Goal: Task Accomplishment & Management: Complete application form

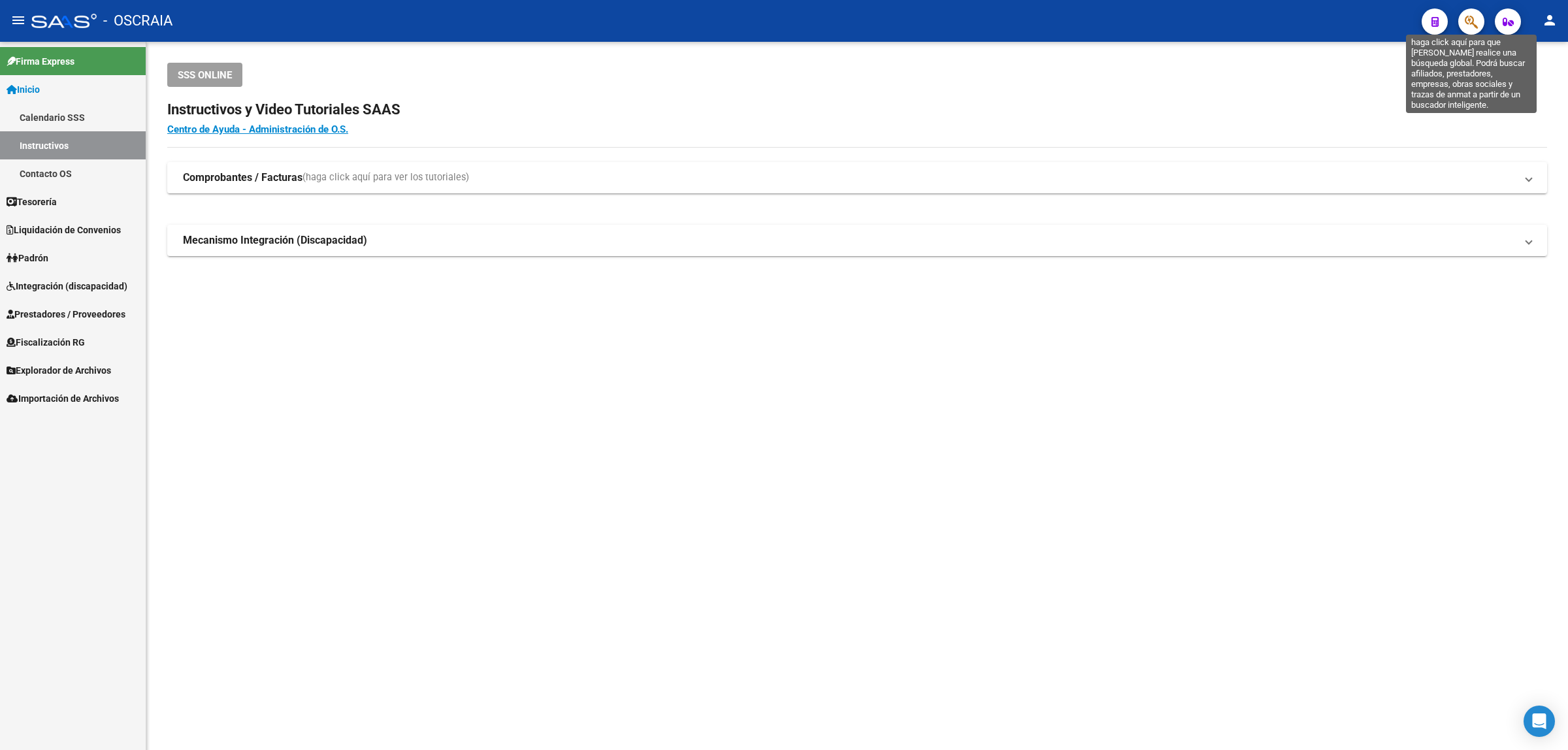
click at [1467, 28] on icon "button" at bounding box center [1471, 22] width 13 height 15
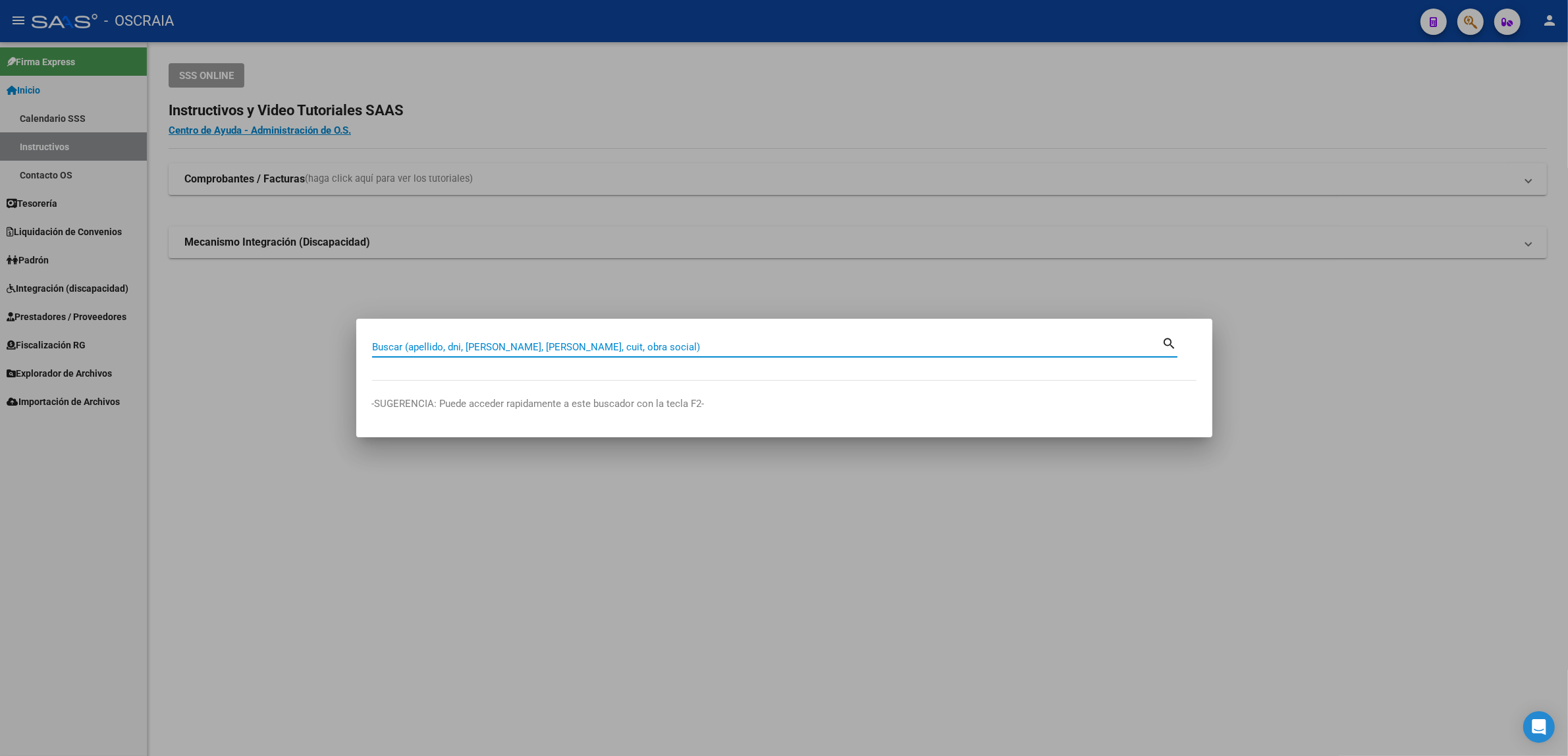
paste input "92071171"
type input "92071171"
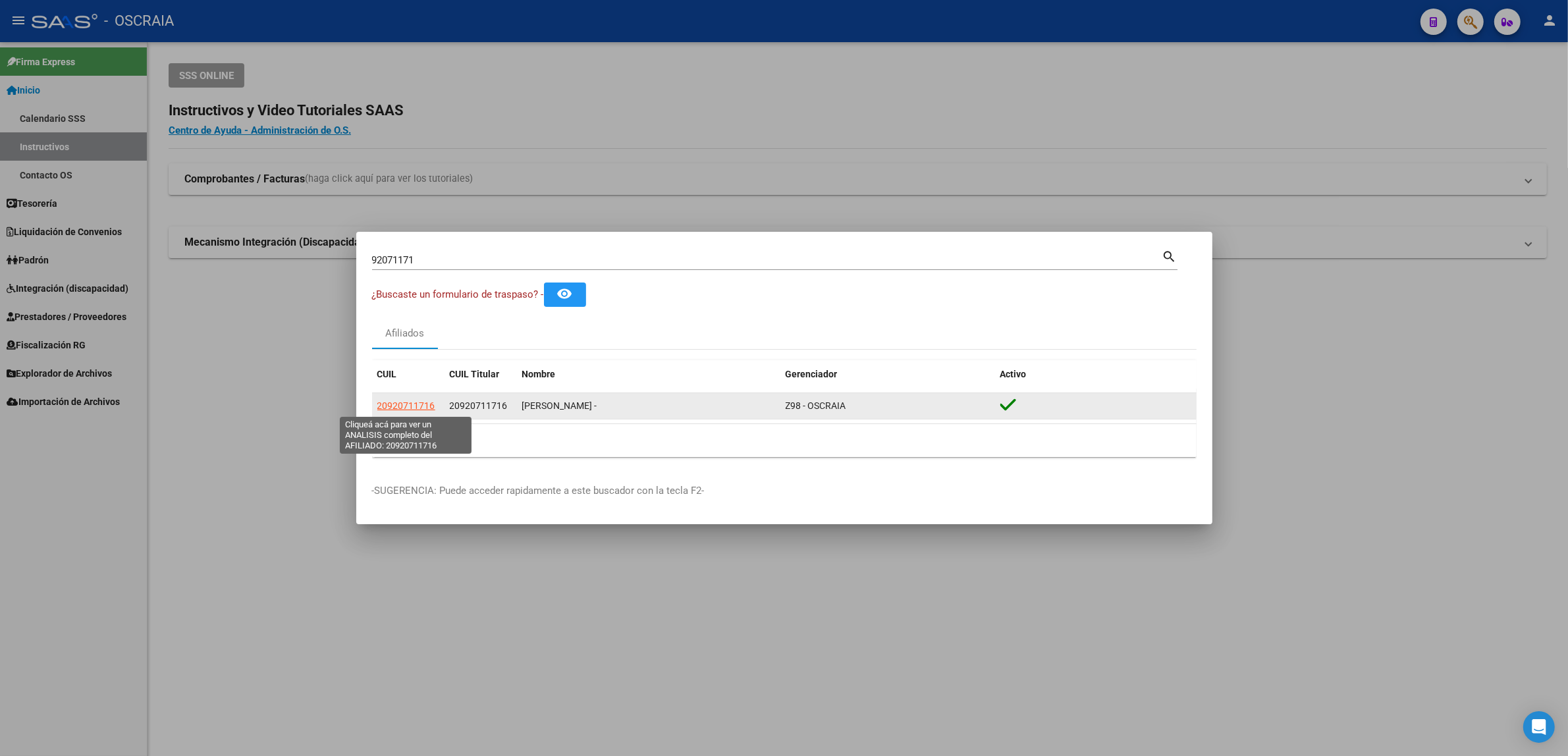
click at [400, 405] on span "20920711716" at bounding box center [406, 406] width 58 height 10
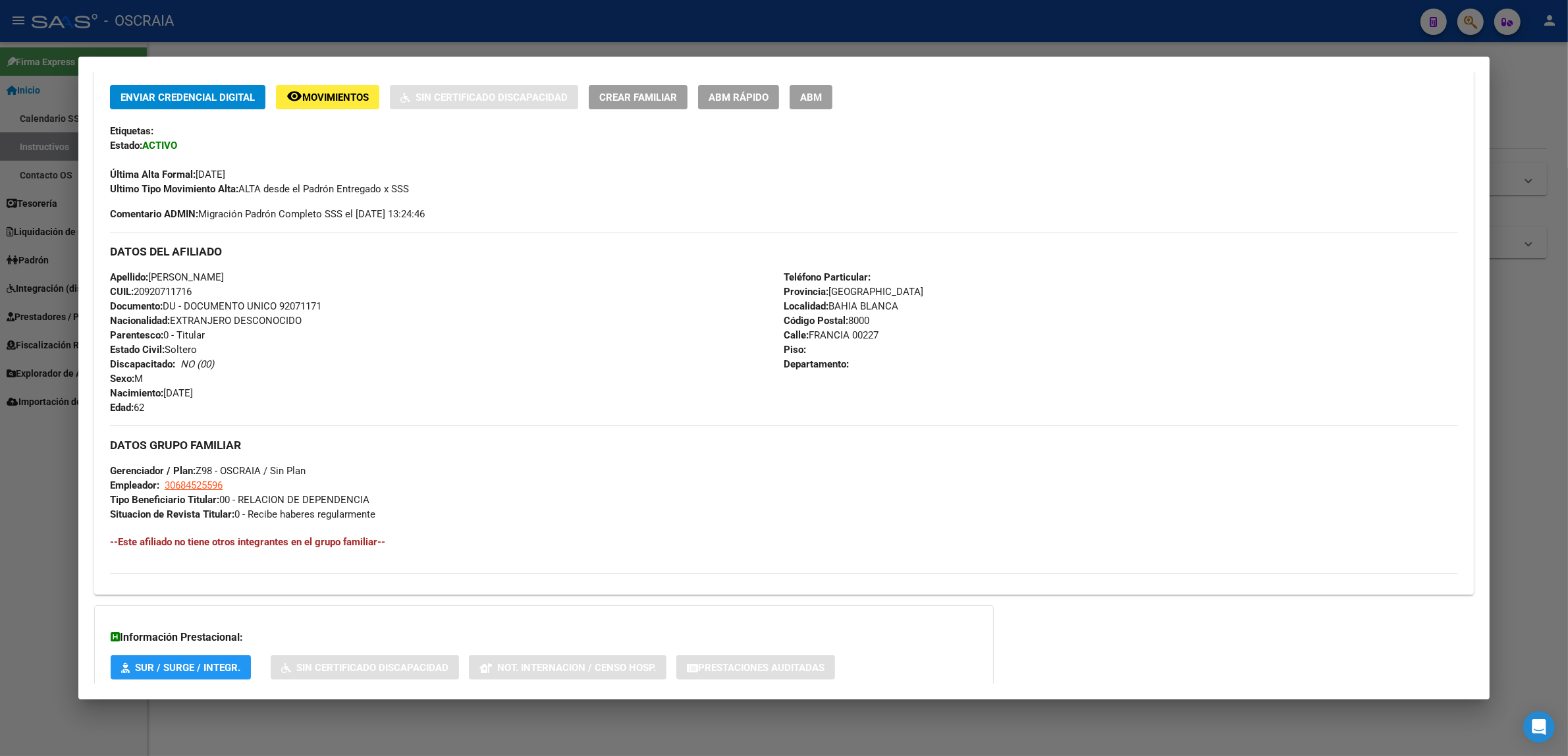
scroll to position [330, 0]
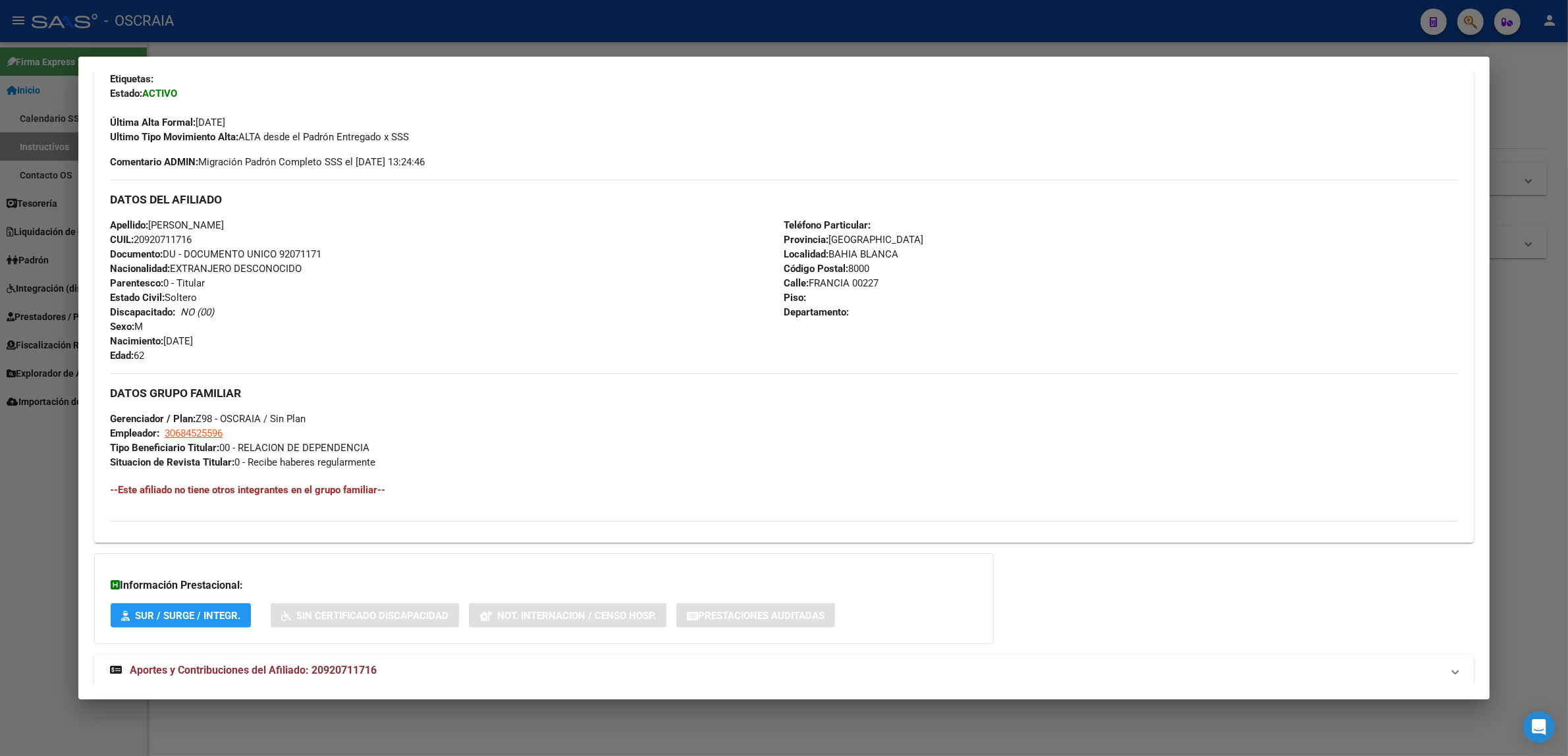
click at [206, 666] on span "Aportes y Contribuciones del Afiliado: 20920711716" at bounding box center [253, 670] width 247 height 12
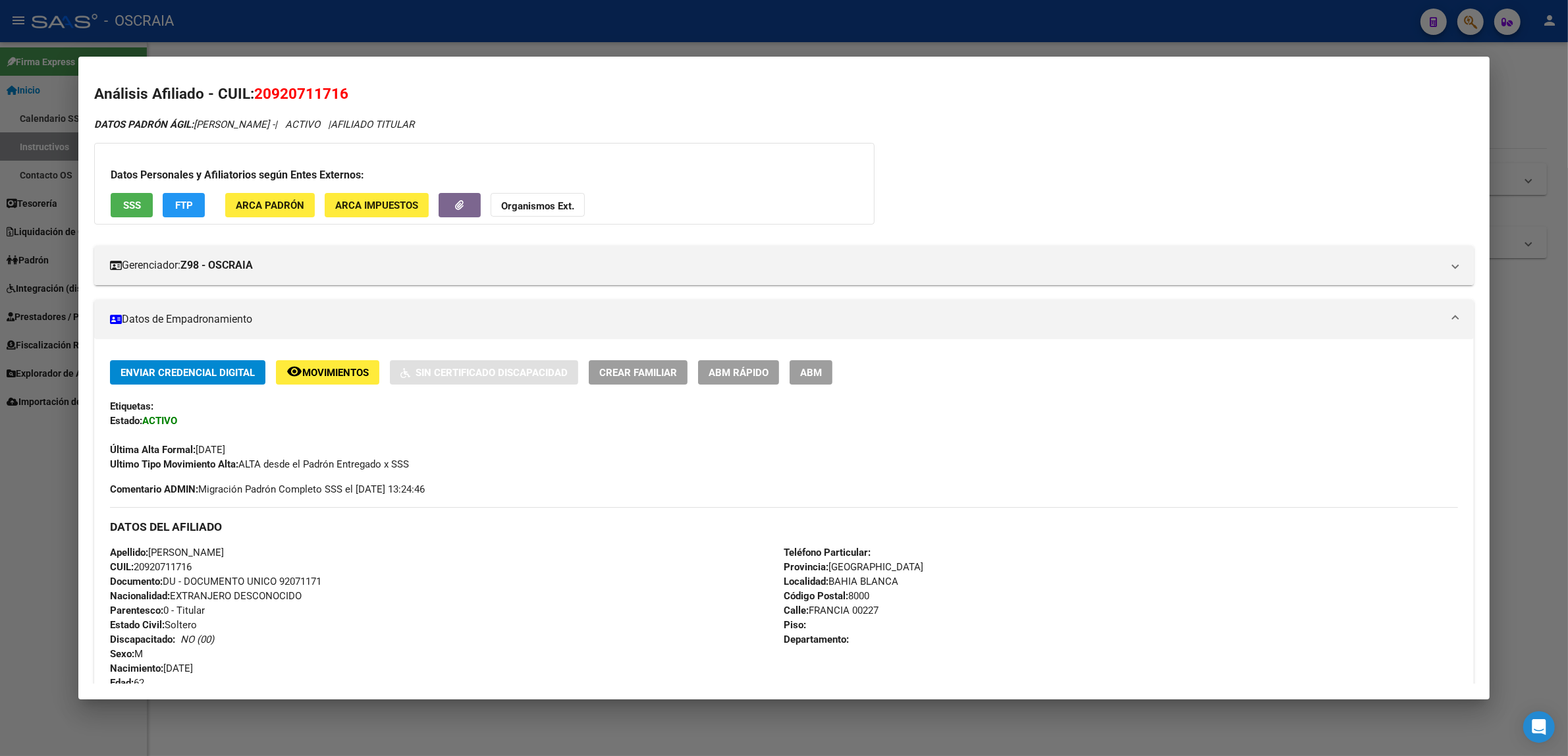
scroll to position [0, 0]
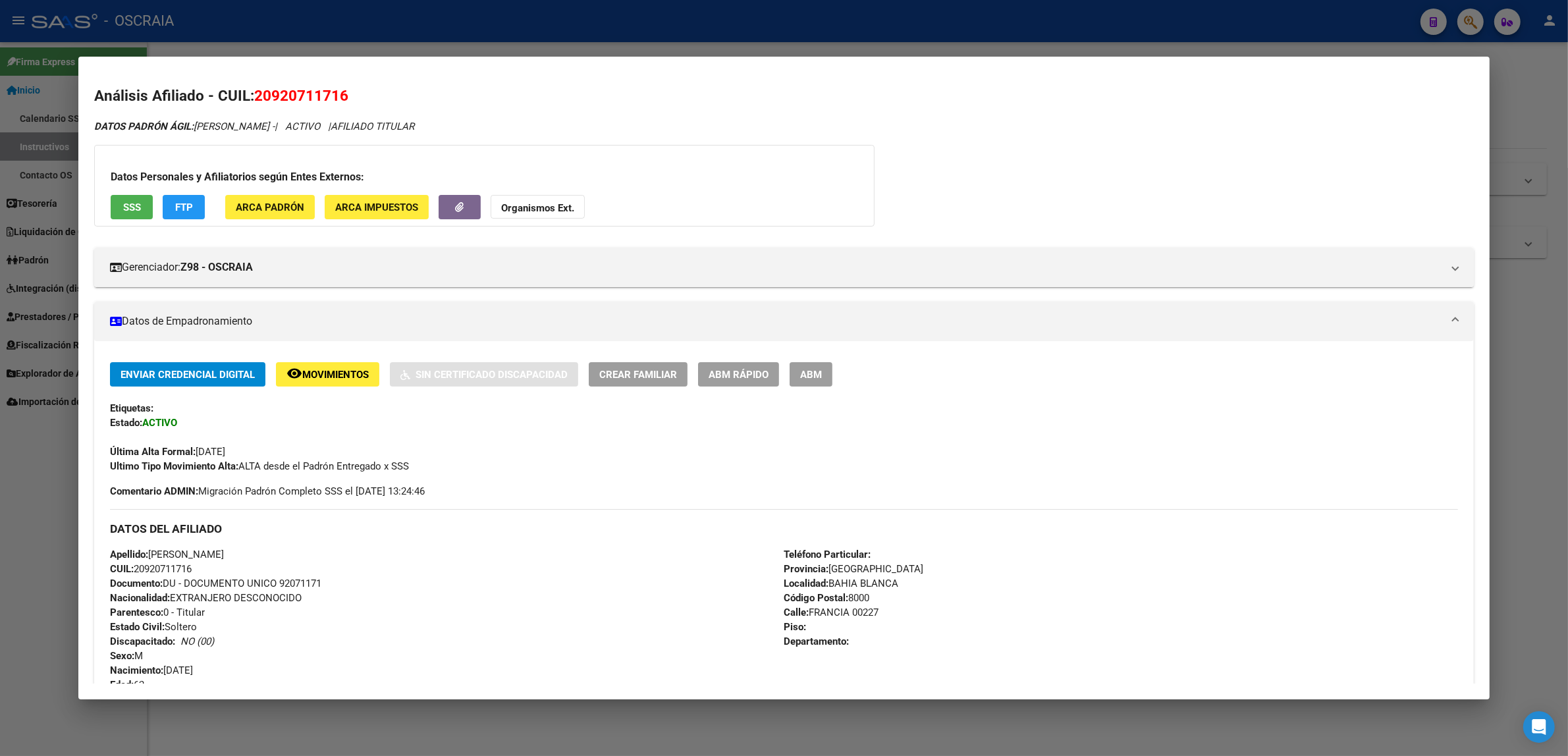
click at [268, 95] on span "20920711716" at bounding box center [302, 95] width 94 height 18
copy span "20920711716"
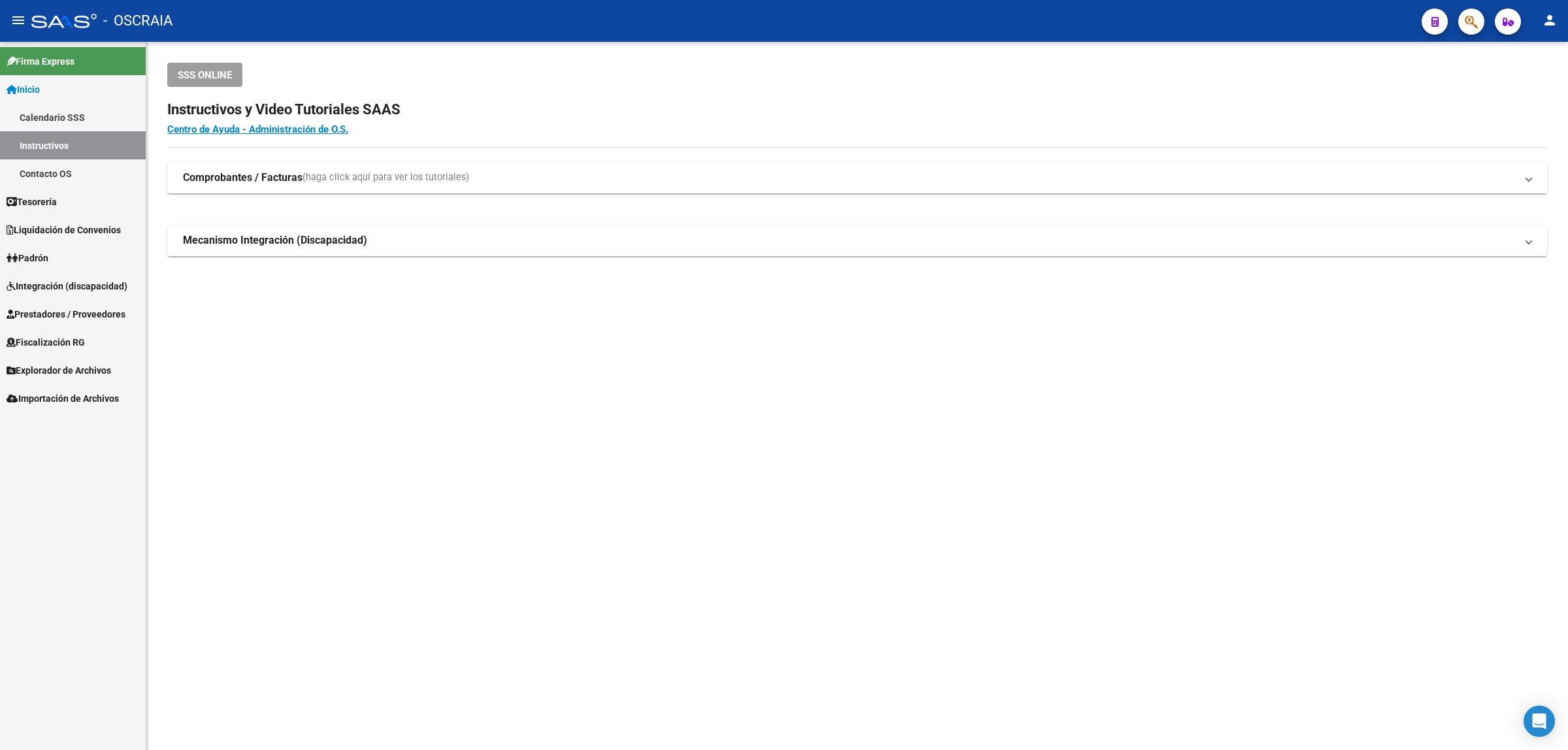
click at [93, 317] on span "Prestadores / Proveedores" at bounding box center [66, 314] width 119 height 15
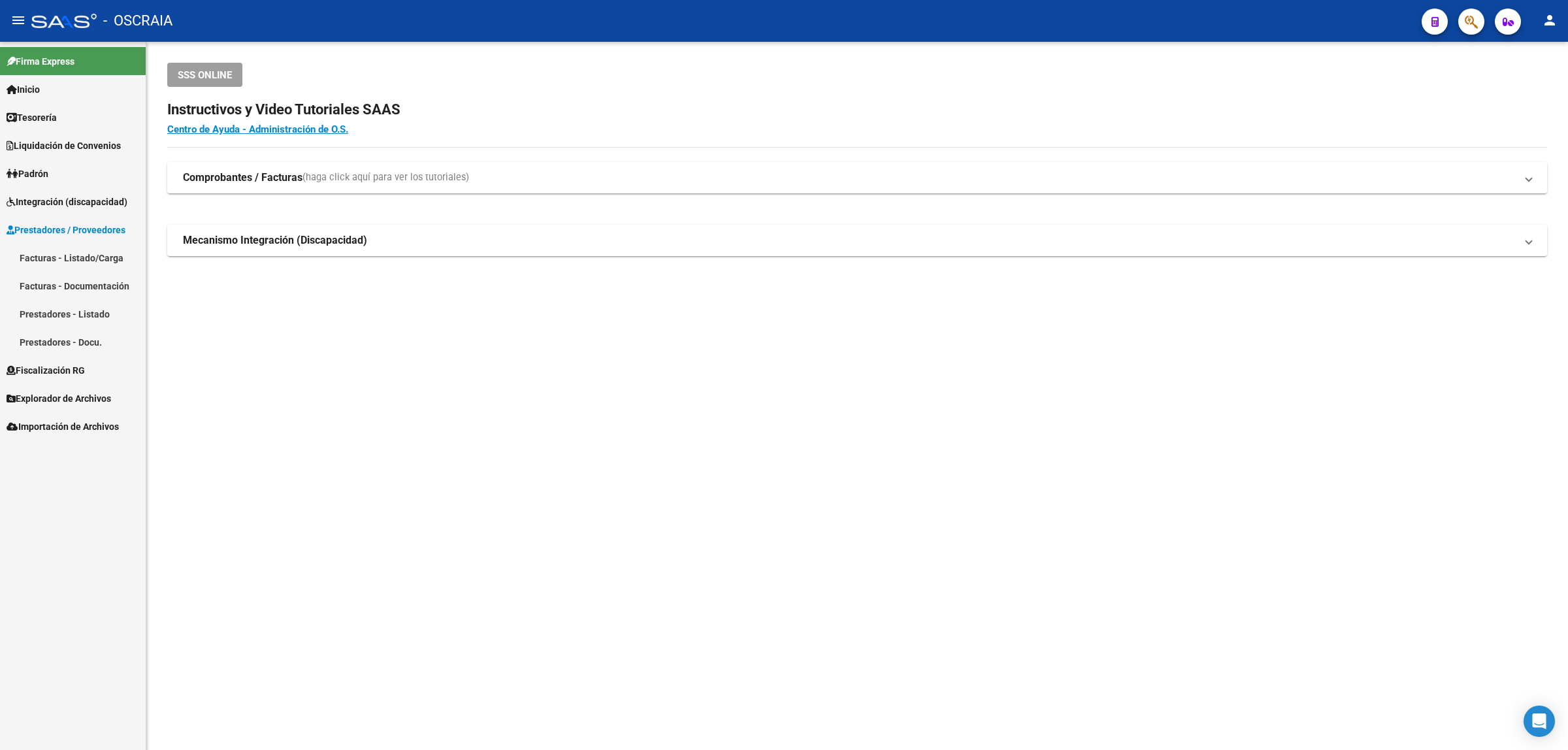
click at [90, 263] on link "Facturas - Listado/Carga" at bounding box center [73, 258] width 146 height 28
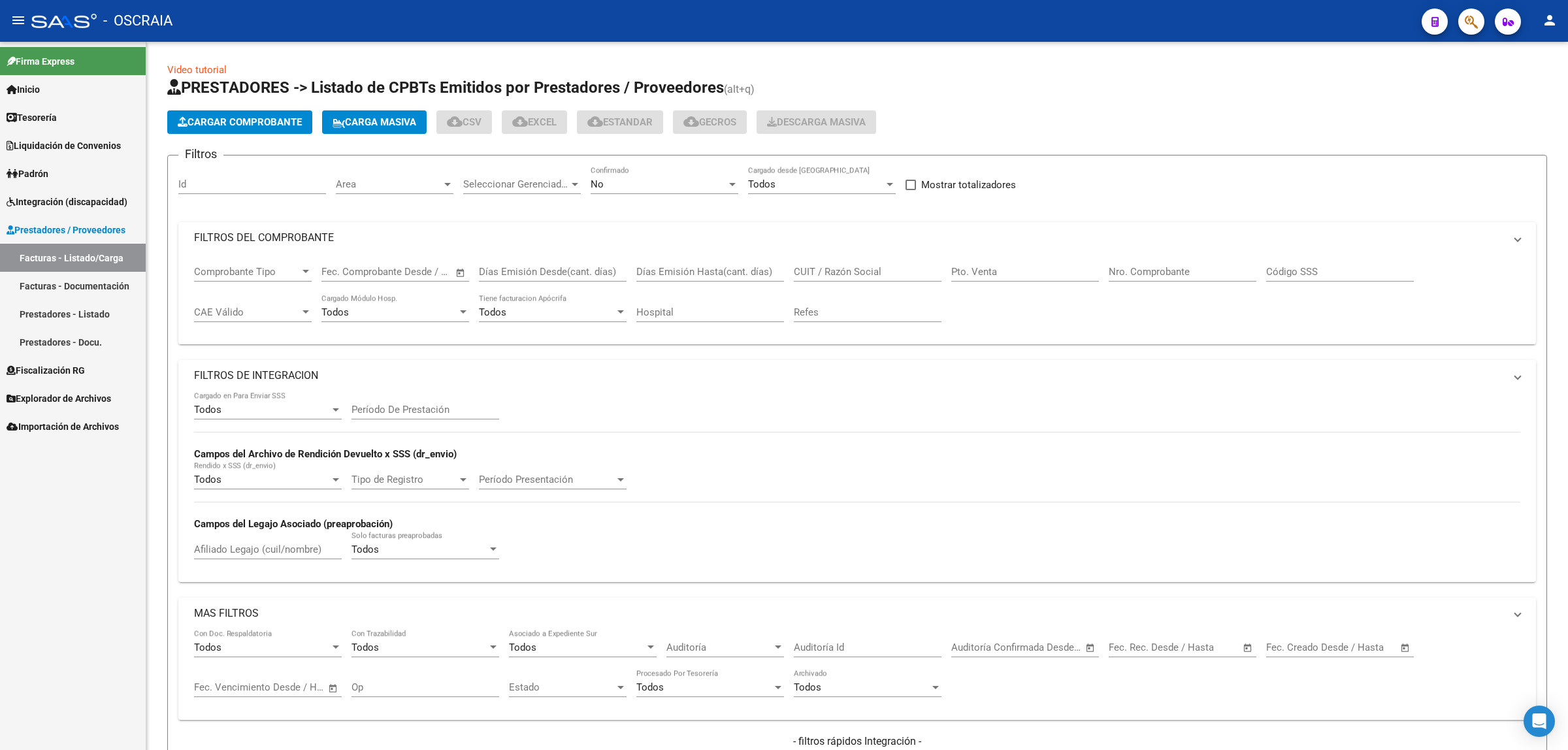
click at [213, 128] on button "Cargar Comprobante" at bounding box center [239, 122] width 145 height 23
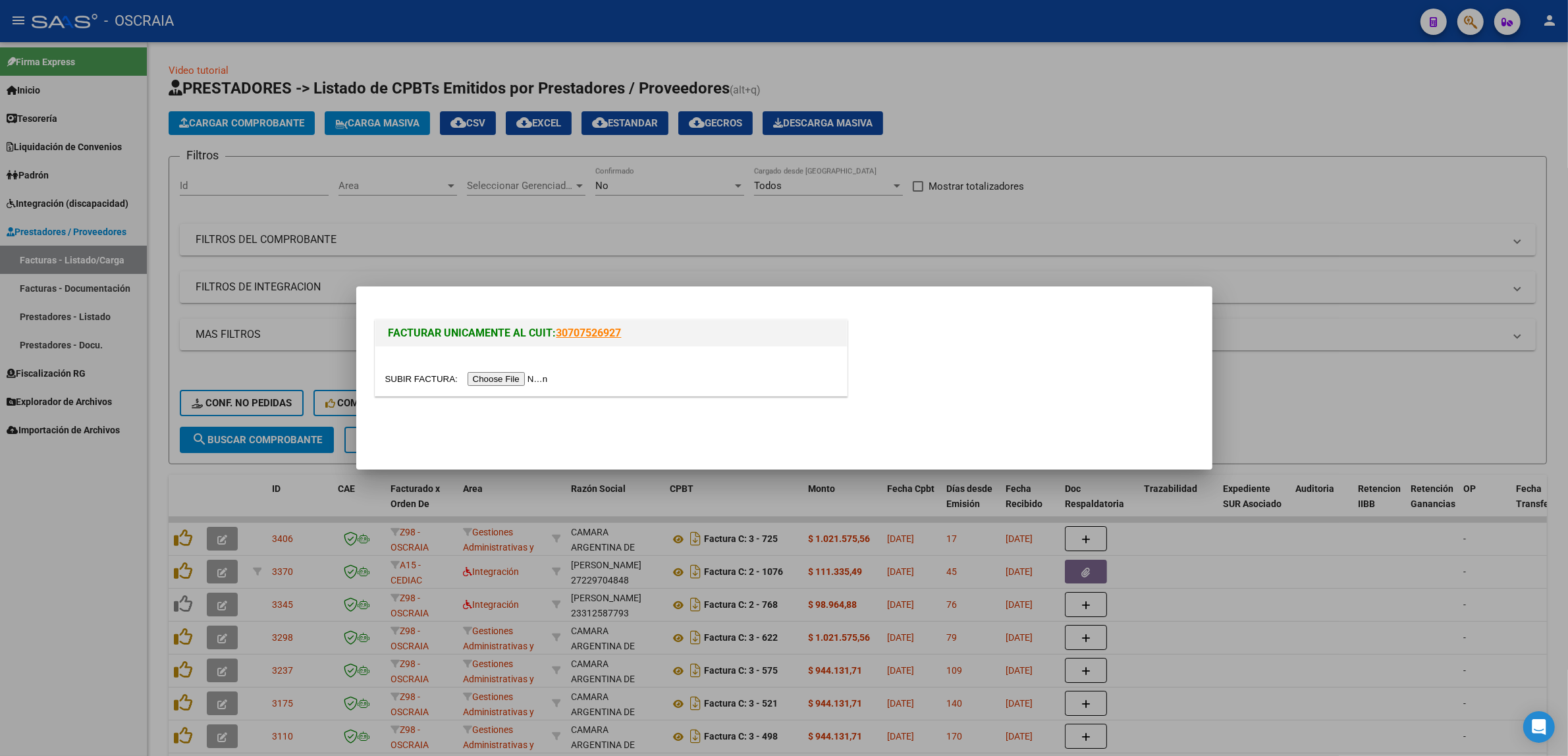
click at [529, 389] on div at bounding box center [610, 371] width 471 height 49
click at [525, 380] on input "file" at bounding box center [469, 379] width 167 height 14
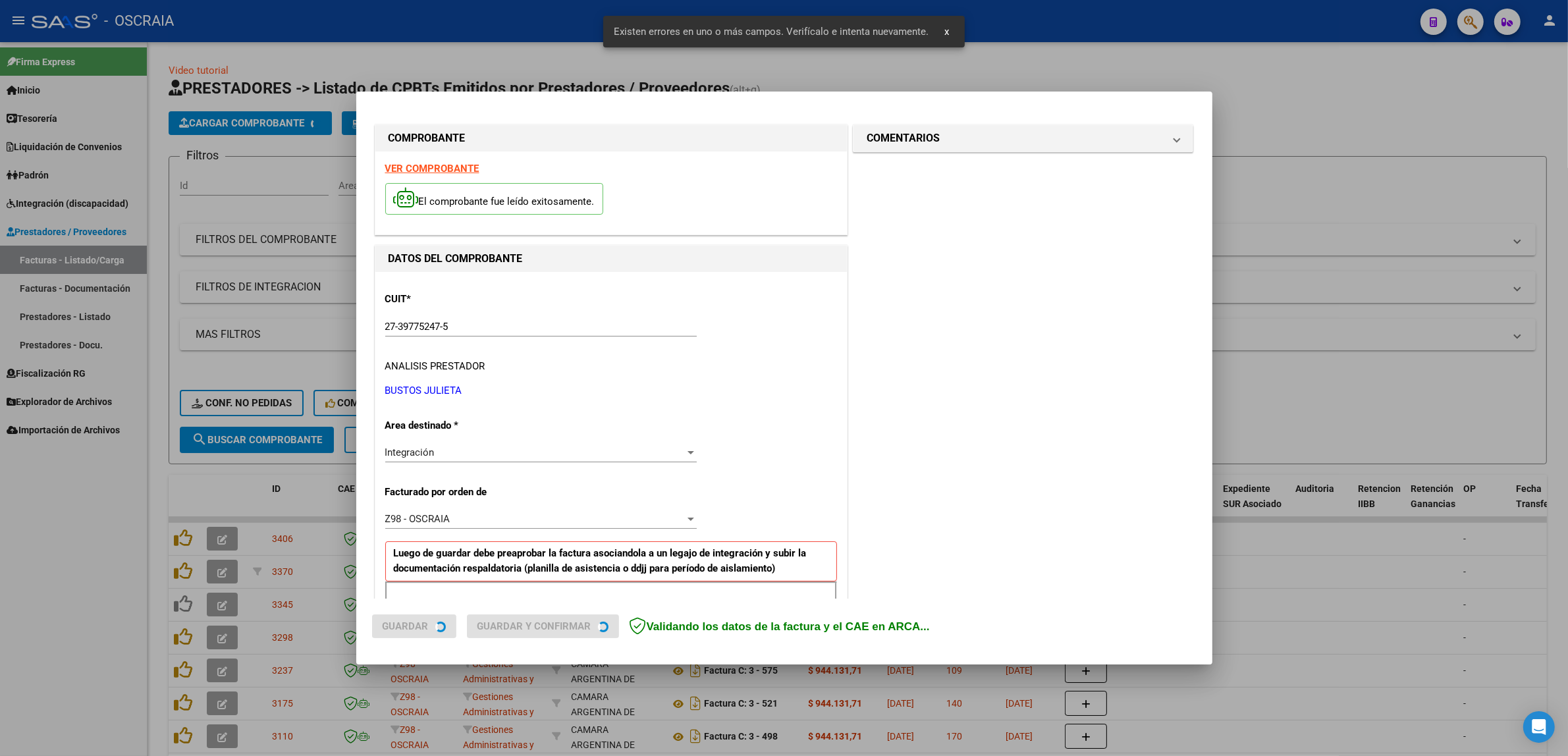
scroll to position [256, 0]
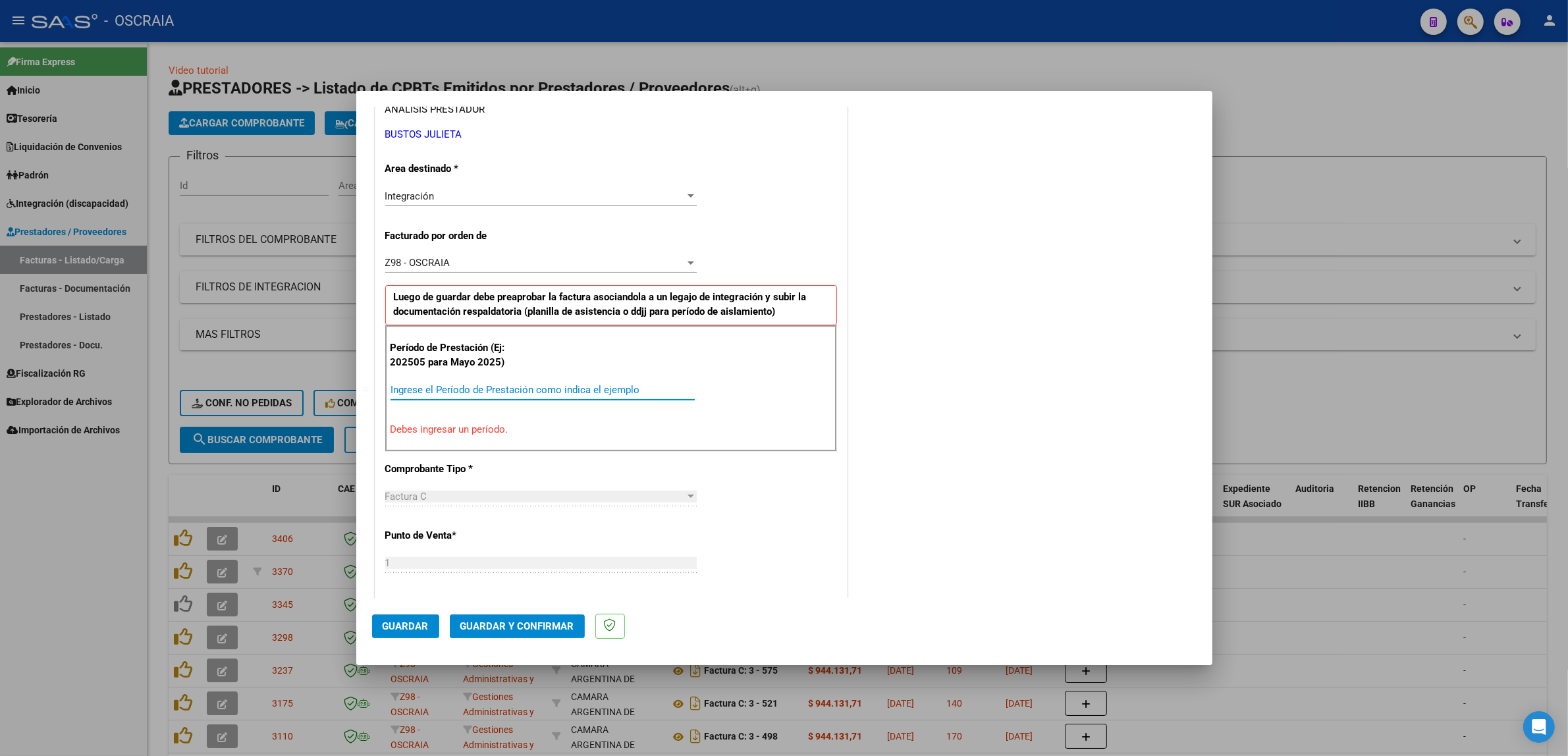
click at [425, 388] on input "Ingrese el Período de Prestación como indica el ejemplo" at bounding box center [543, 390] width 304 height 12
click at [425, 387] on input "2025" at bounding box center [543, 390] width 304 height 12
type input "202506"
click at [690, 492] on div "CUIT * 27-39775247-5 Ingresar CUIT ANALISIS PRESTADOR BUSTOS JULIETA ARCA Padró…" at bounding box center [610, 582] width 471 height 1133
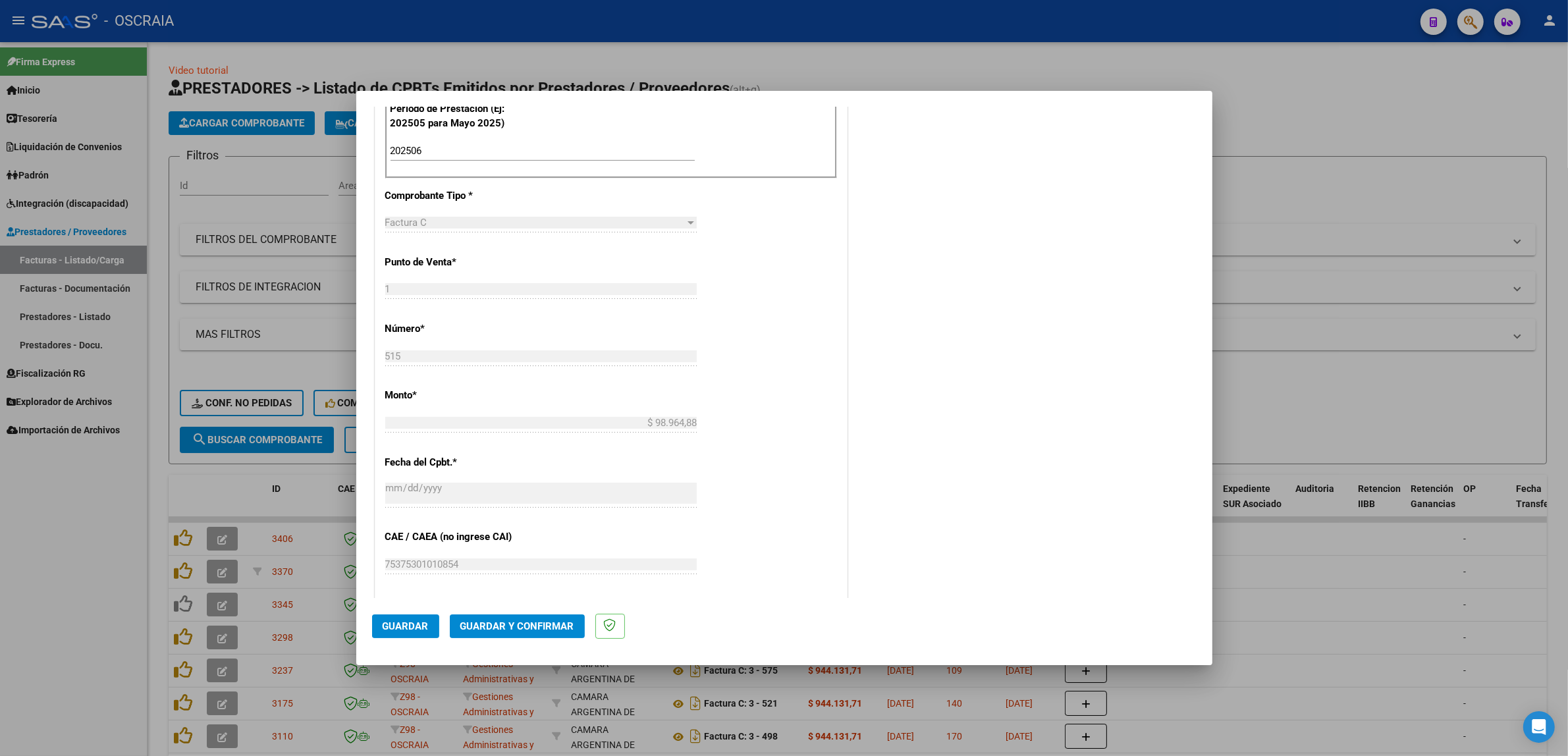
scroll to position [503, 0]
click at [413, 626] on span "Guardar" at bounding box center [406, 626] width 46 height 12
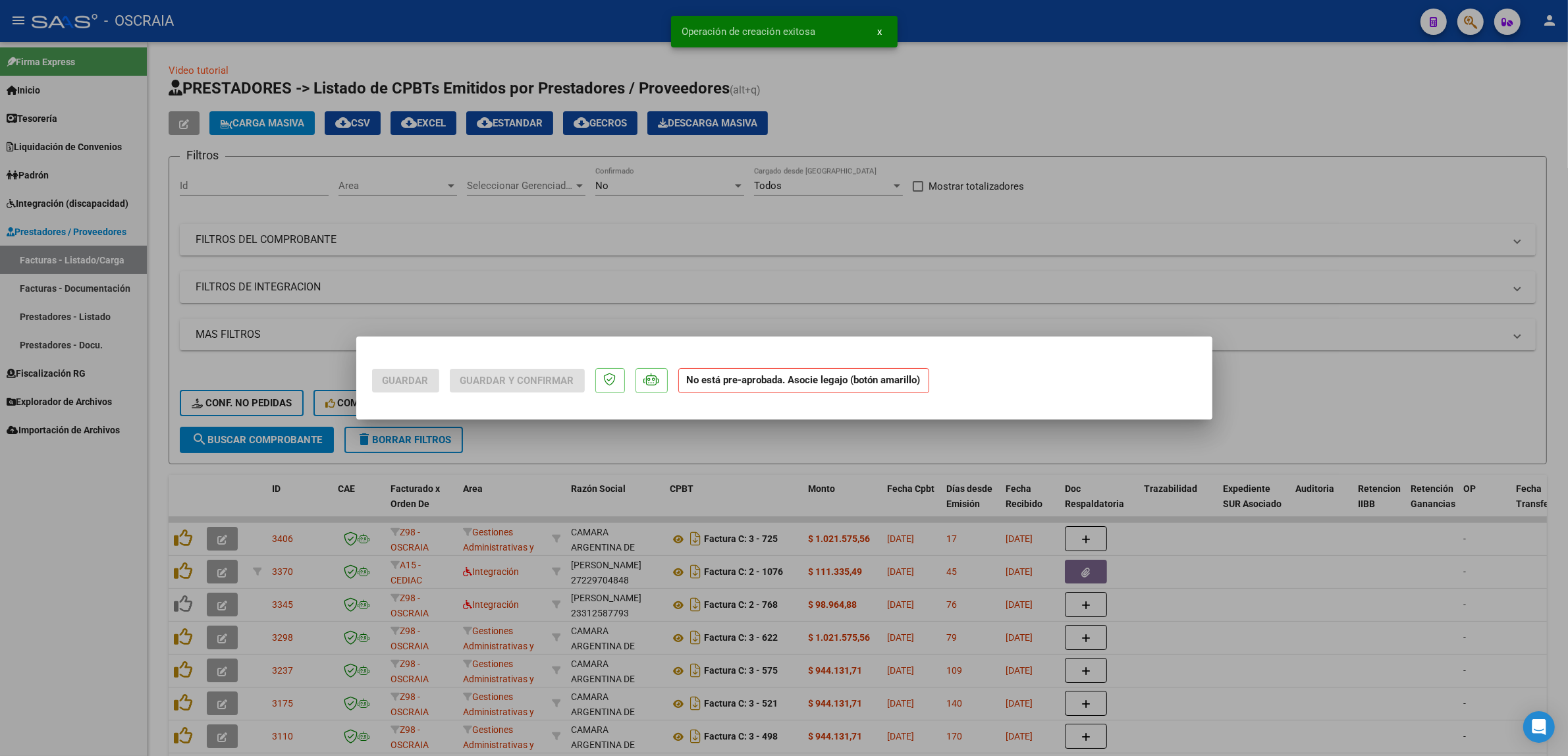
scroll to position [0, 0]
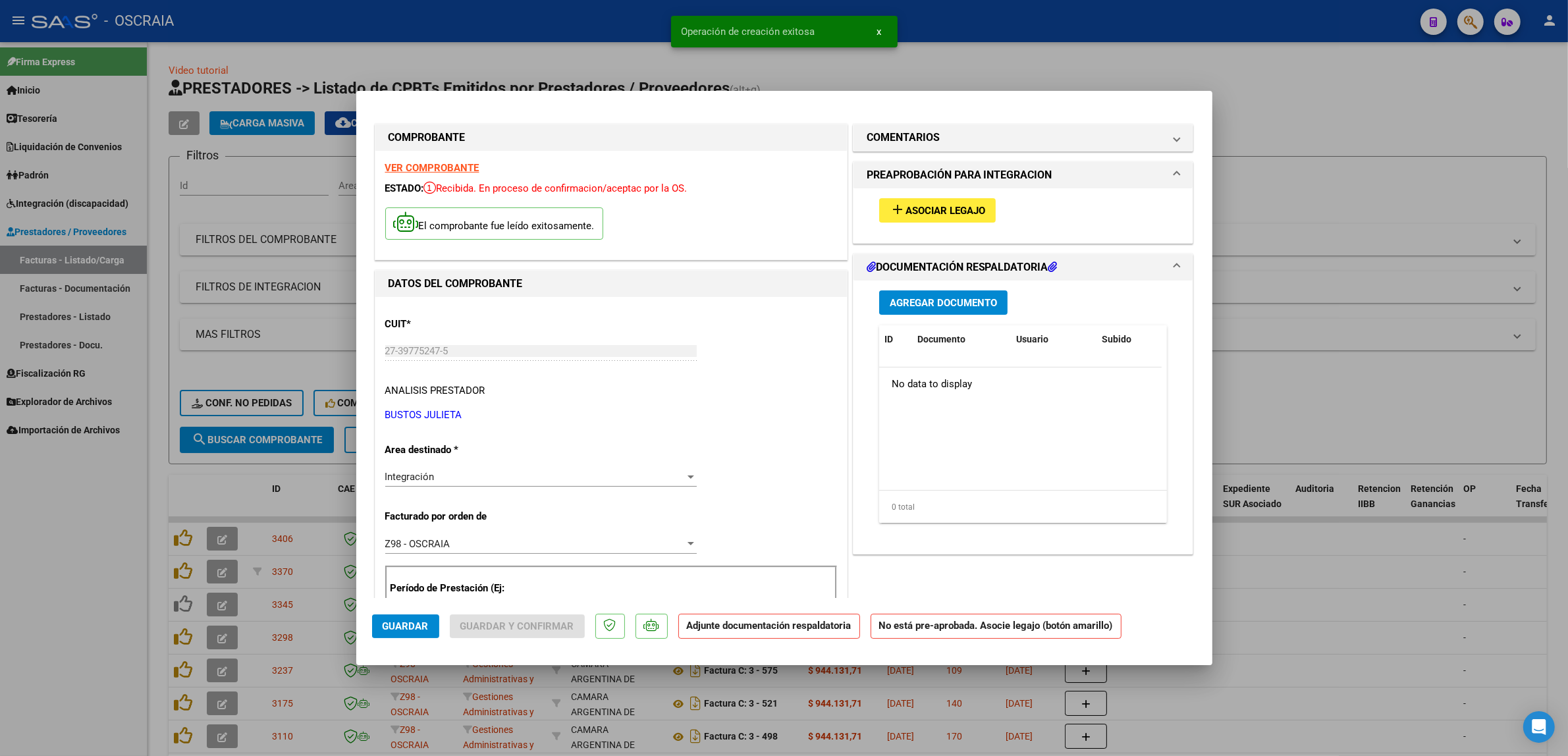
click at [960, 199] on div "add Asociar Legajo" at bounding box center [1023, 210] width 308 height 44
click at [927, 199] on button "add Asociar Legajo" at bounding box center [937, 211] width 116 height 24
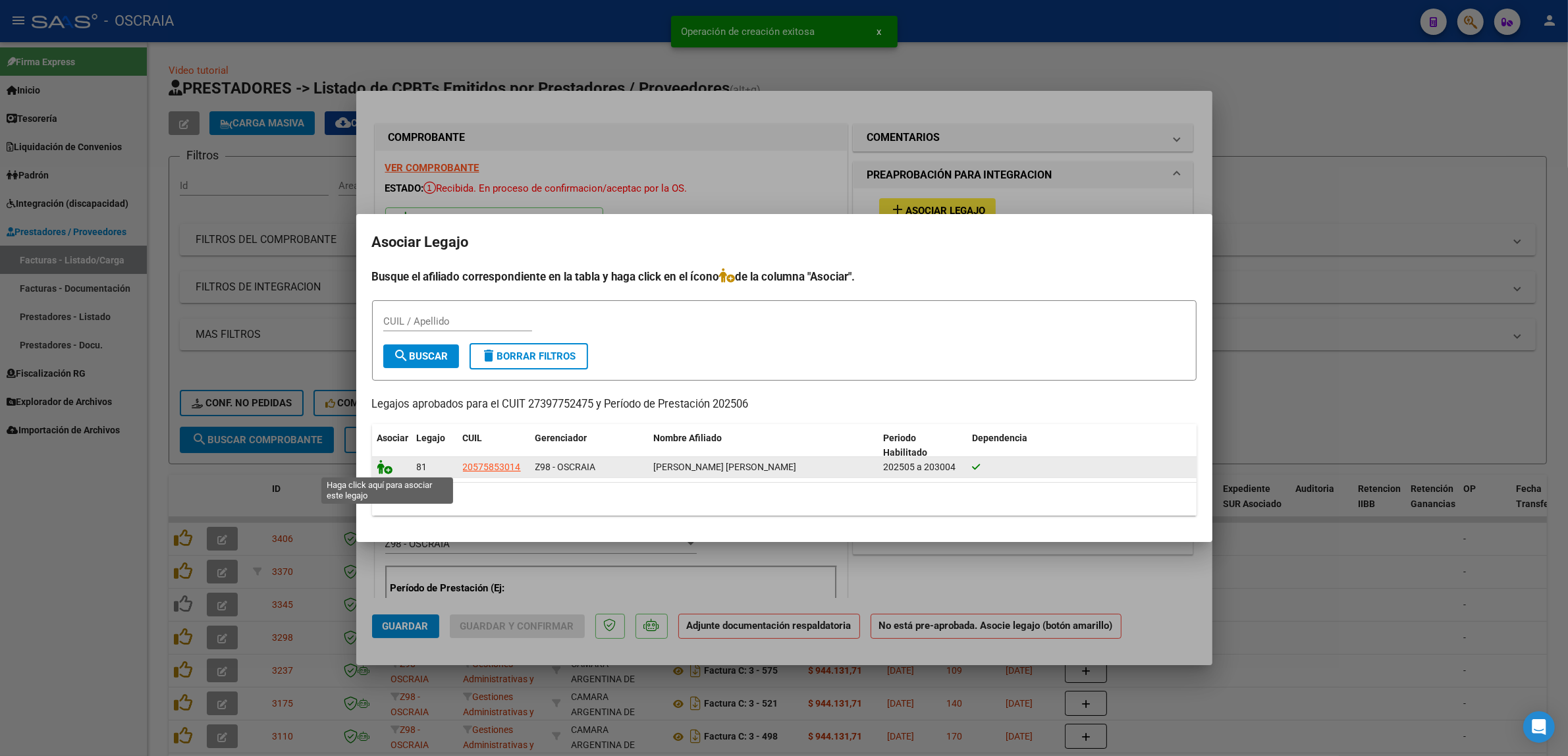
click at [384, 468] on icon at bounding box center [385, 467] width 16 height 15
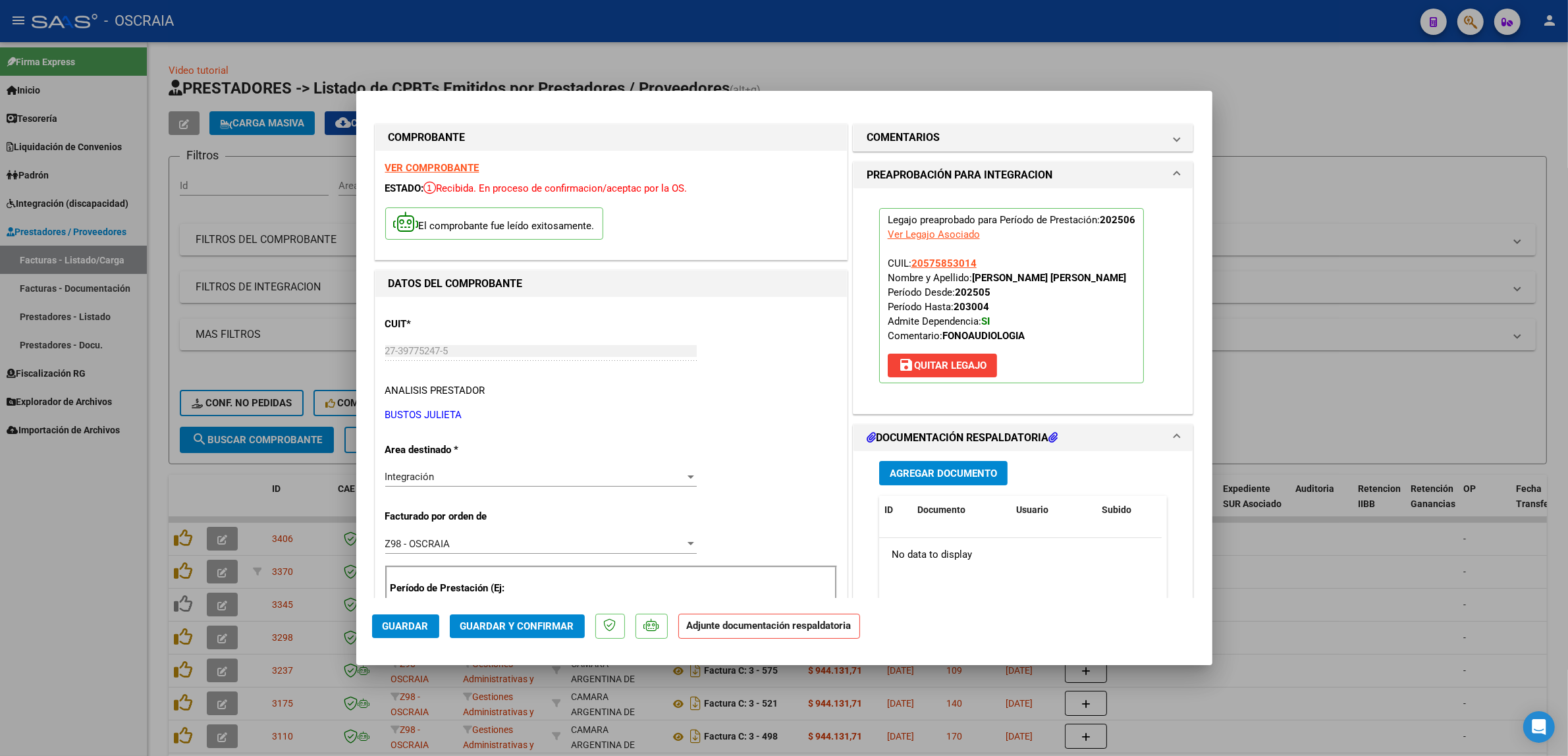
click at [969, 471] on span "Agregar Documento" at bounding box center [943, 474] width 108 height 12
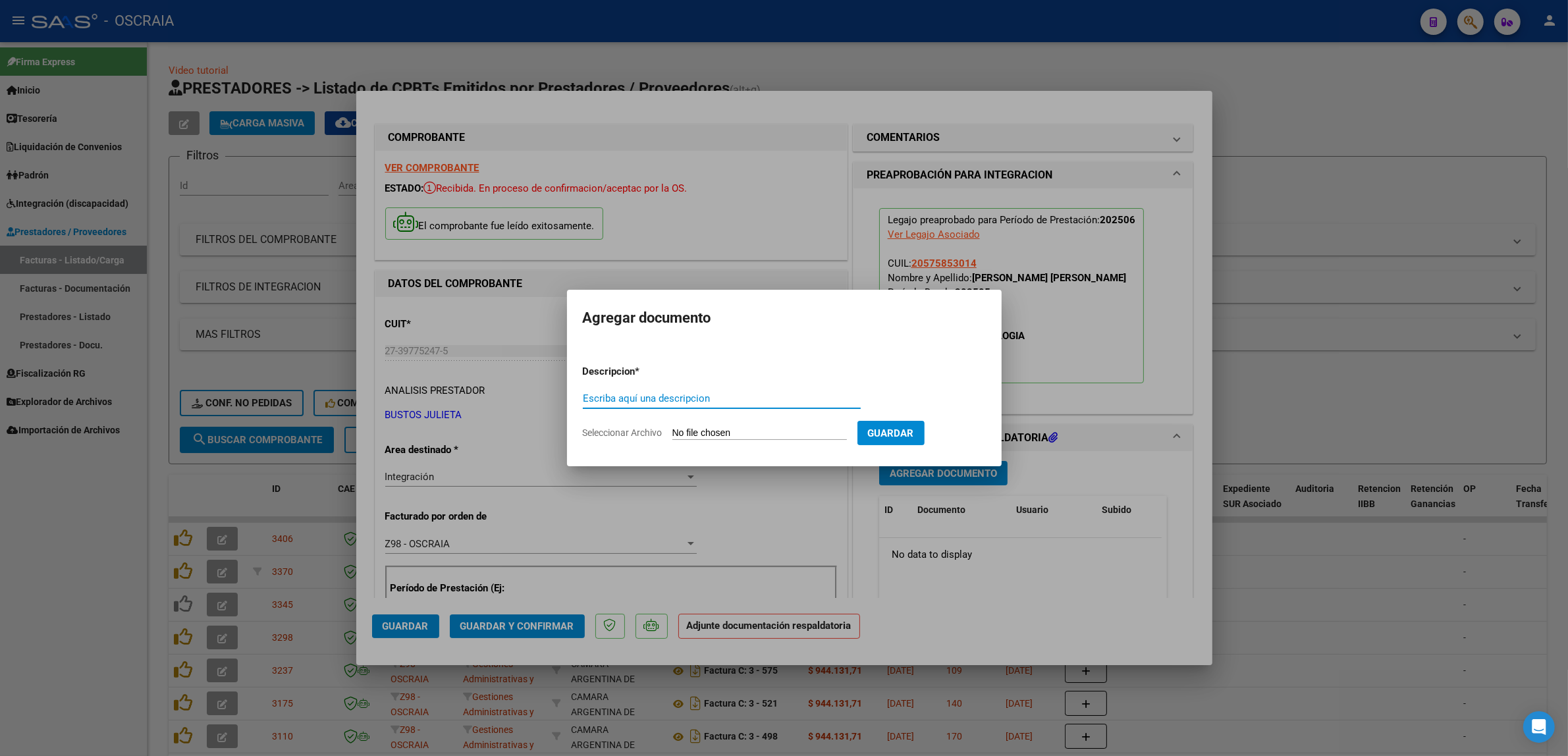
click at [719, 399] on input "Escriba aquí una descripcion" at bounding box center [721, 399] width 278 height 12
type input "PLANILLA DE ASISTENCIA"
click at [715, 433] on input "Seleccionar Archivo" at bounding box center [760, 434] width 175 height 12
type input "C:\fakepath\06-2025 BUSTOS JULIETA FC515 FONOAUDIOLOGIA AGUIRREBEÑA NEITHAN OWE…"
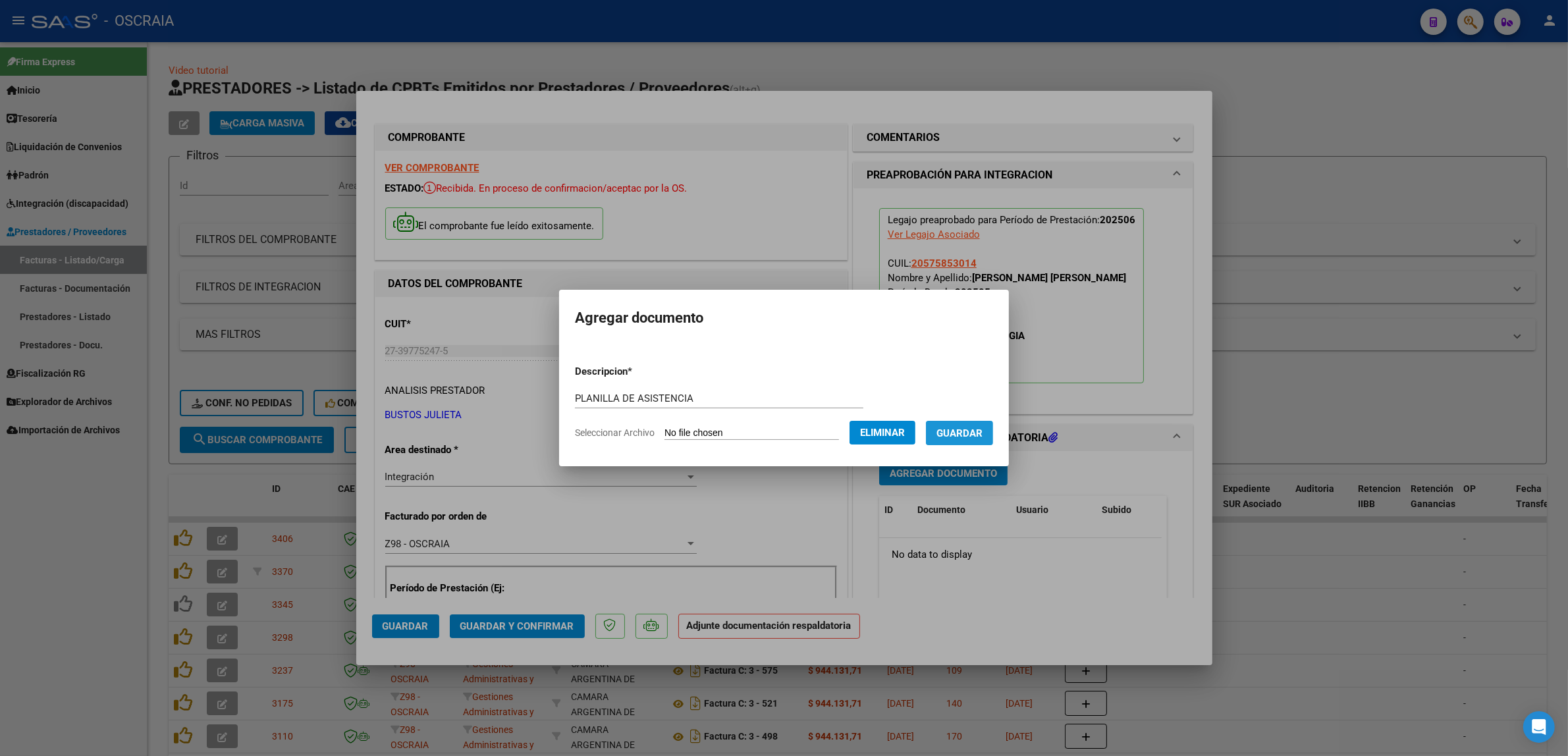
click at [956, 432] on span "Guardar" at bounding box center [959, 434] width 46 height 12
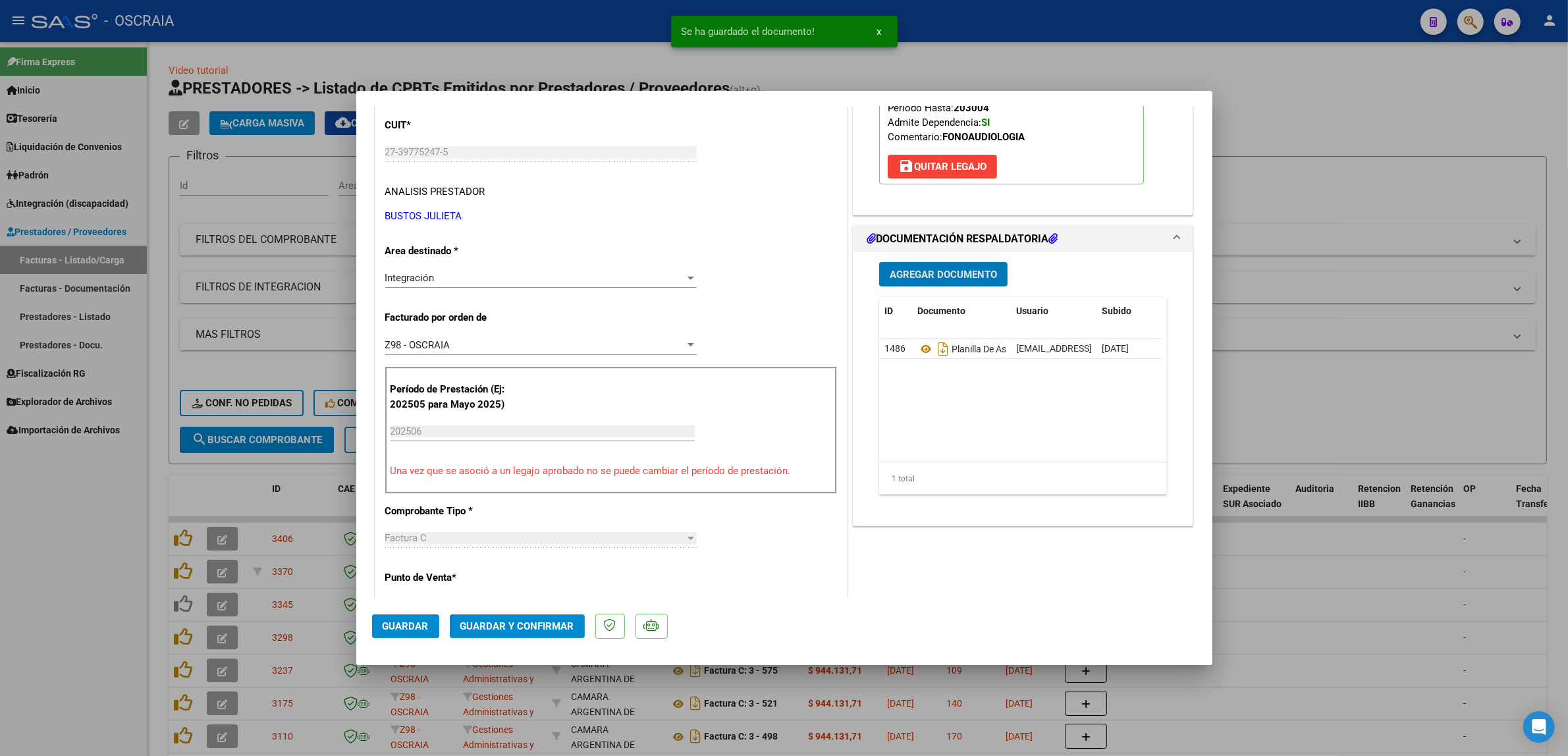
scroll to position [247, 0]
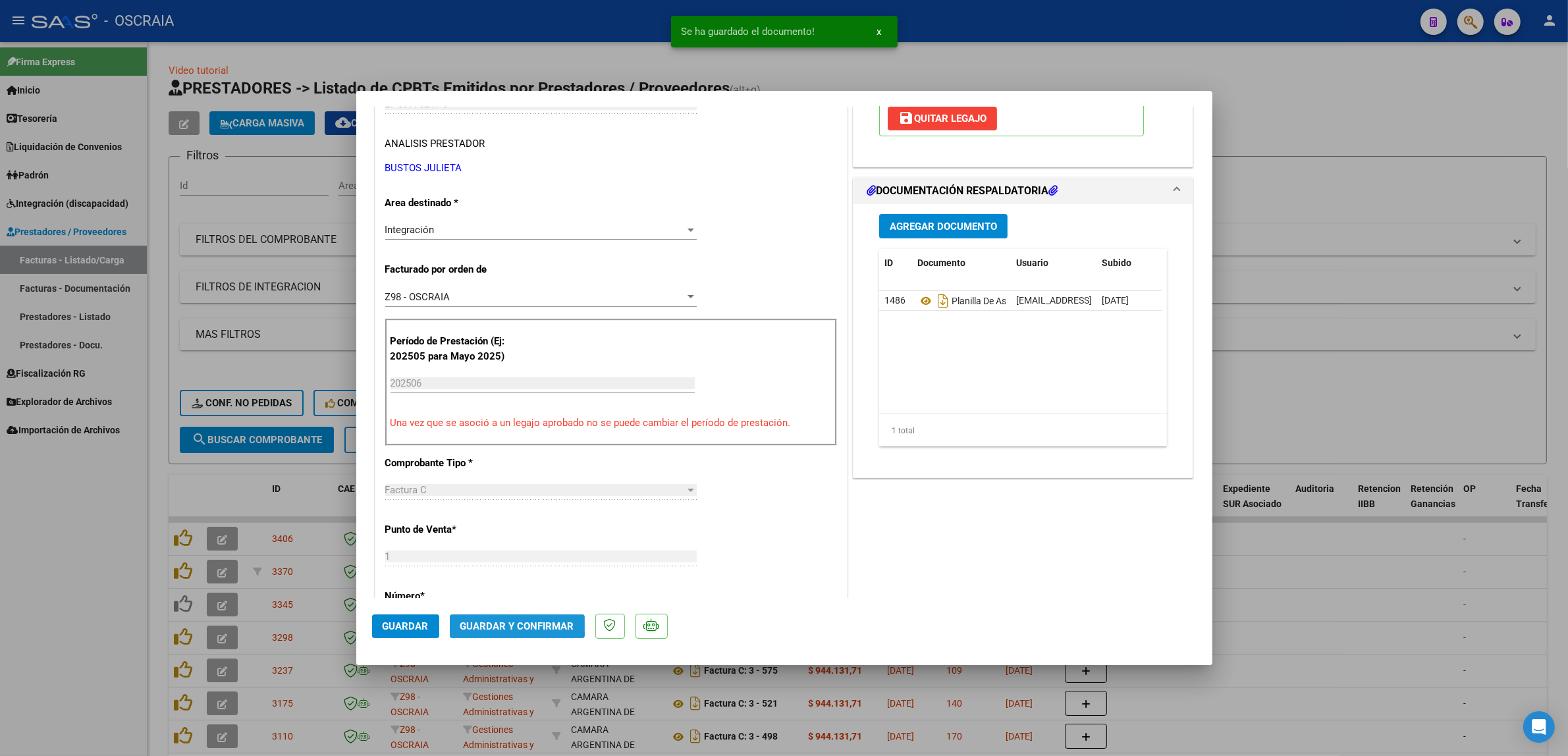
click at [498, 620] on span "Guardar y Confirmar" at bounding box center [517, 626] width 114 height 12
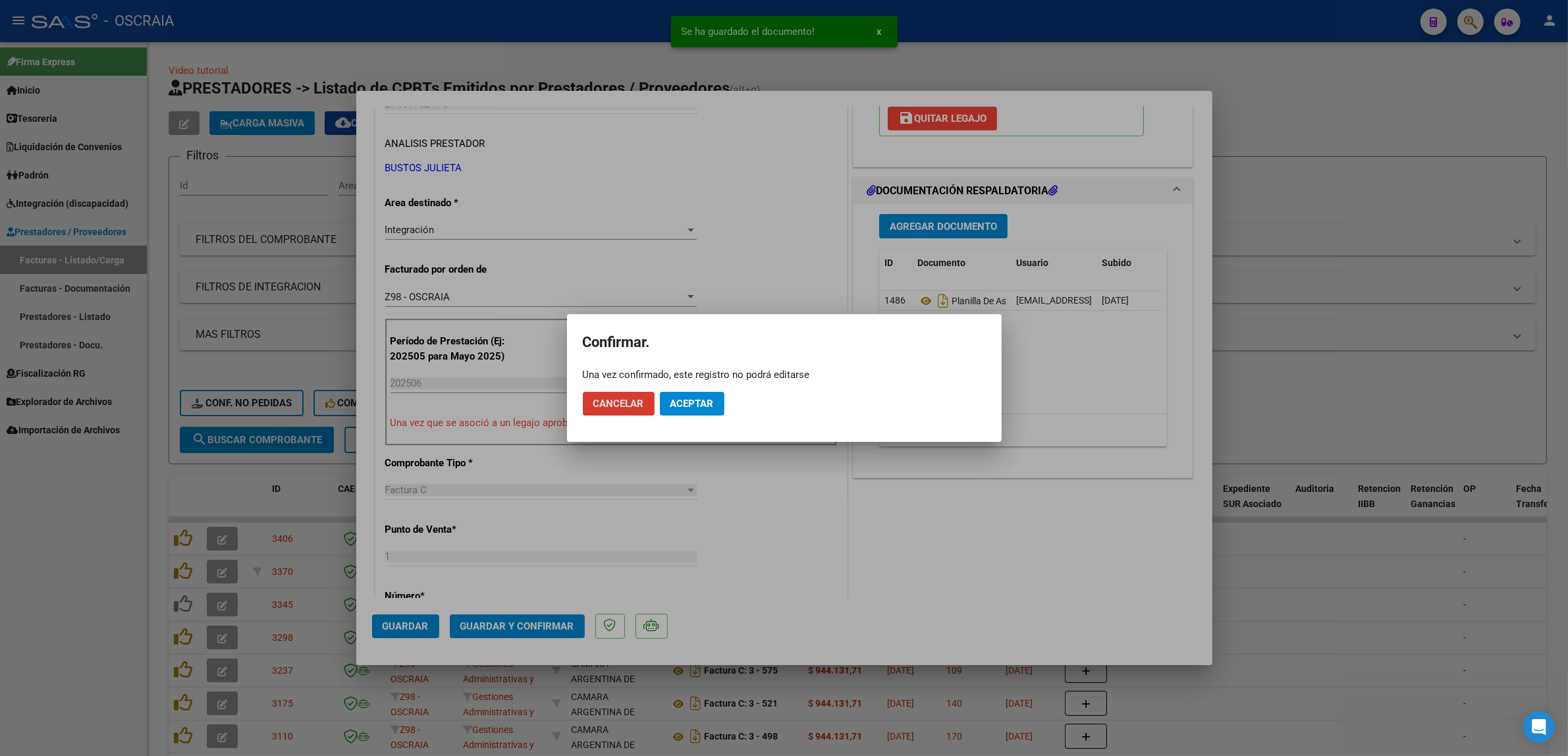
click at [707, 402] on span "Aceptar" at bounding box center [693, 404] width 44 height 12
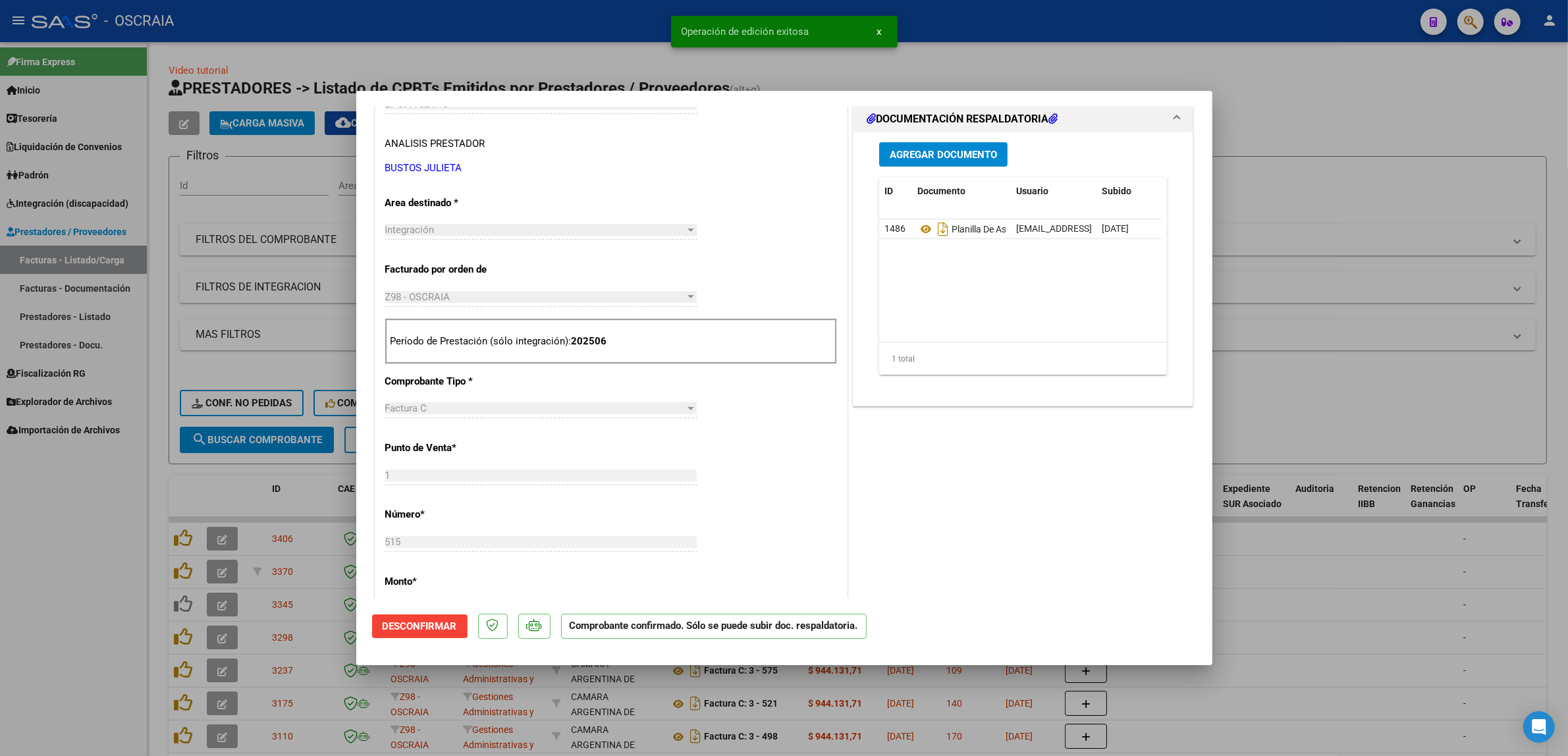
click at [1158, 70] on div at bounding box center [784, 378] width 1568 height 756
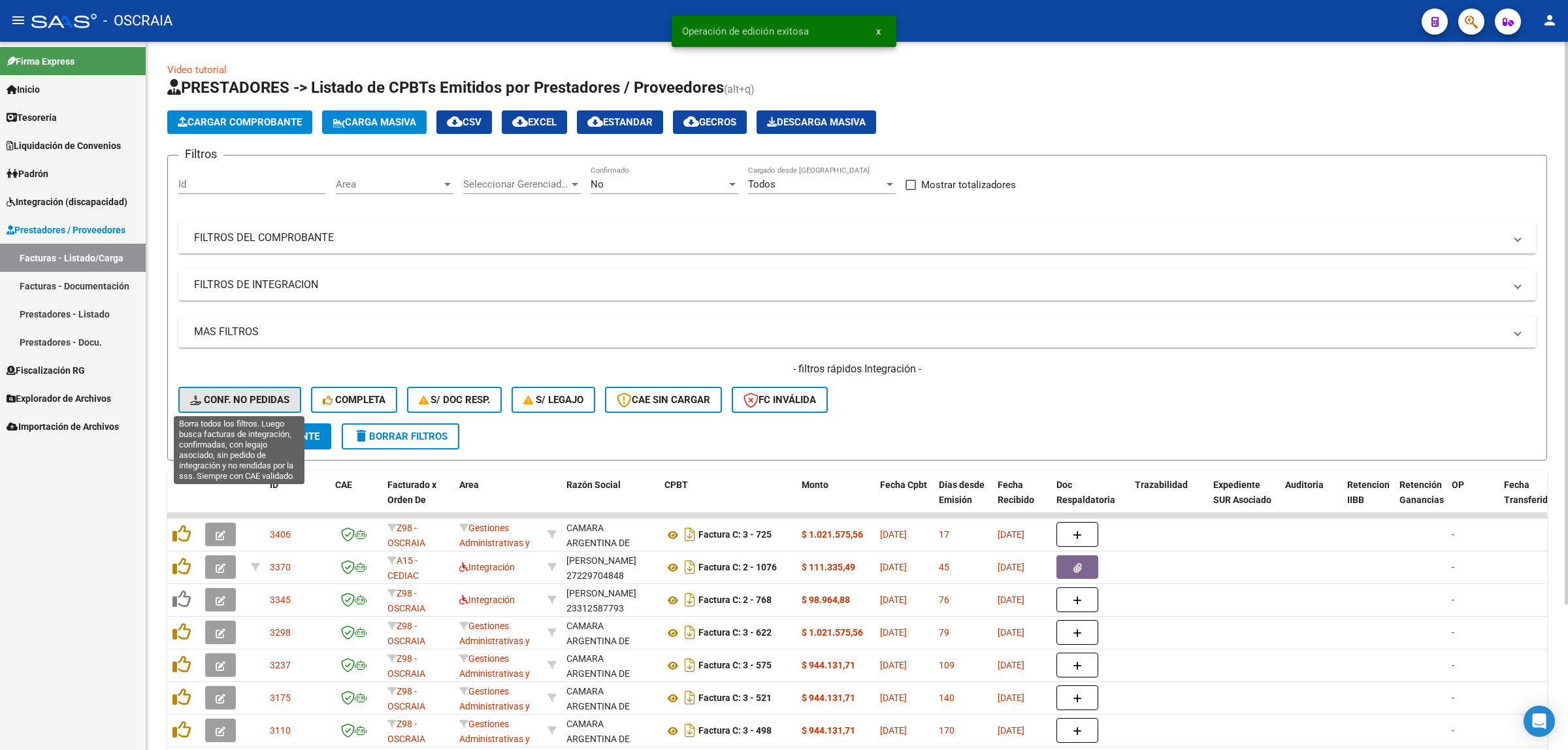
click at [216, 404] on span "Conf. no pedidas" at bounding box center [239, 400] width 99 height 12
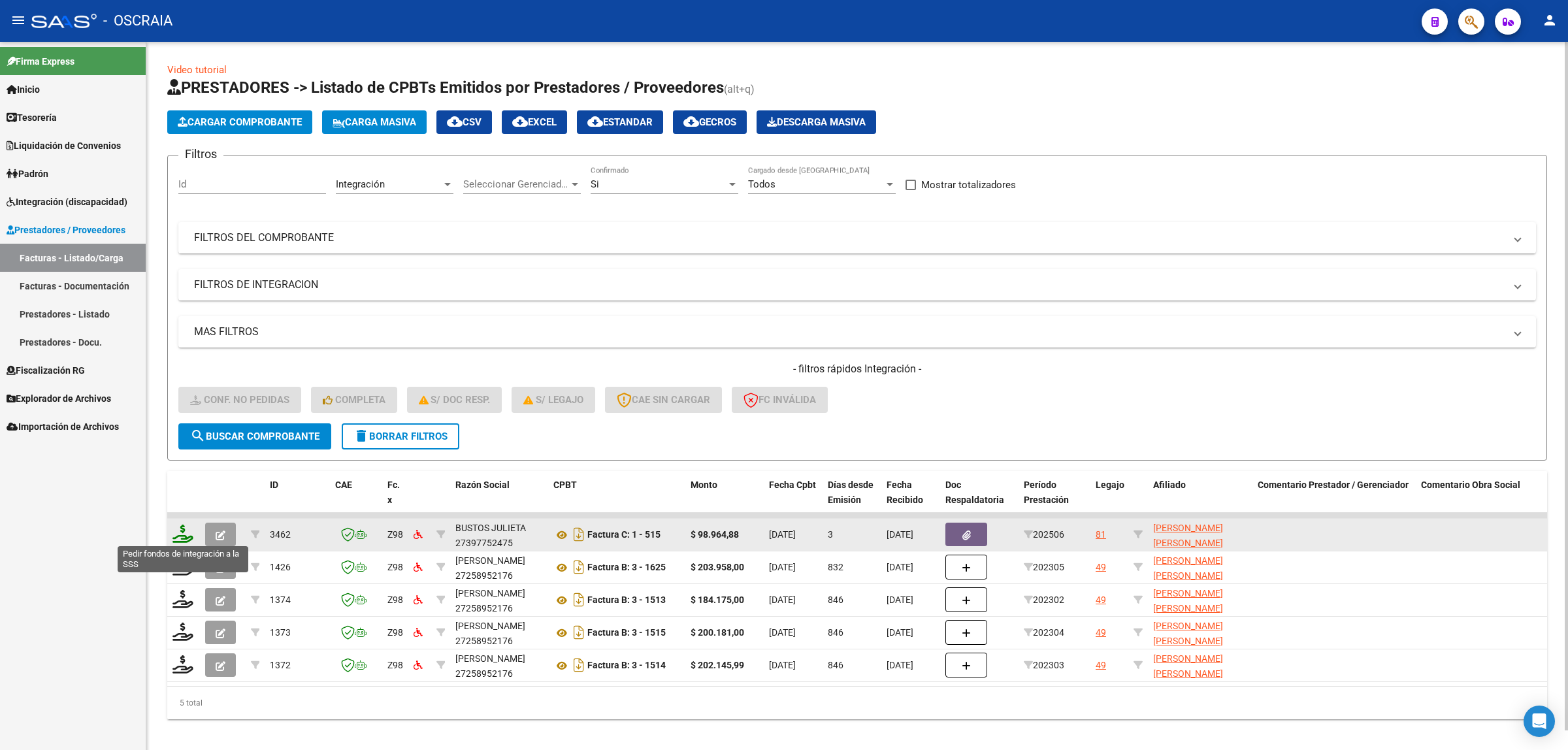
click at [188, 540] on icon at bounding box center [183, 534] width 21 height 18
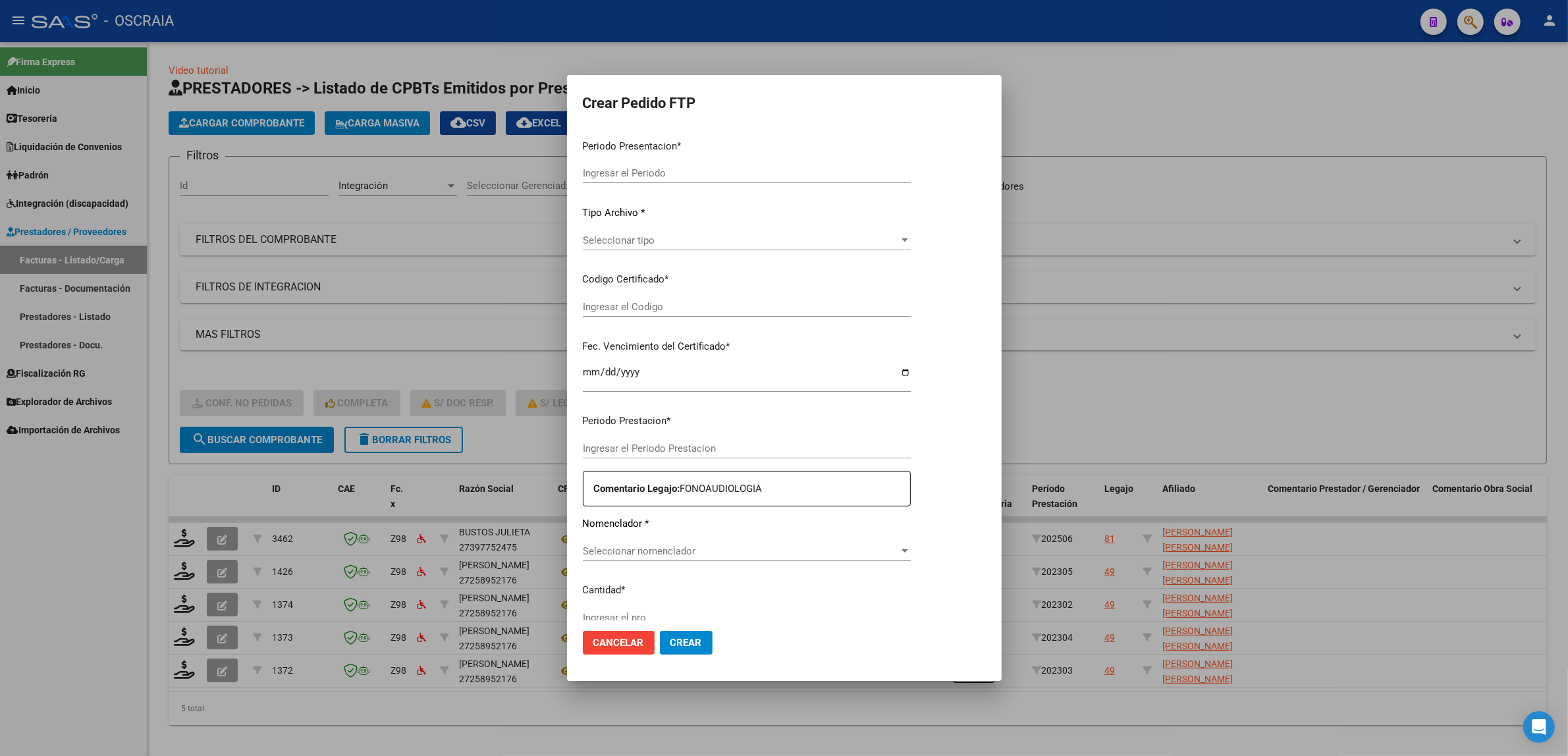
type input "202508"
type input "202506"
type input "$ 98.964,88"
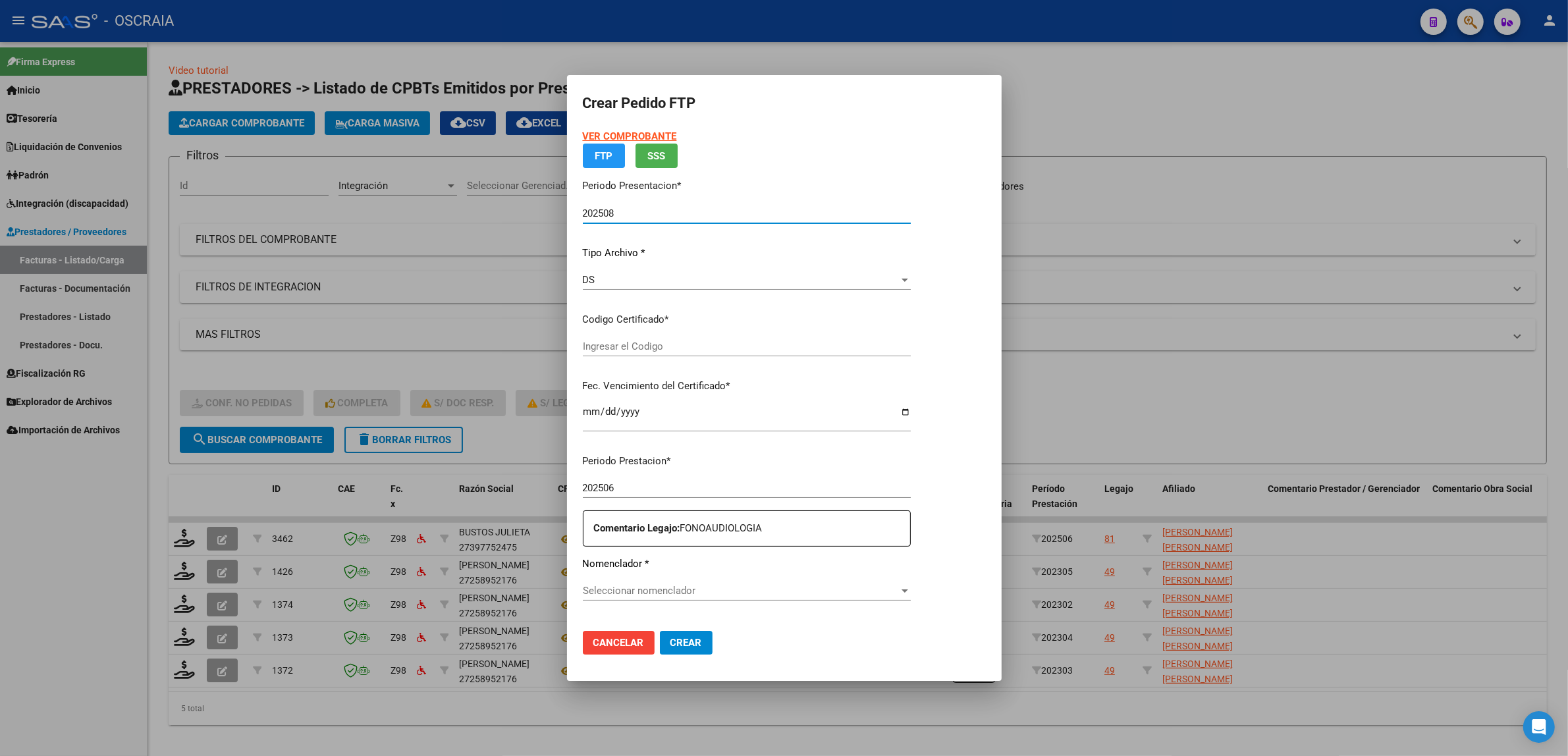
type input "ARG02000575853012025042820300428BSAS376"
type input "2030-04-28"
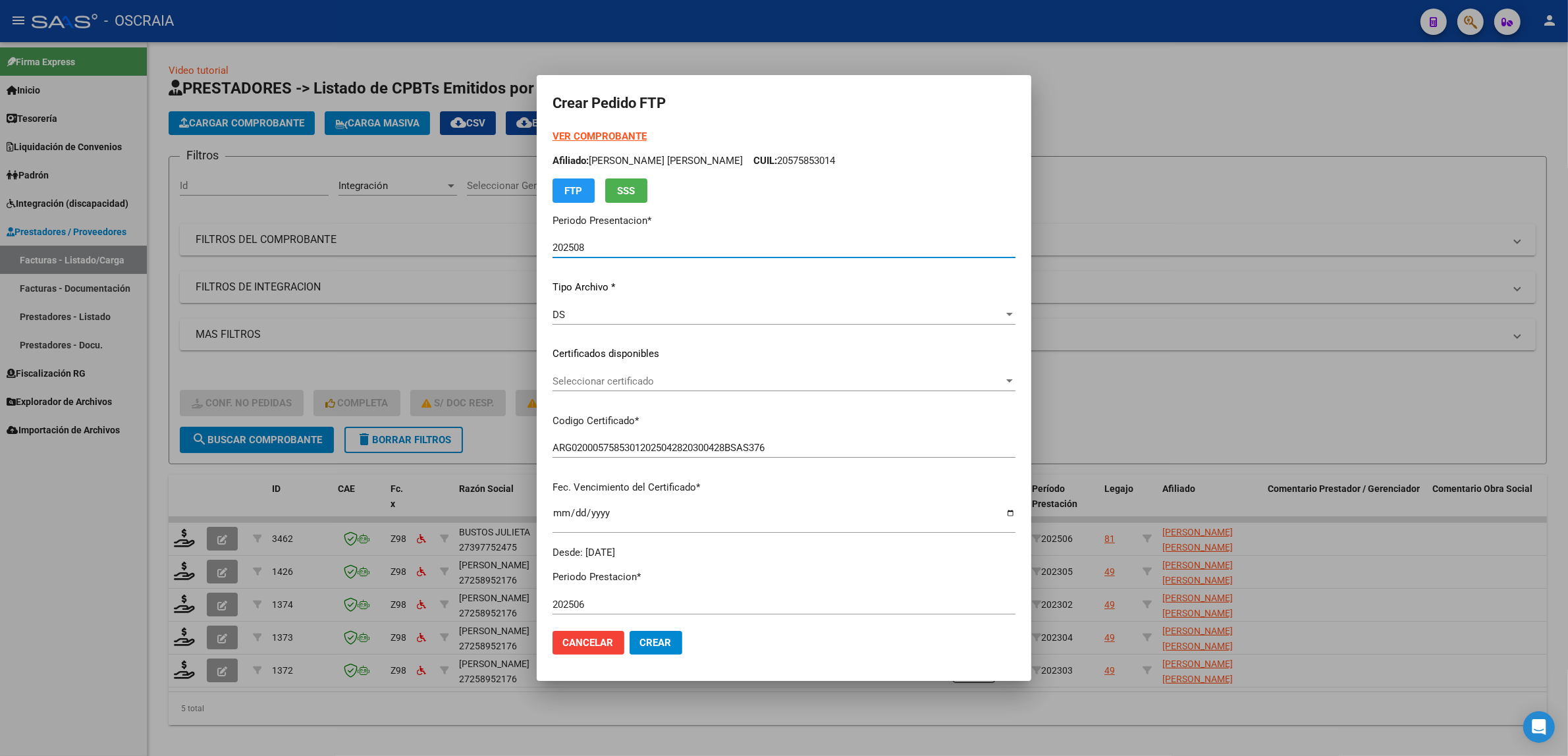
click at [660, 388] on div "Seleccionar certificado Seleccionar certificado" at bounding box center [784, 382] width 463 height 20
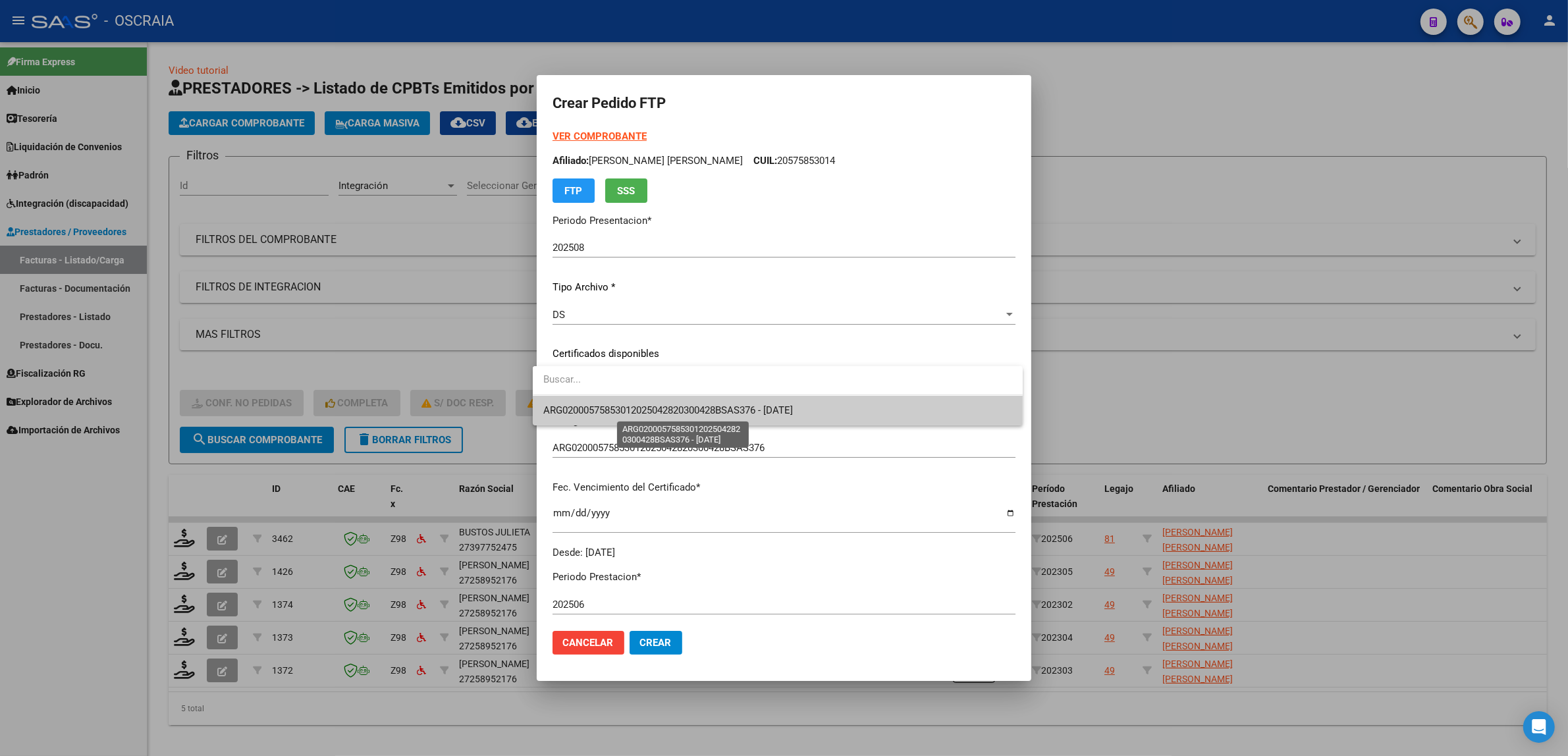
click at [676, 407] on span "ARG02000575853012025042820300428BSAS376 - 2030-04-28" at bounding box center [667, 410] width 249 height 12
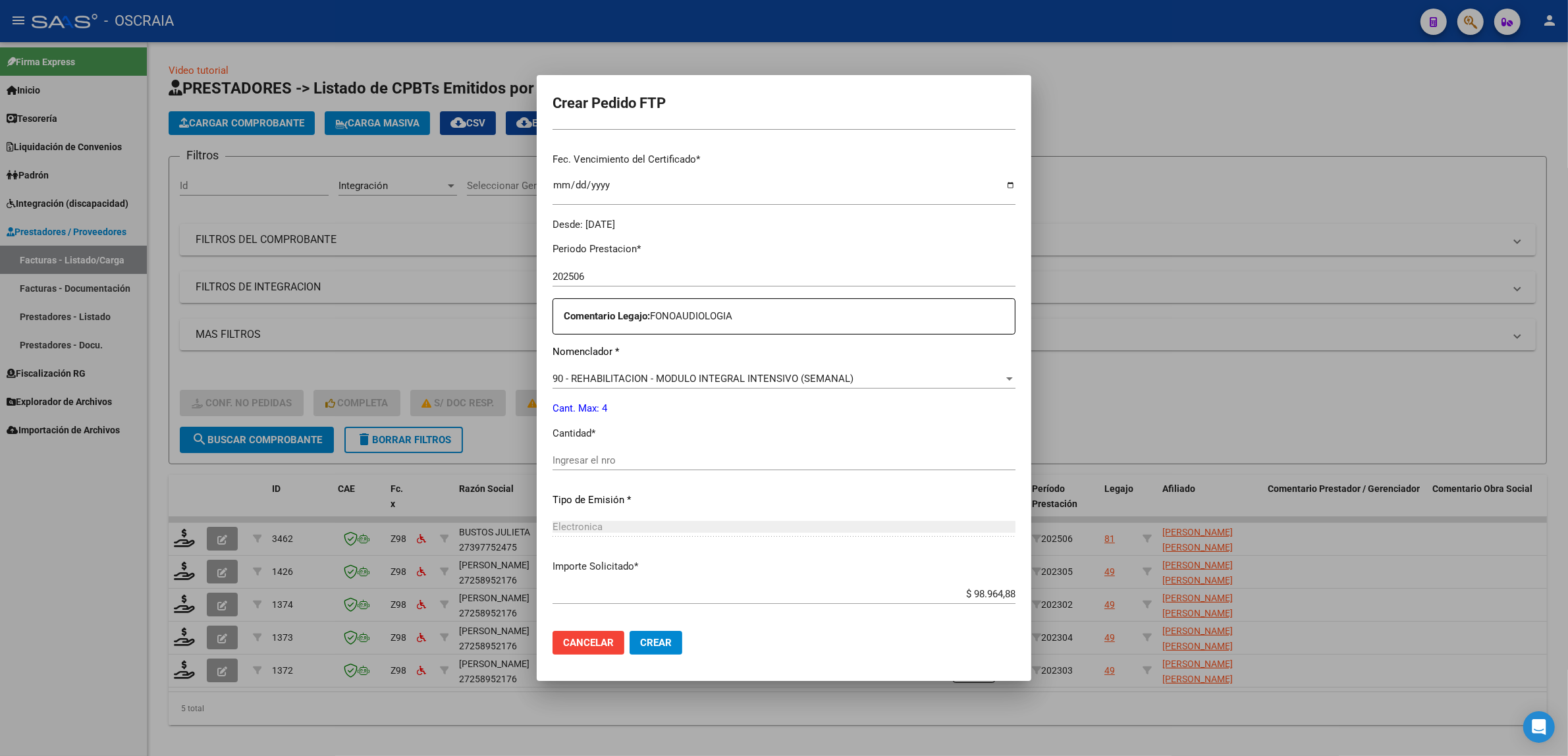
scroll to position [330, 0]
click at [700, 458] on input "Ingresar el nro" at bounding box center [784, 459] width 463 height 12
type input "4"
click at [860, 522] on div "Electronica" at bounding box center [784, 526] width 463 height 12
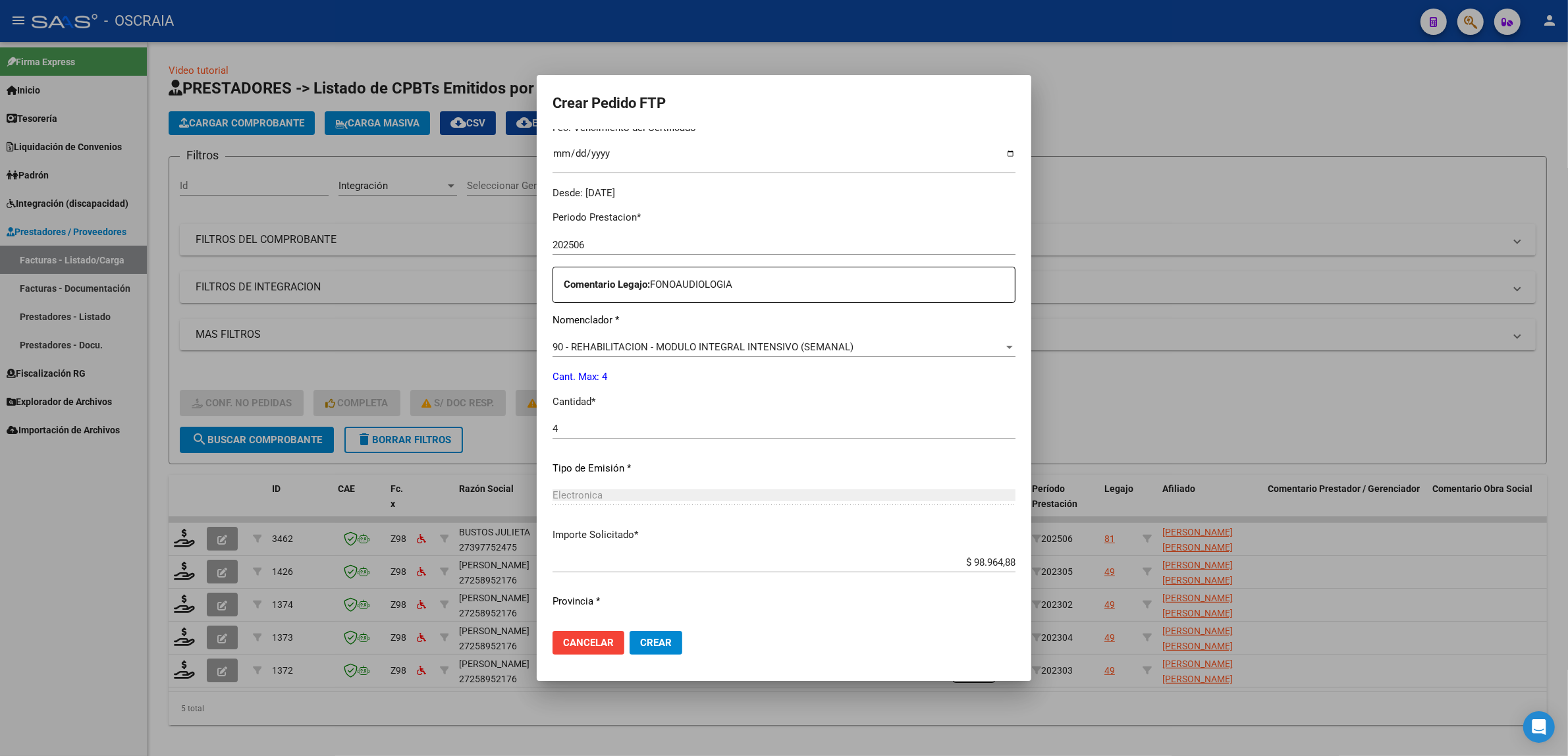
scroll to position [390, 0]
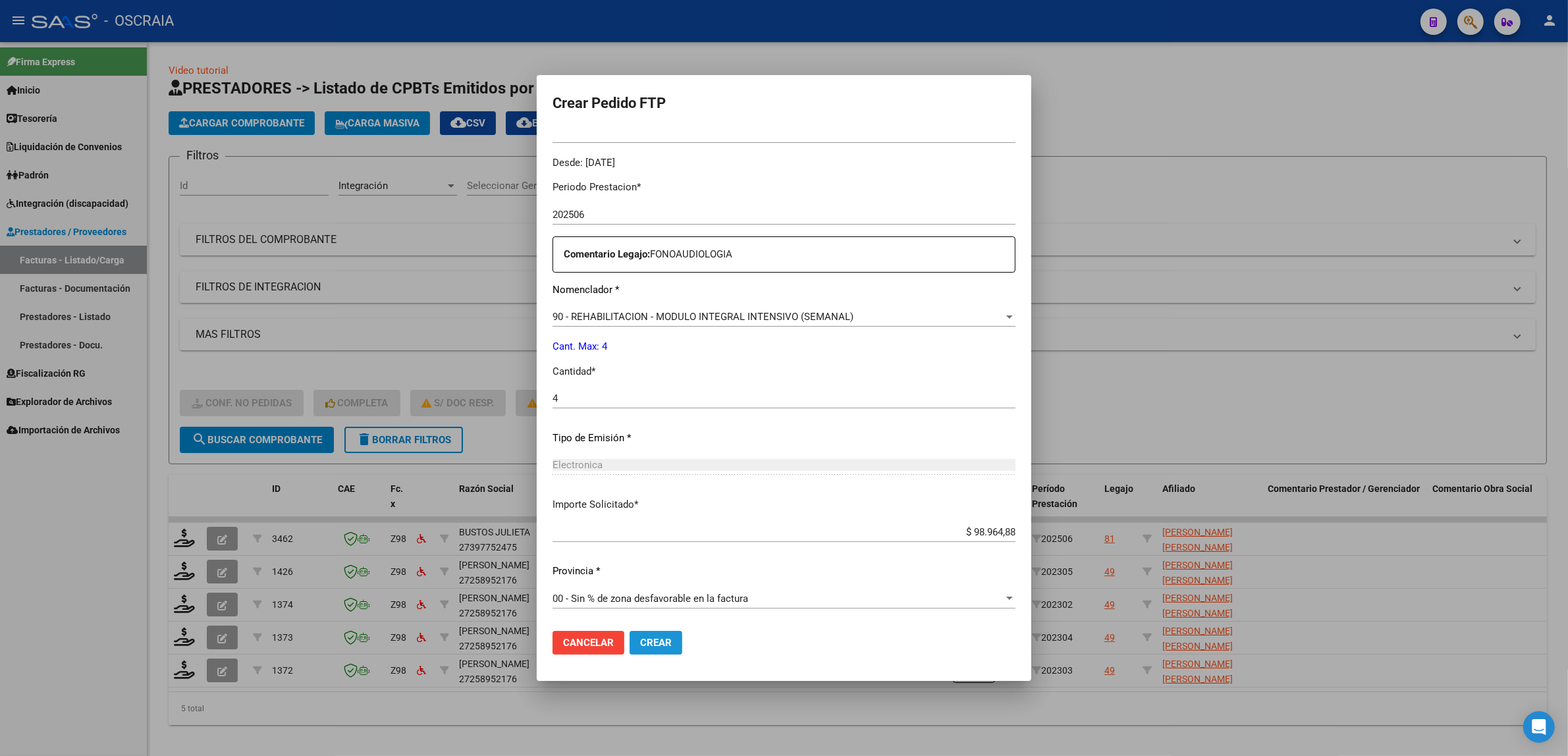
click at [649, 639] on span "Crear" at bounding box center [656, 643] width 31 height 12
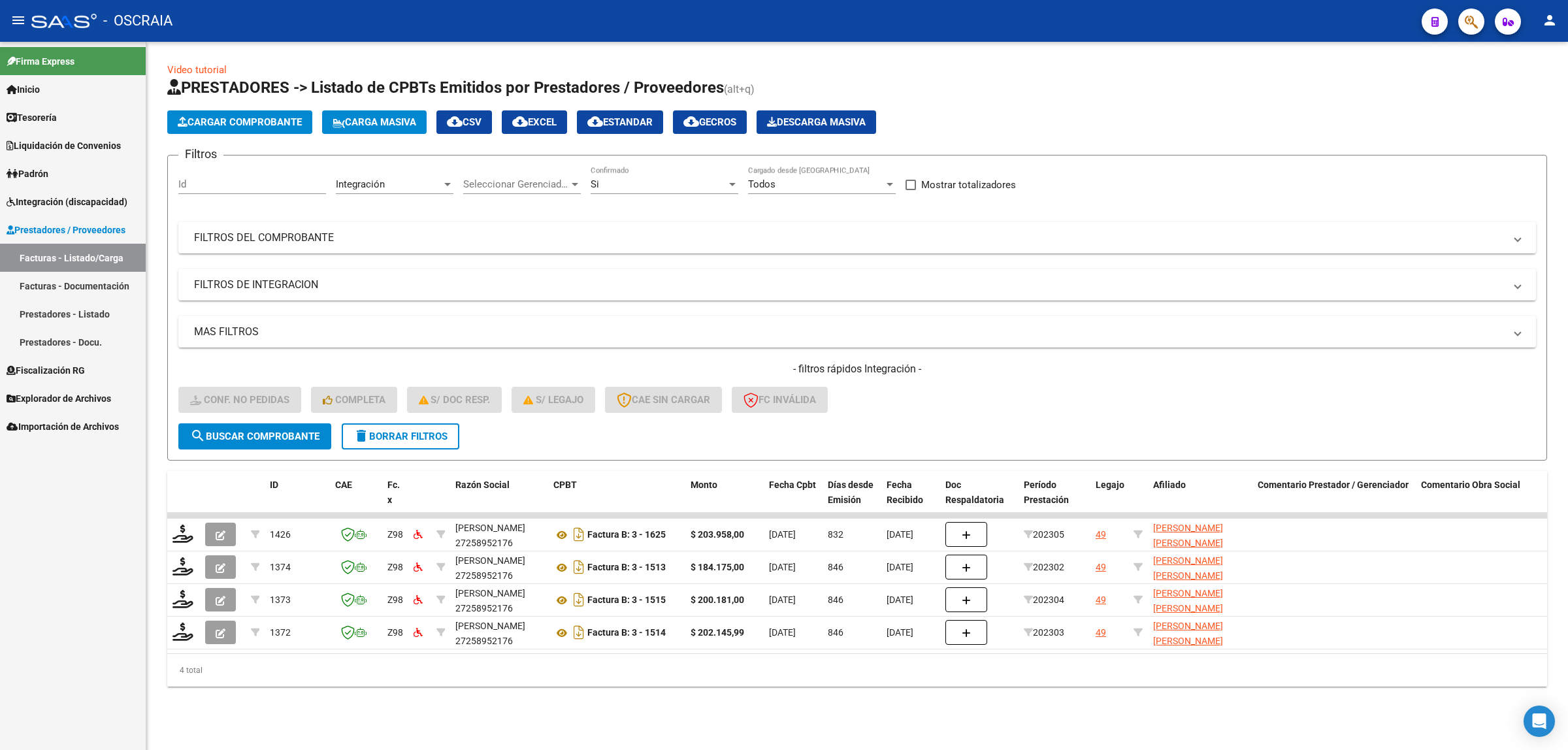
click at [91, 287] on link "Facturas - Documentación" at bounding box center [73, 286] width 146 height 28
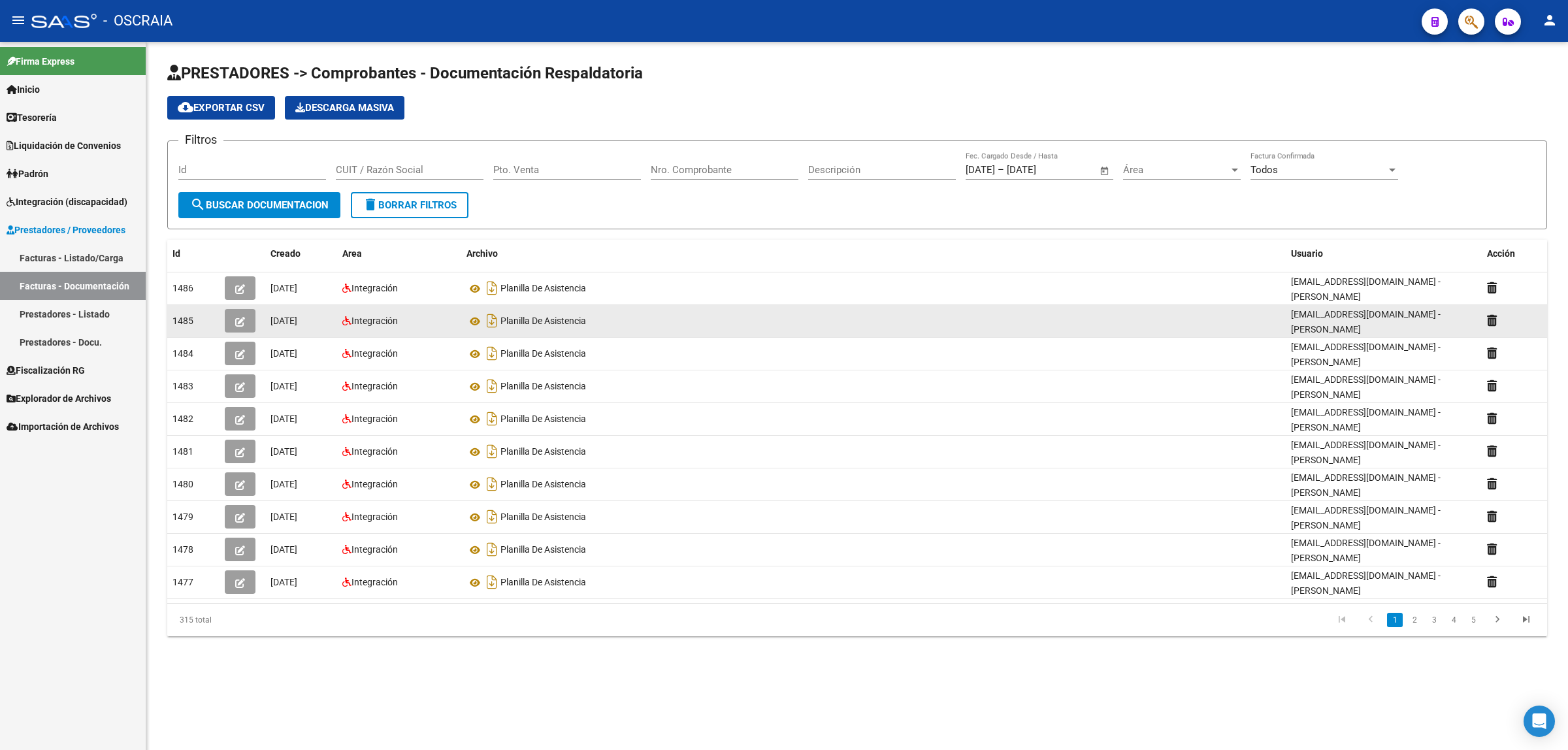
click at [240, 322] on icon "button" at bounding box center [239, 321] width 10 height 10
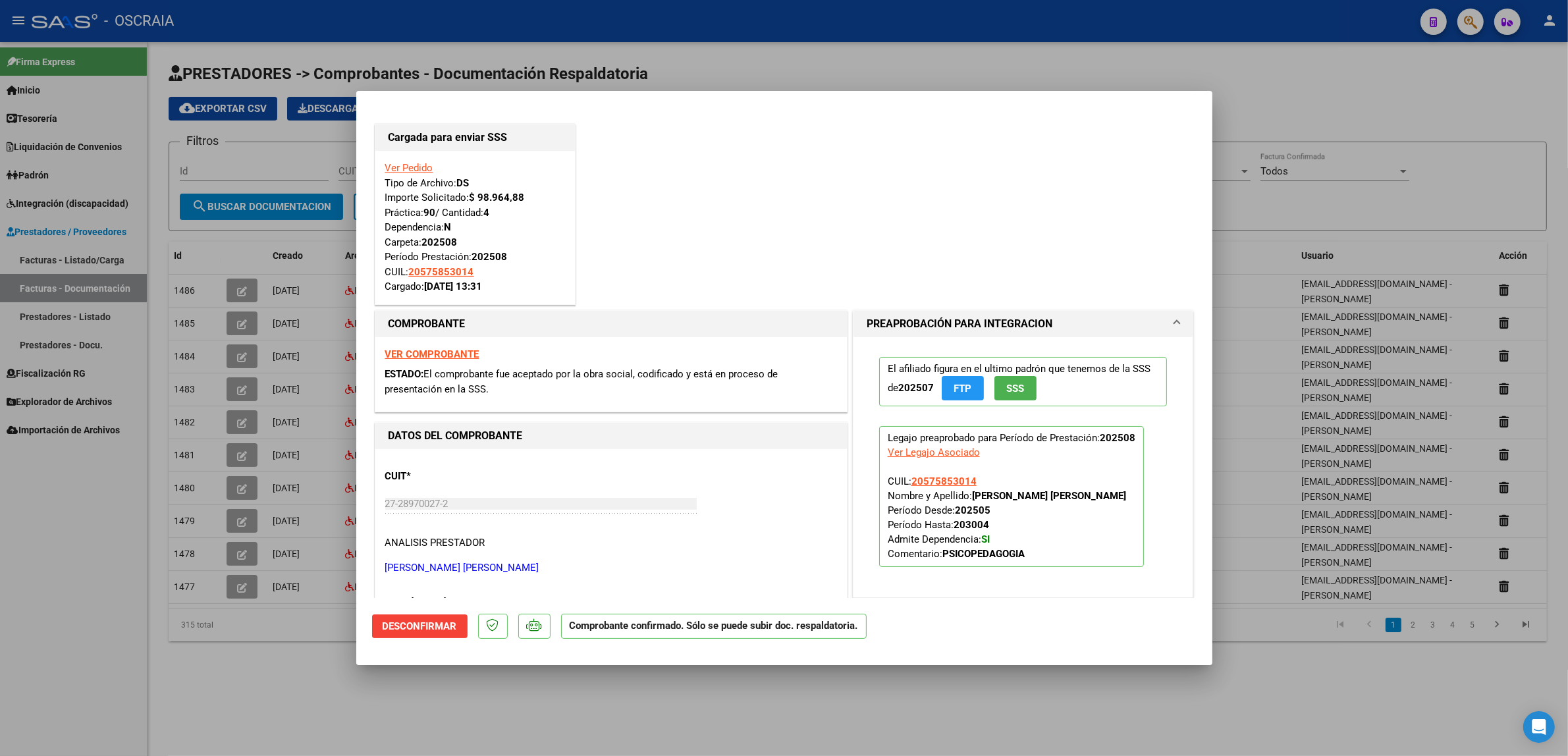
click at [288, 335] on div at bounding box center [784, 378] width 1568 height 756
type input "$ 0,00"
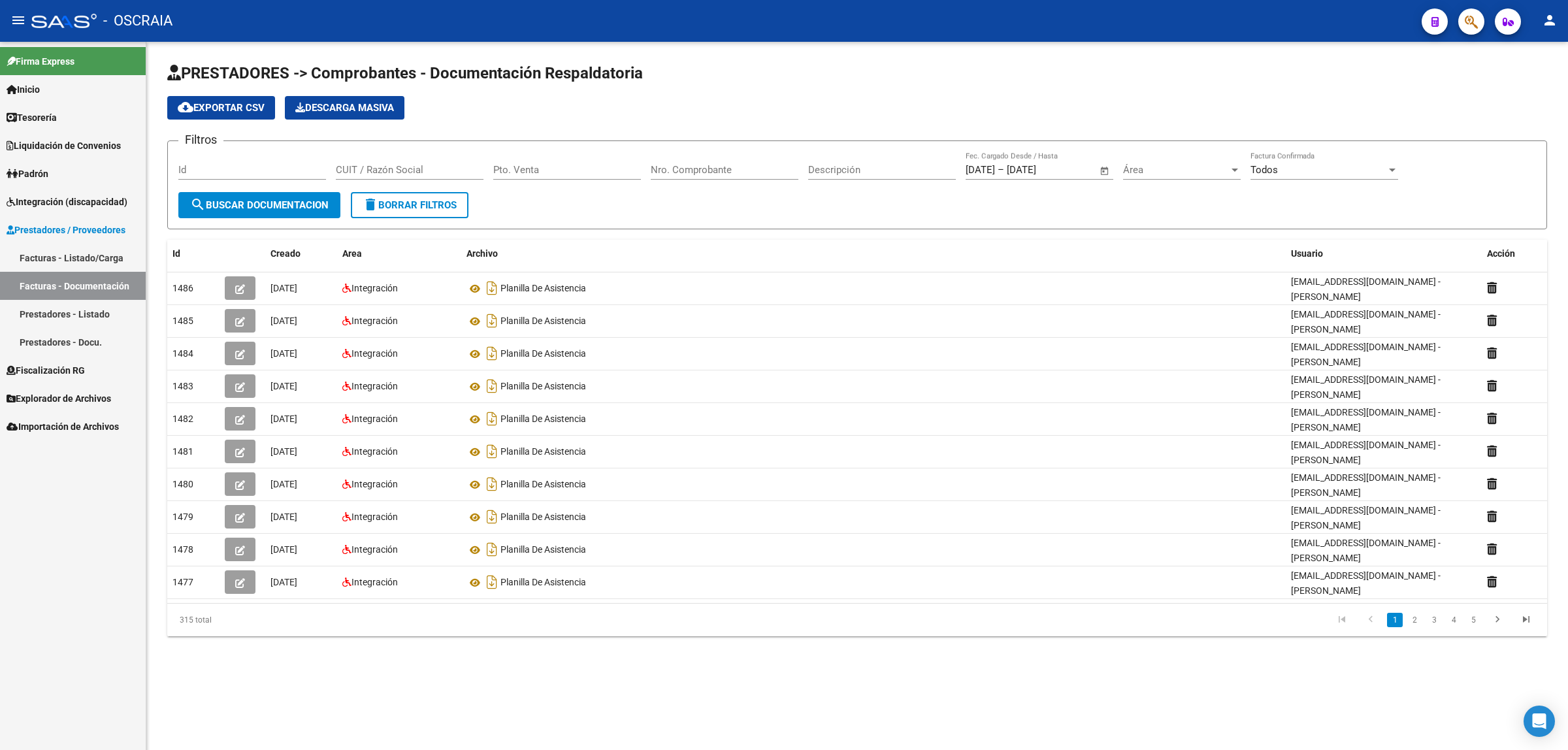
click at [96, 255] on link "Facturas - Listado/Carga" at bounding box center [73, 258] width 146 height 28
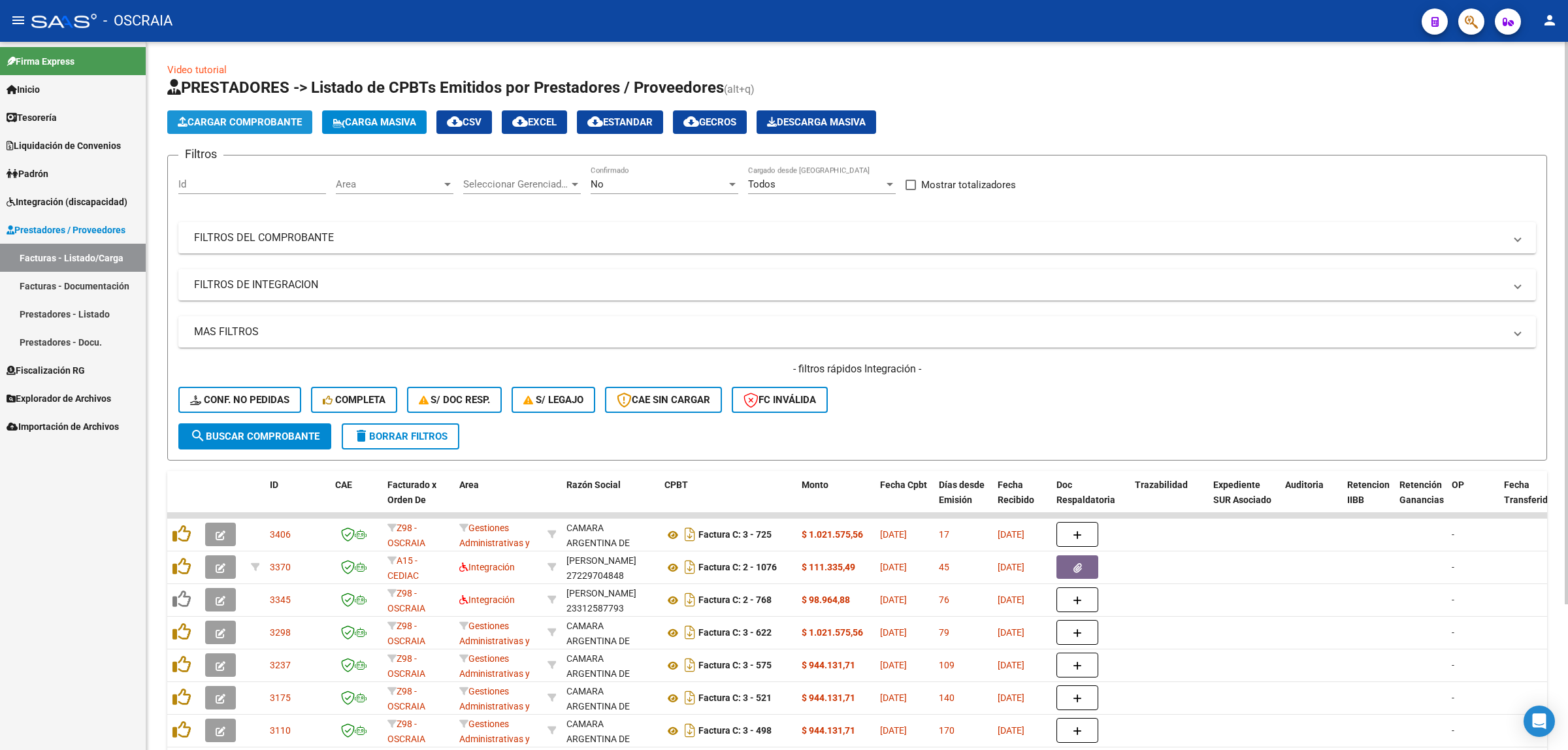
click at [237, 119] on span "Cargar Comprobante" at bounding box center [239, 122] width 124 height 12
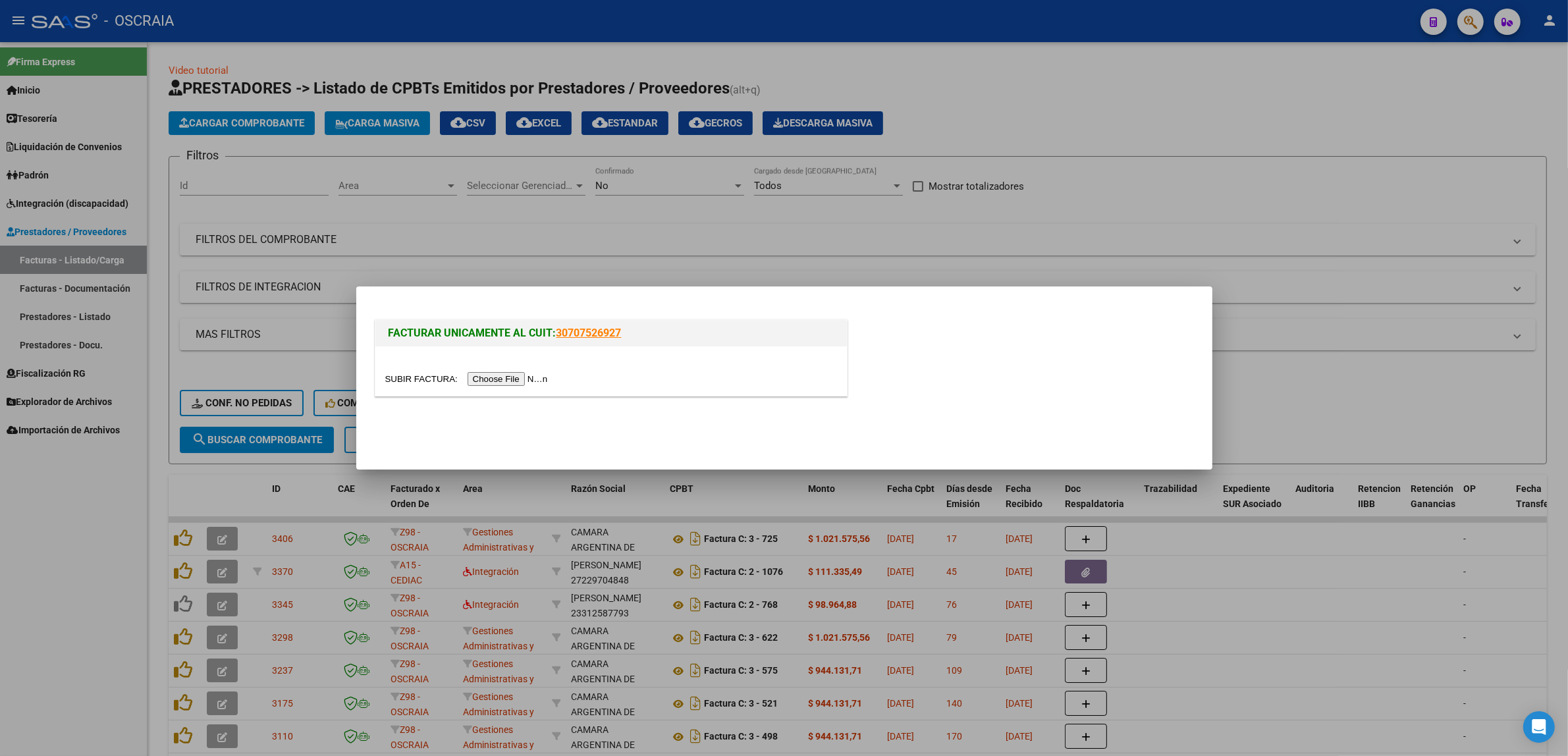
click at [478, 379] on input "file" at bounding box center [469, 379] width 167 height 14
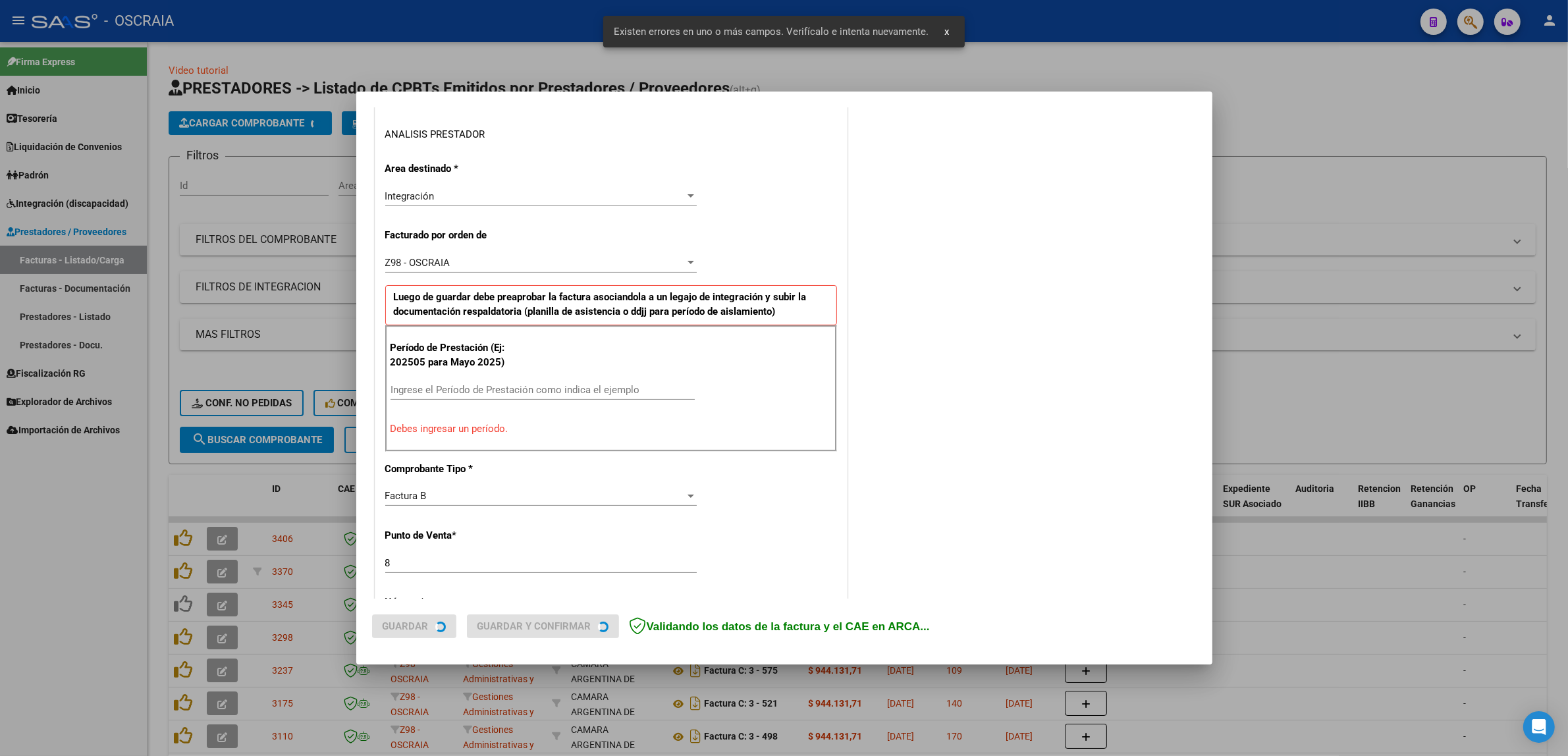
scroll to position [256, 0]
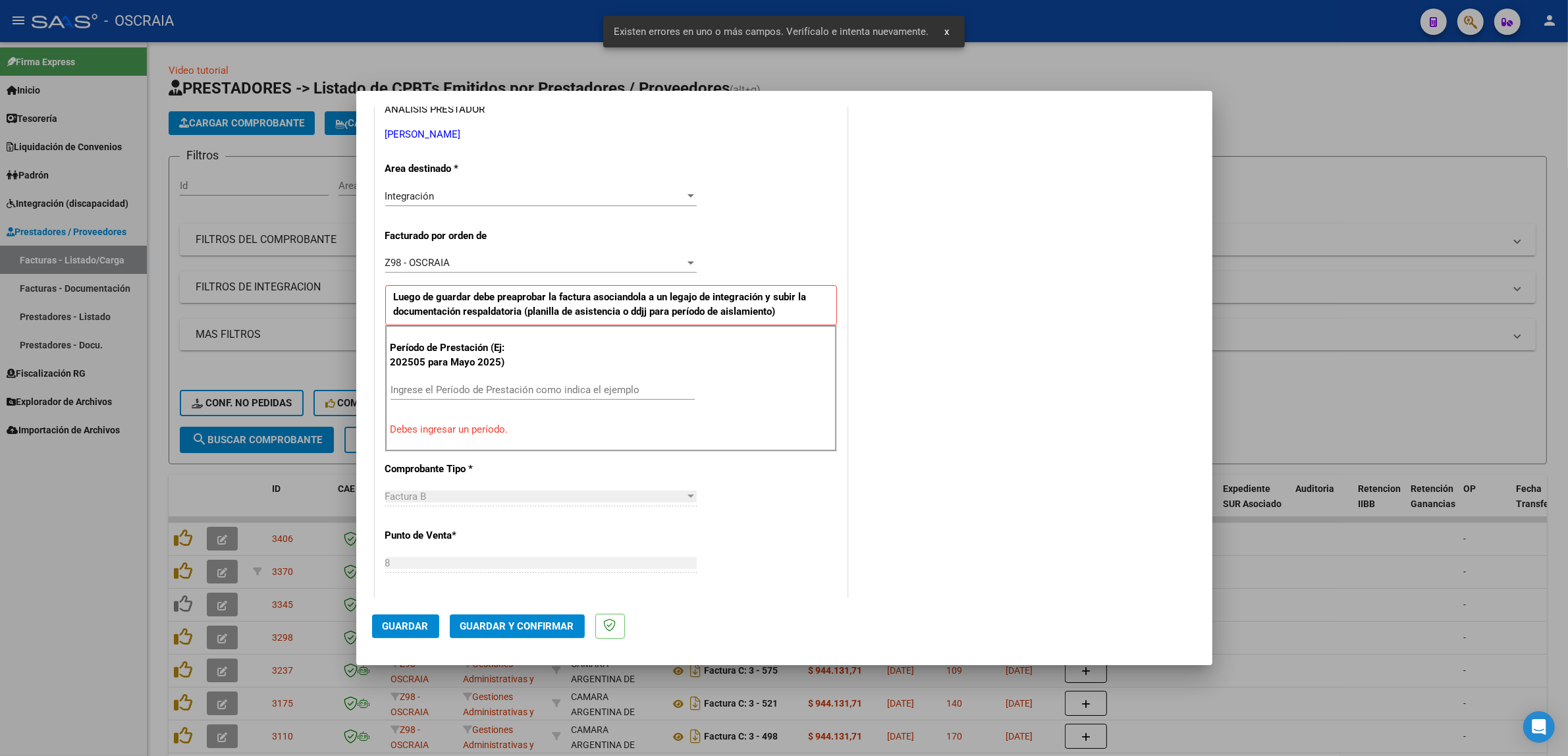
click at [625, 386] on input "Ingrese el Período de Prestación como indica el ejemplo" at bounding box center [543, 390] width 304 height 12
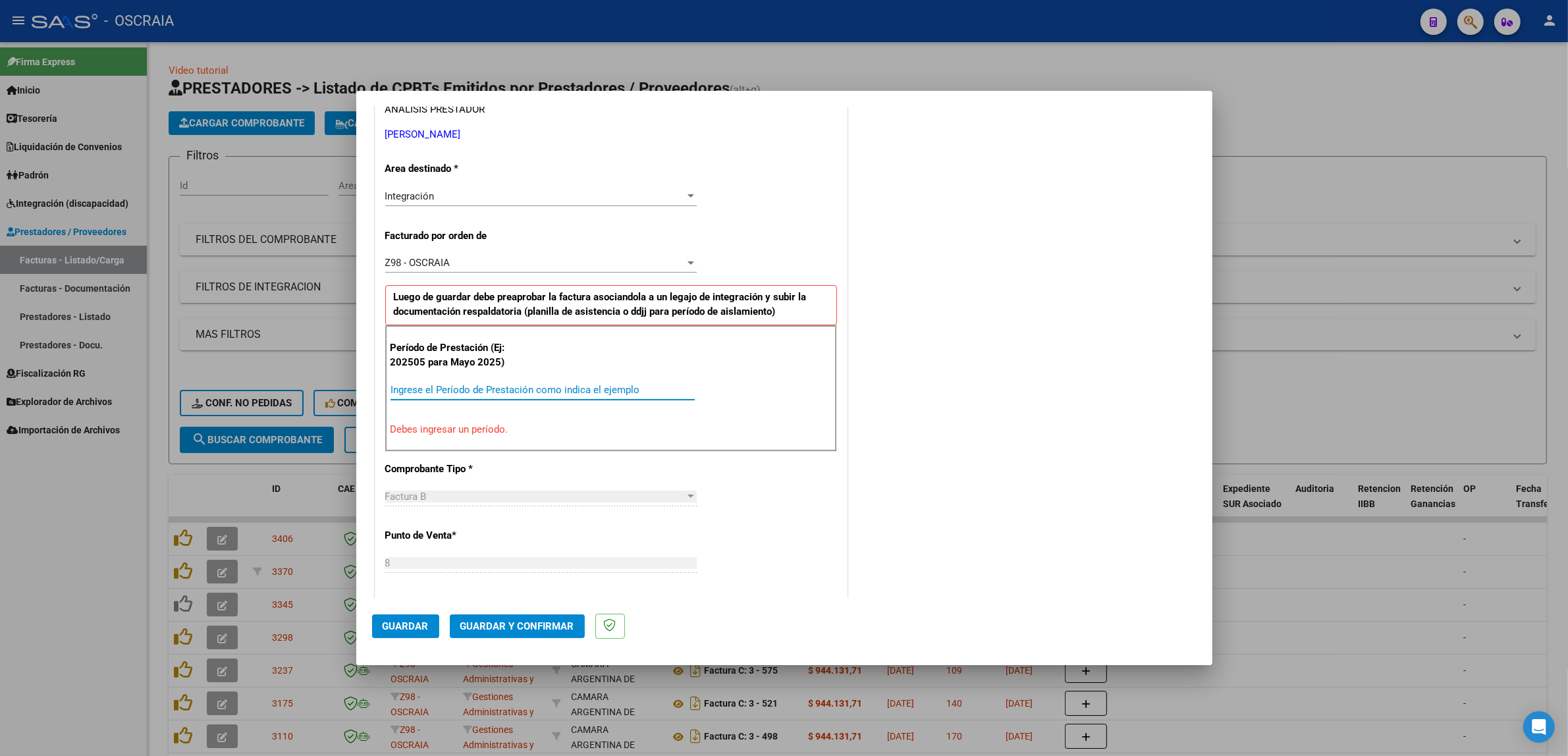
click at [541, 387] on input "Ingrese el Período de Prestación como indica el ejemplo" at bounding box center [543, 390] width 304 height 12
type input "202508"
click at [807, 518] on div "CUIT * 20-30787071-2 Ingresar CUIT ANALISIS PRESTADOR MARTINEZ MAXIMILIANO CESA…" at bounding box center [610, 582] width 471 height 1133
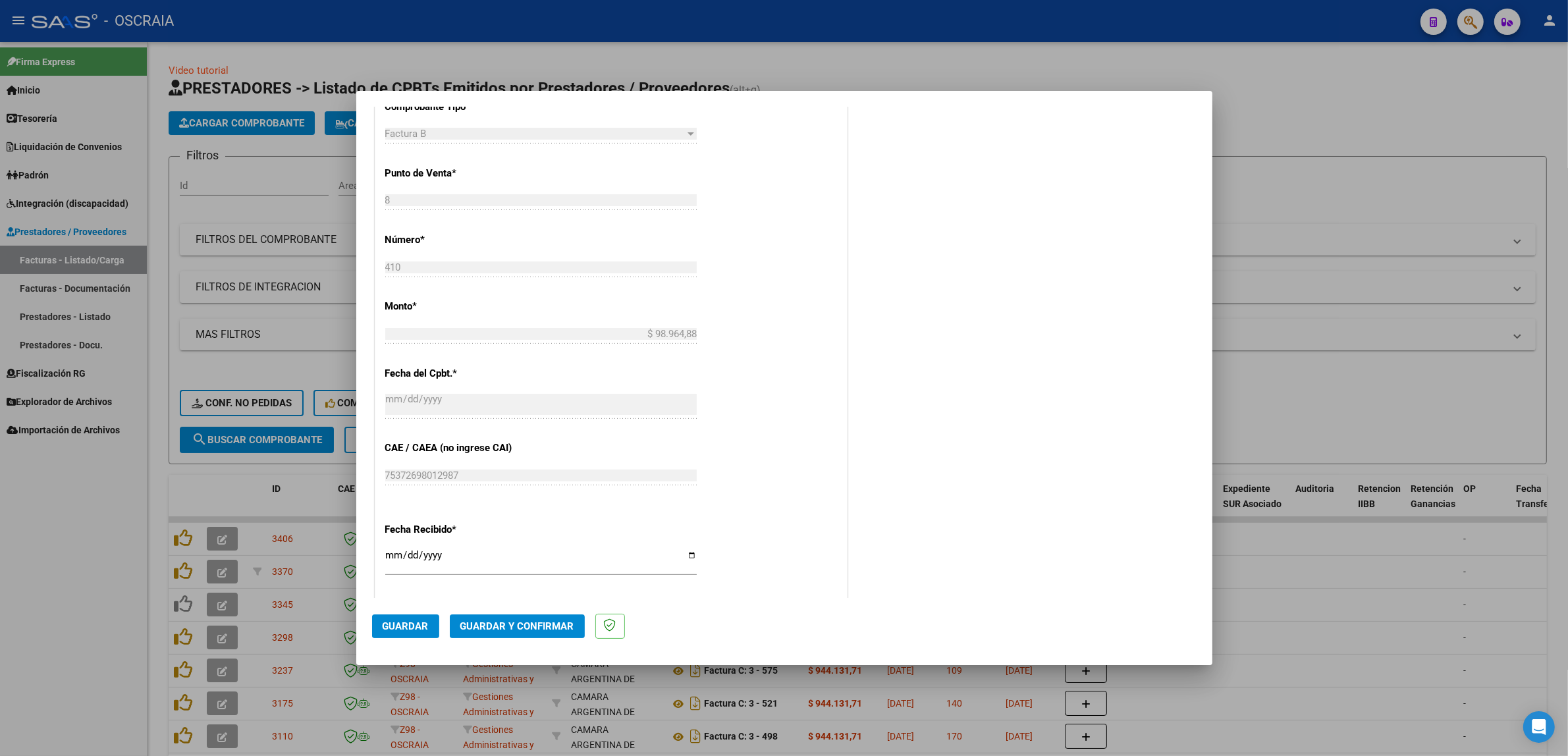
scroll to position [585, 0]
click at [397, 624] on span "Guardar" at bounding box center [406, 626] width 46 height 12
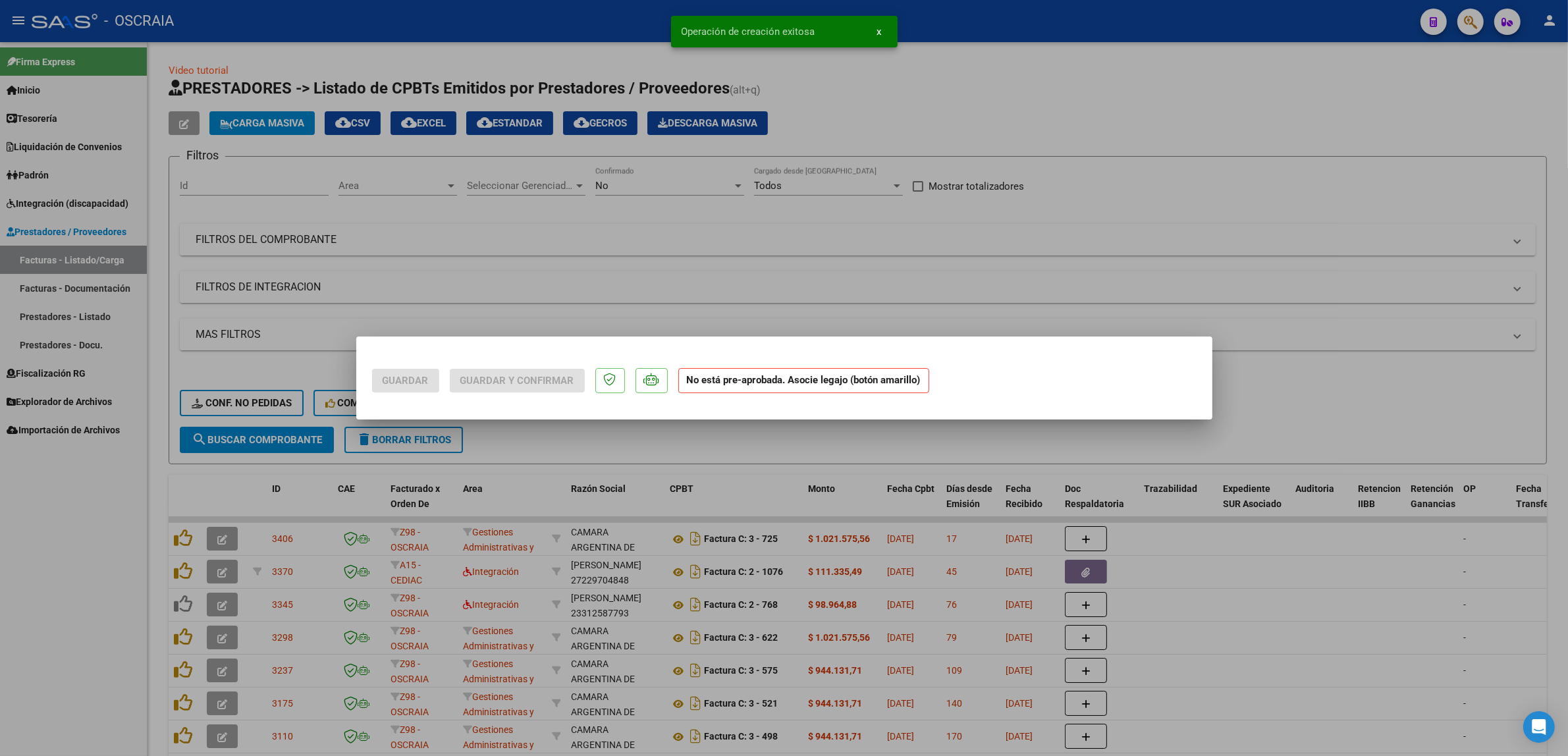
scroll to position [0, 0]
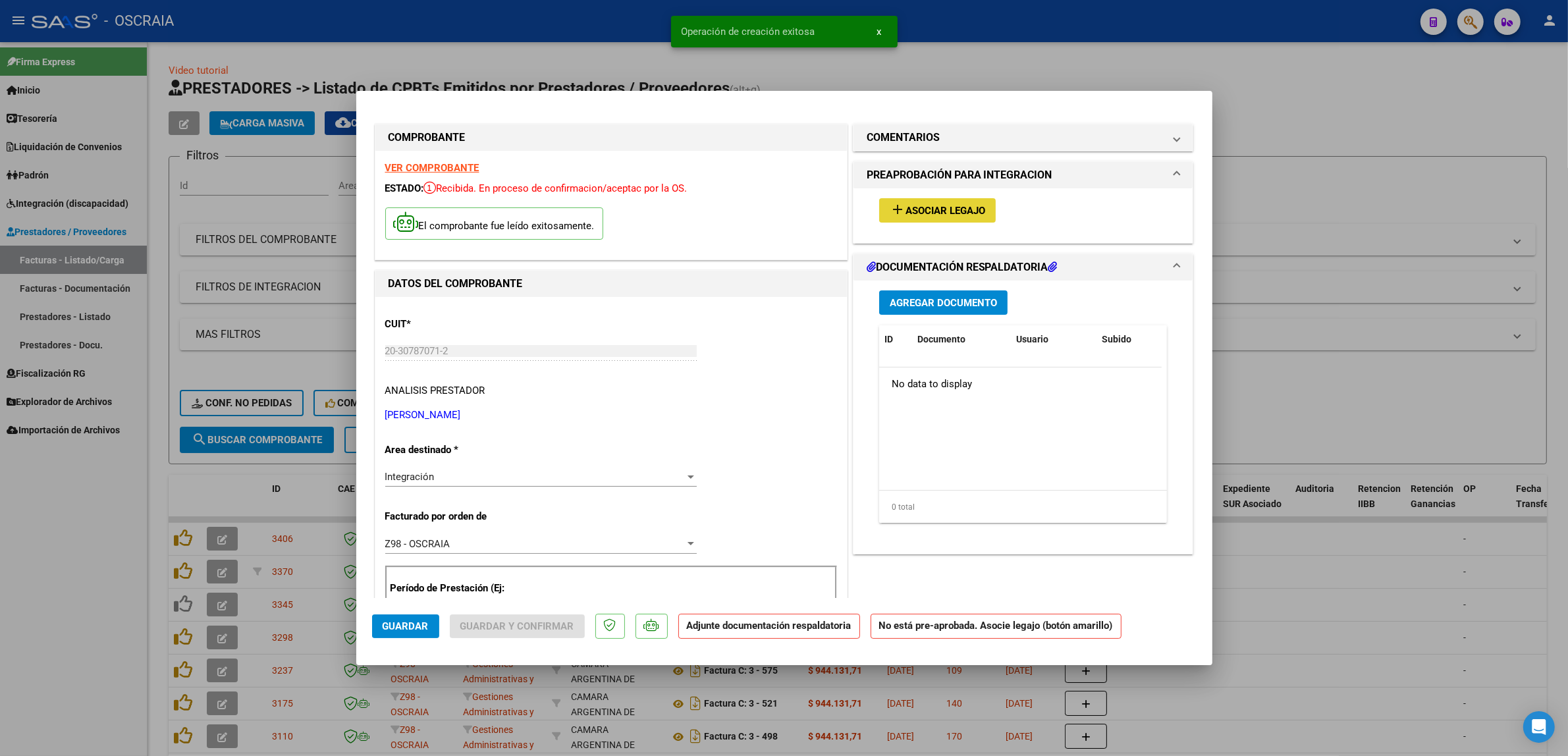
click at [926, 212] on span "Asociar Legajo" at bounding box center [944, 211] width 80 height 12
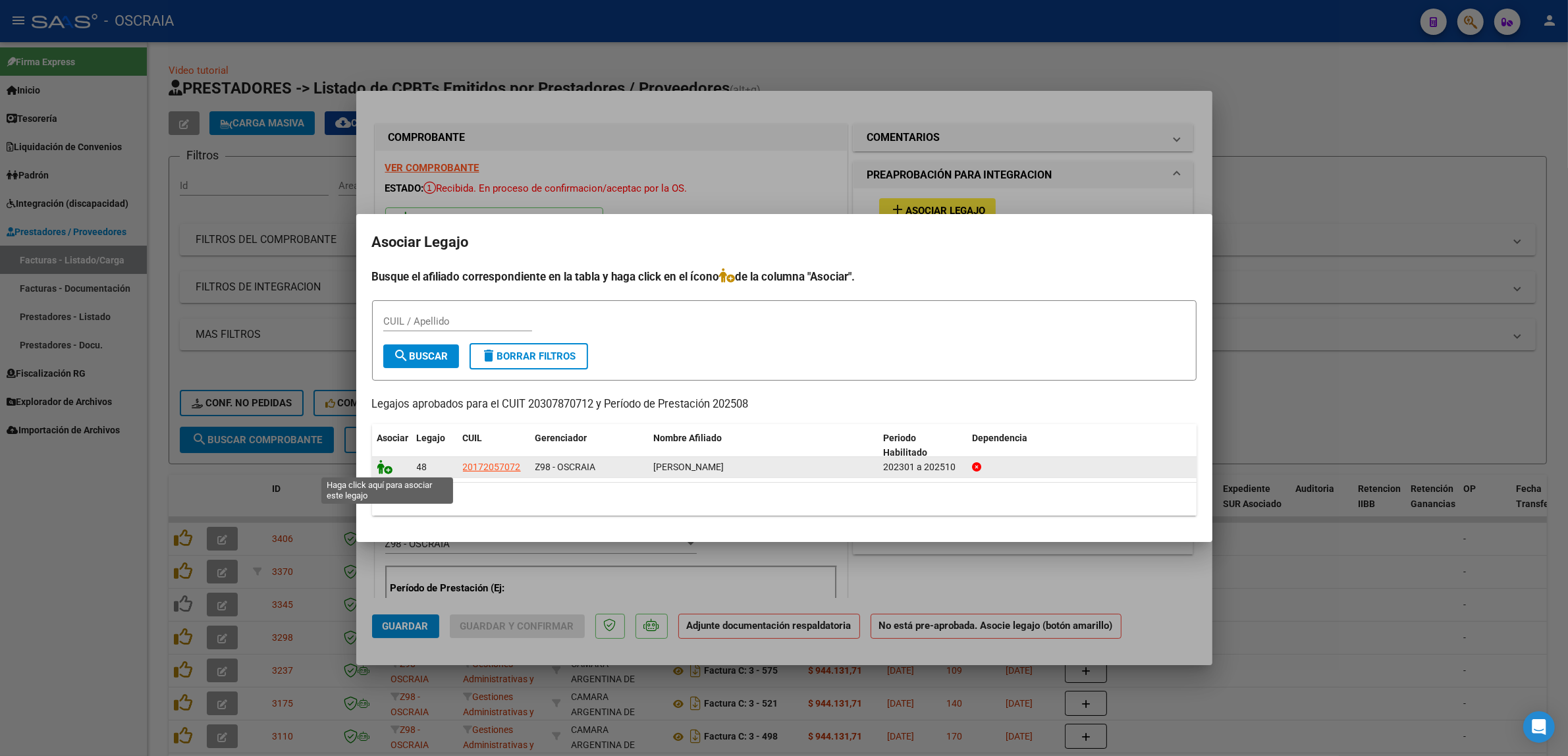
click at [383, 466] on icon at bounding box center [385, 467] width 16 height 15
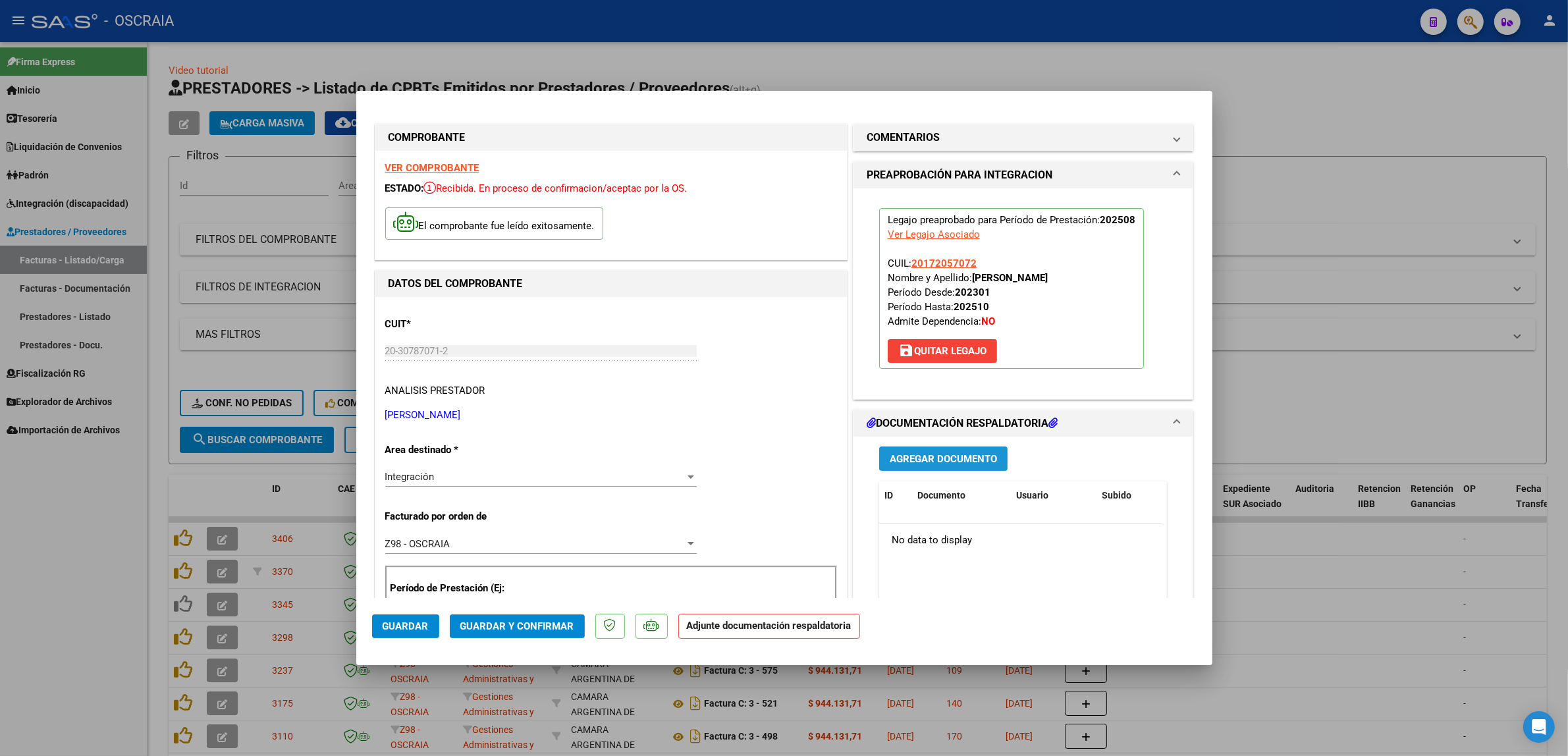
click at [926, 462] on span "Agregar Documento" at bounding box center [943, 459] width 108 height 12
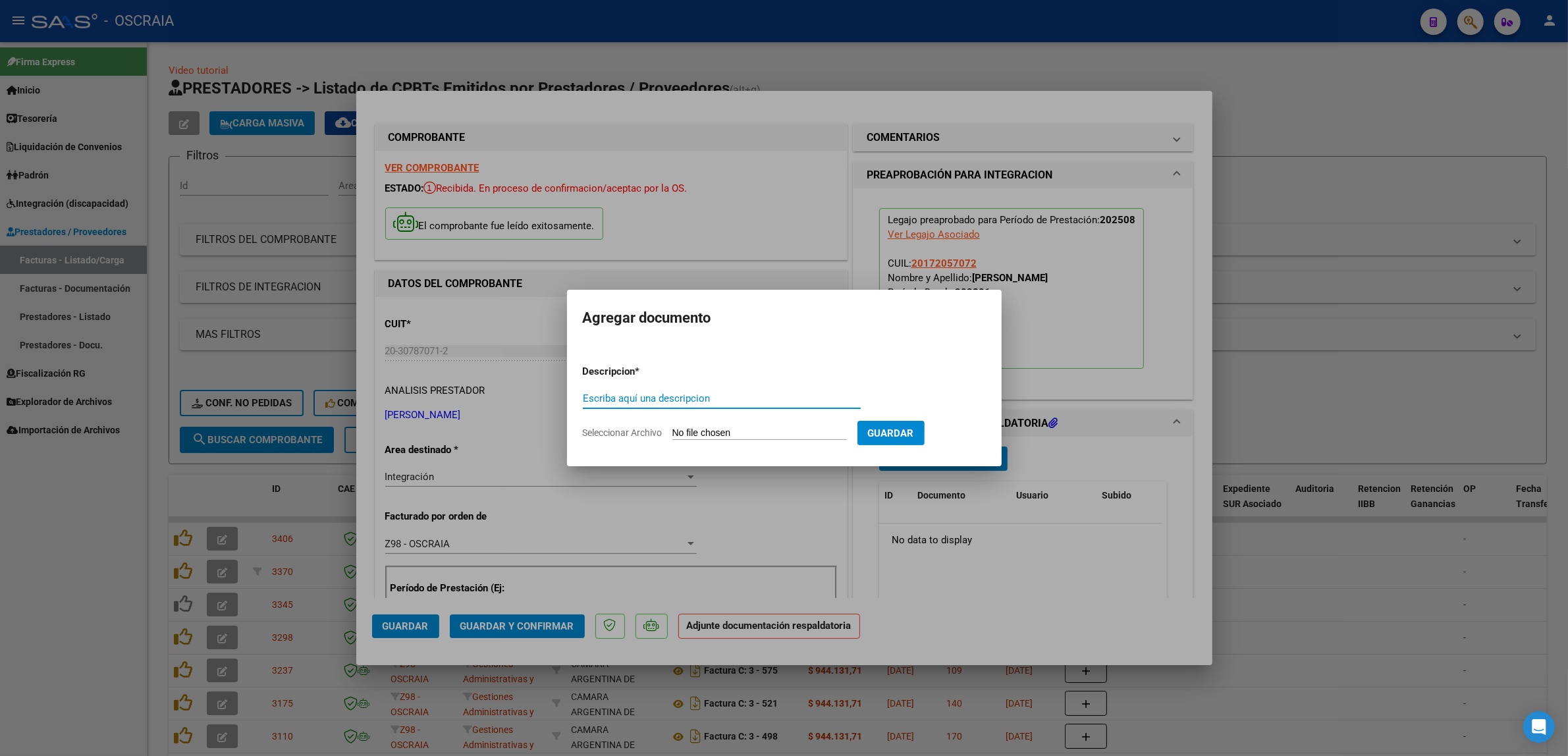
click at [672, 409] on div "Escriba aquí una descripcion" at bounding box center [721, 398] width 278 height 20
click at [671, 397] on input "Escriba aquí una descripcion" at bounding box center [721, 399] width 278 height 12
type input "PLANILLA DE ASISTENCIA"
click at [672, 428] on input "Seleccionar Archivo" at bounding box center [760, 434] width 175 height 12
drag, startPoint x: 926, startPoint y: 437, endPoint x: 953, endPoint y: 578, distance: 143.6
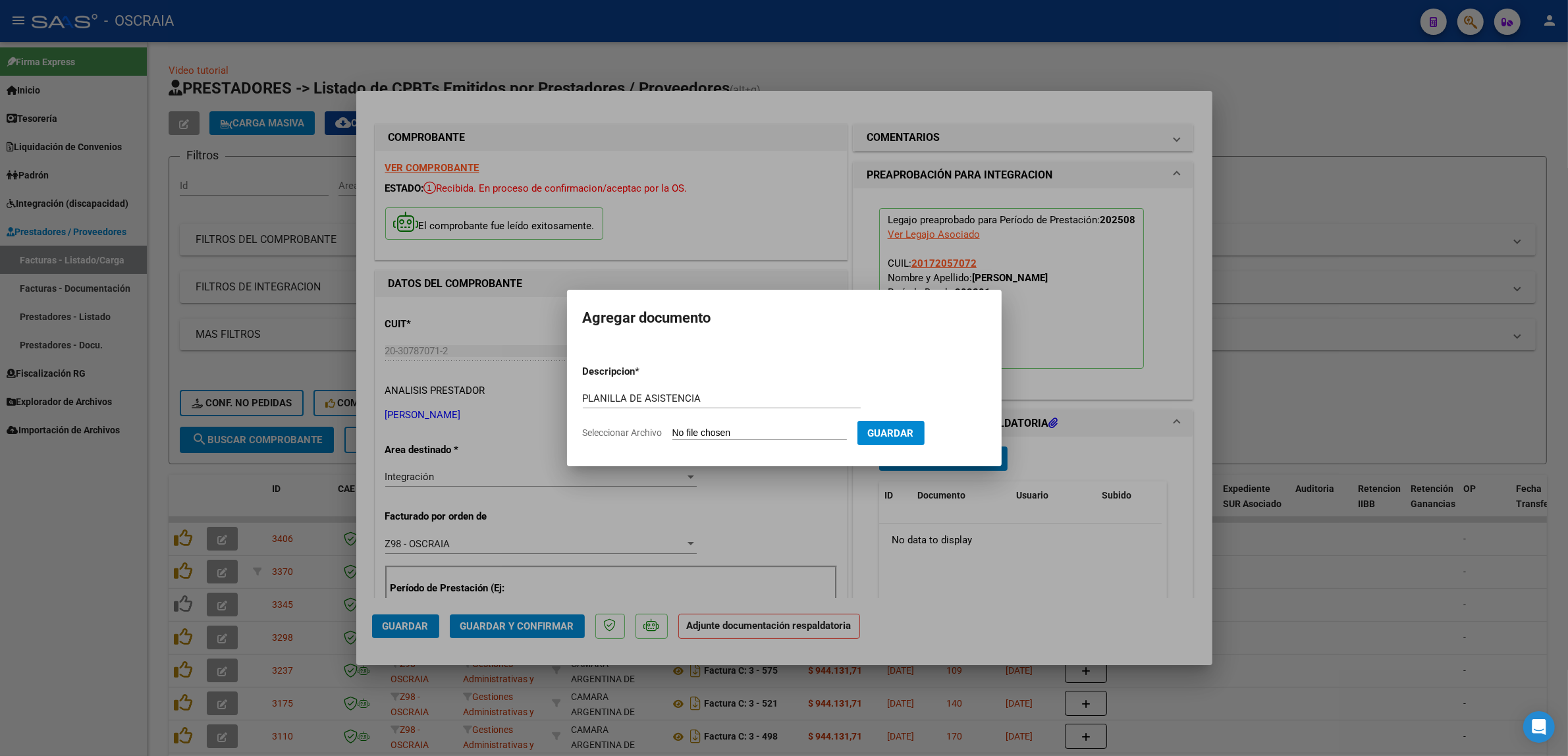
click at [953, 578] on div "COMPROBANTE VER COMPROBANTE ESTADO: Recibida. En proceso de confirmacion/acepta…" at bounding box center [784, 378] width 1568 height 756
click at [953, 578] on div at bounding box center [784, 378] width 1568 height 756
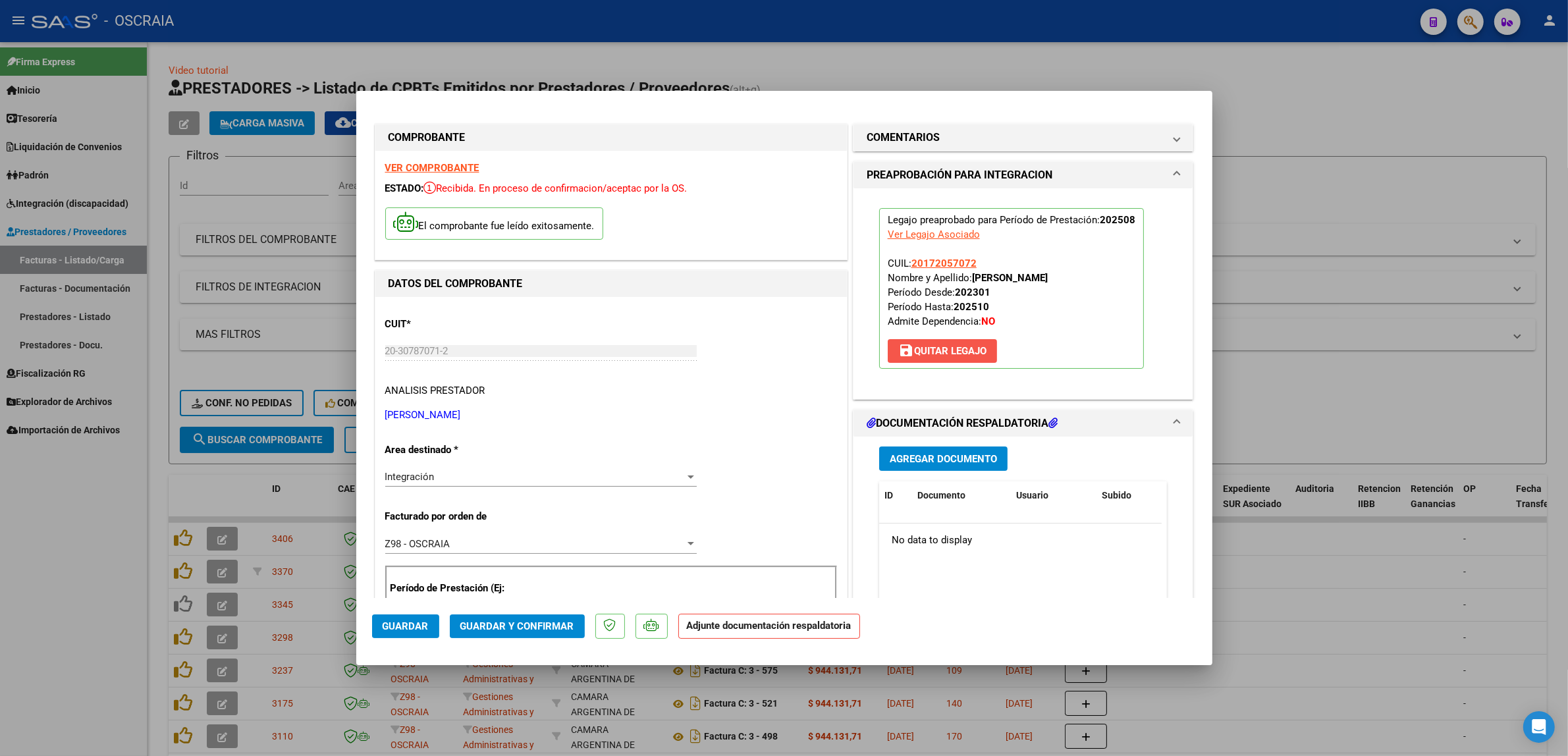
click at [966, 354] on span "save Quitar Legajo" at bounding box center [942, 352] width 88 height 12
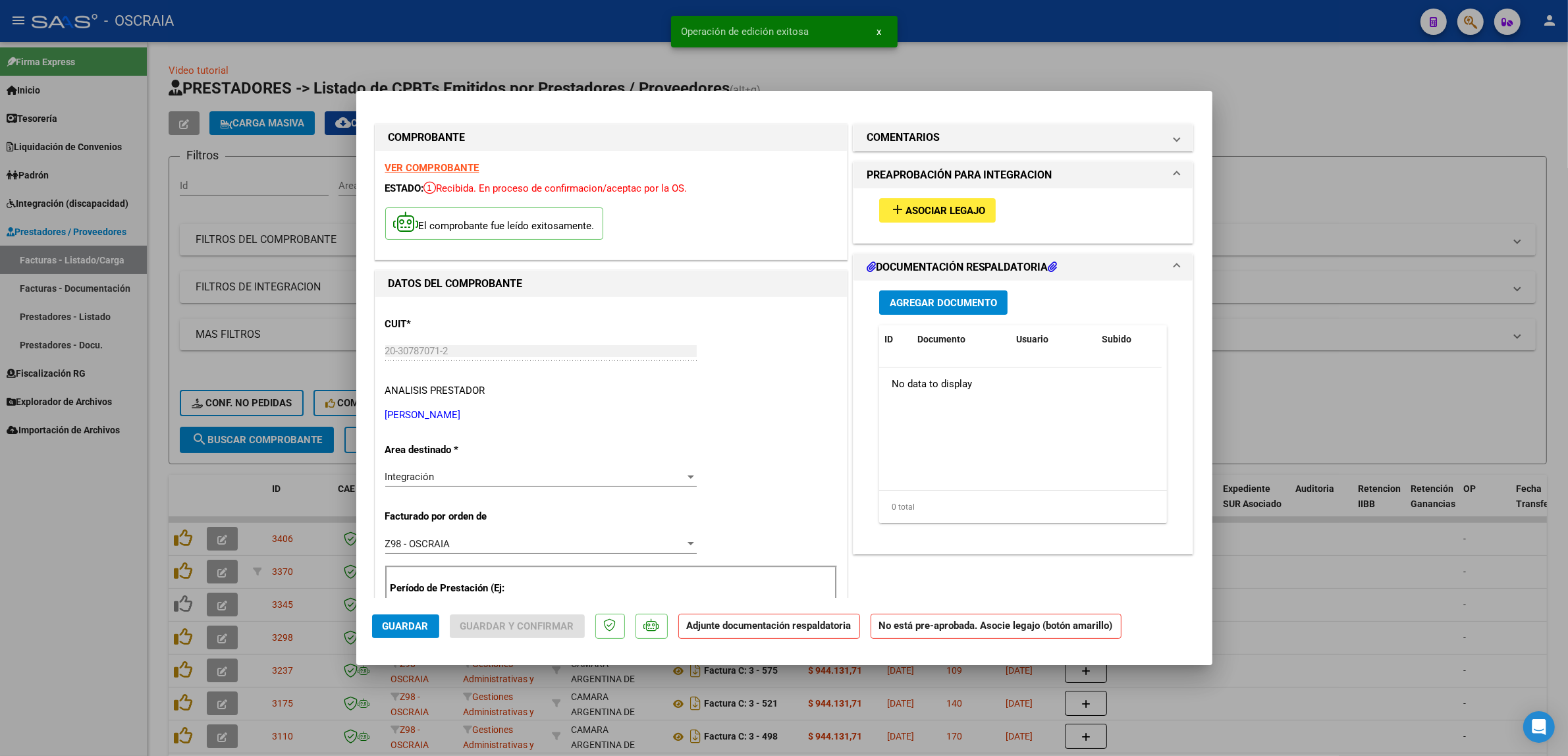
click at [1319, 192] on div at bounding box center [784, 378] width 1568 height 756
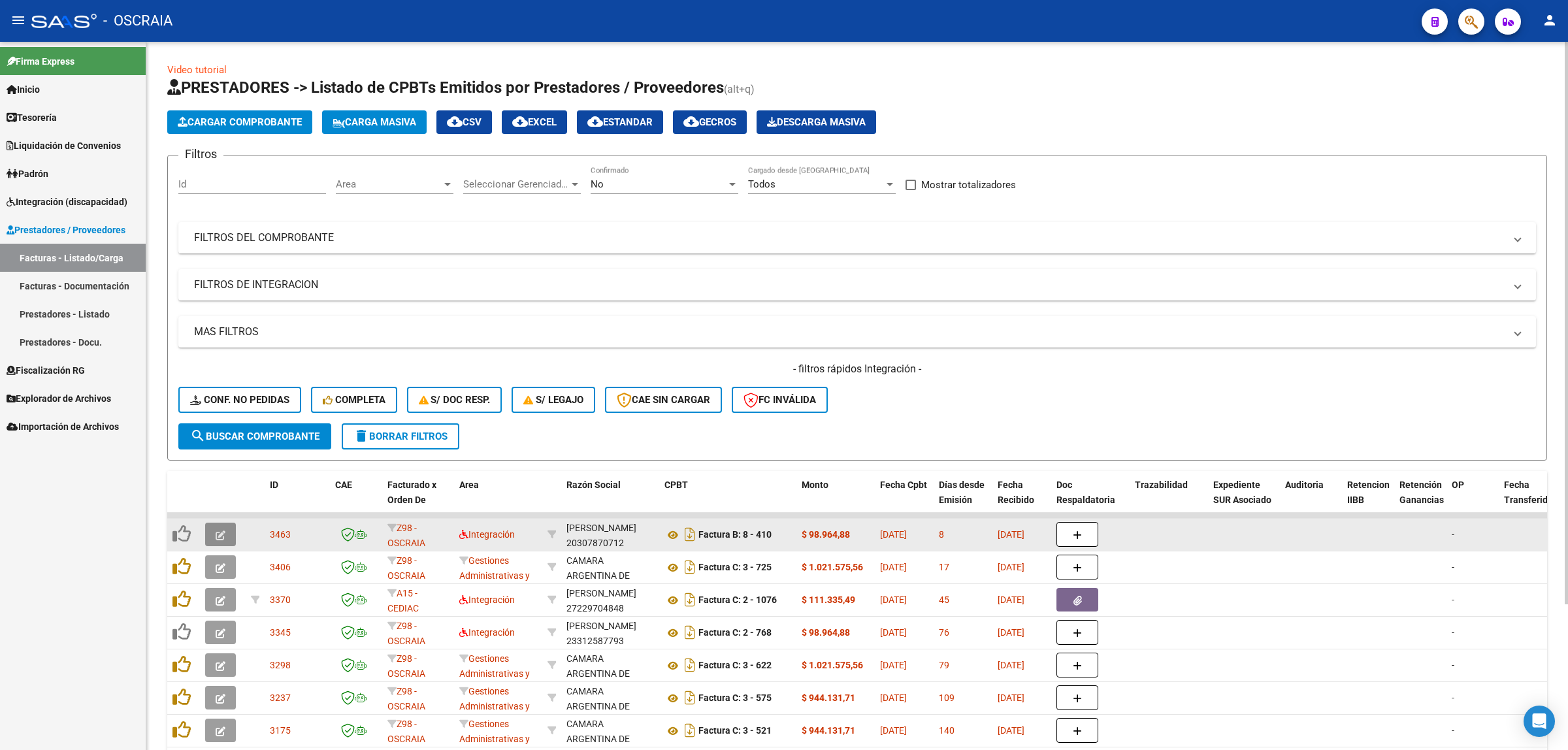
click at [221, 533] on icon "button" at bounding box center [220, 535] width 10 height 10
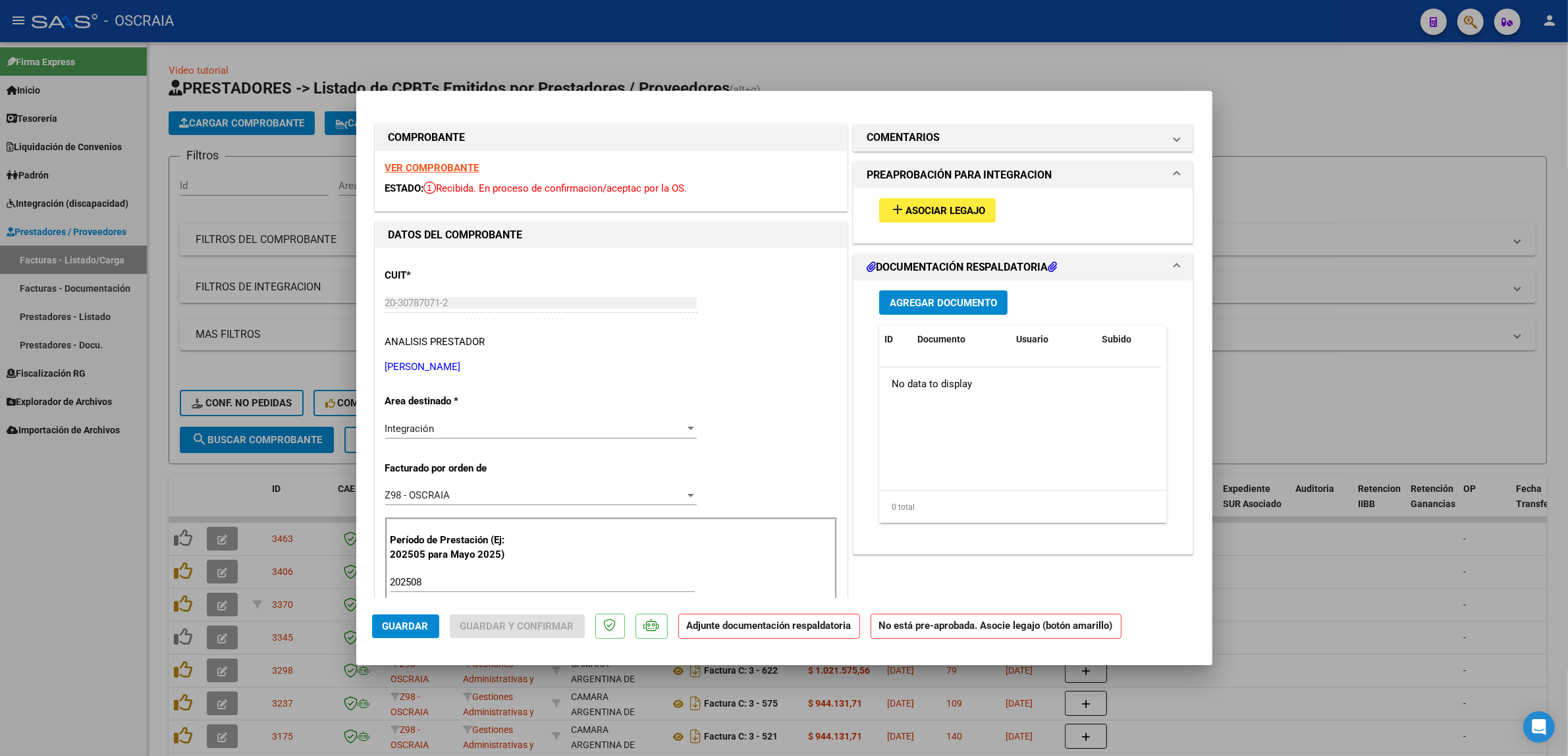
click at [916, 212] on span "Asociar Legajo" at bounding box center [944, 211] width 80 height 12
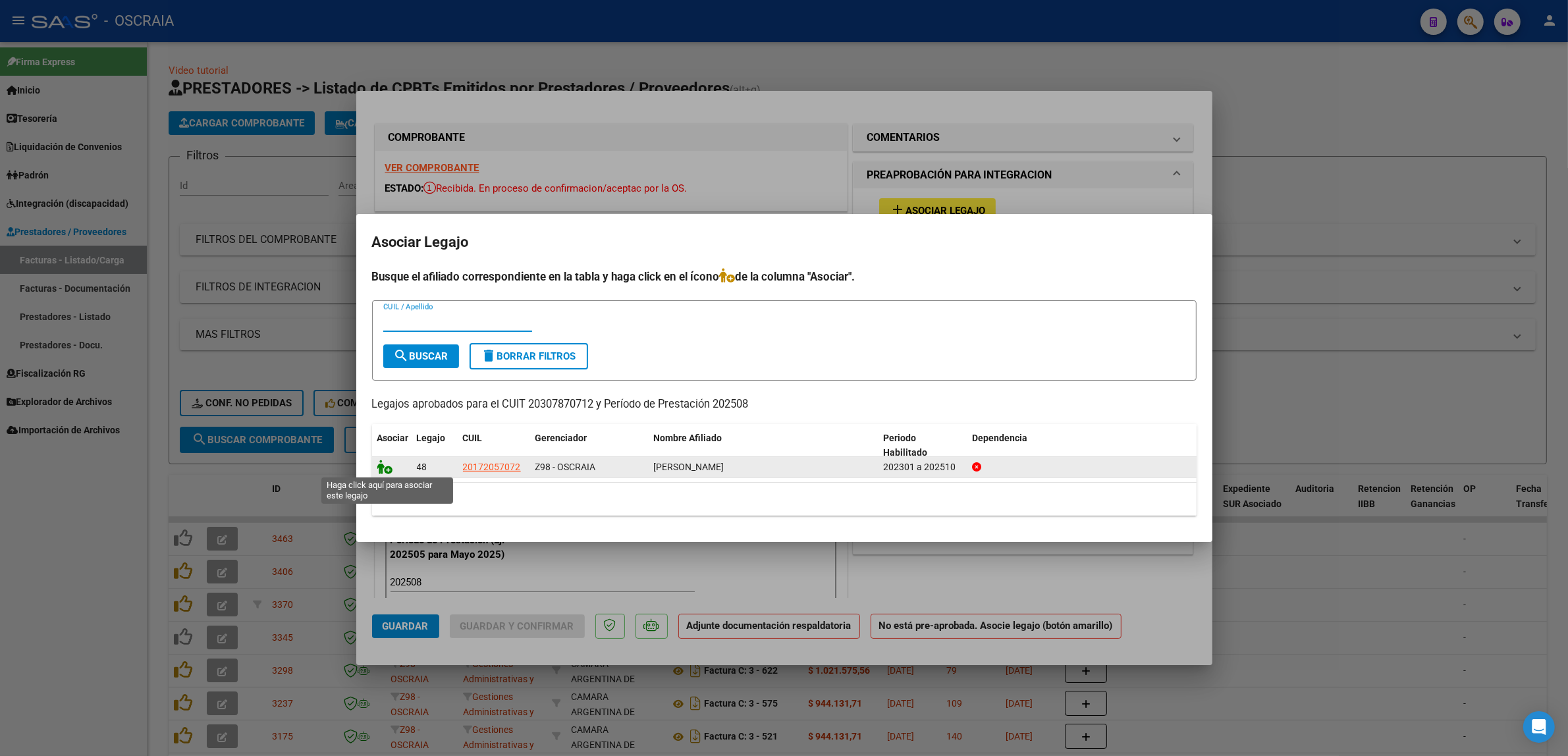
click at [386, 468] on icon at bounding box center [385, 467] width 16 height 15
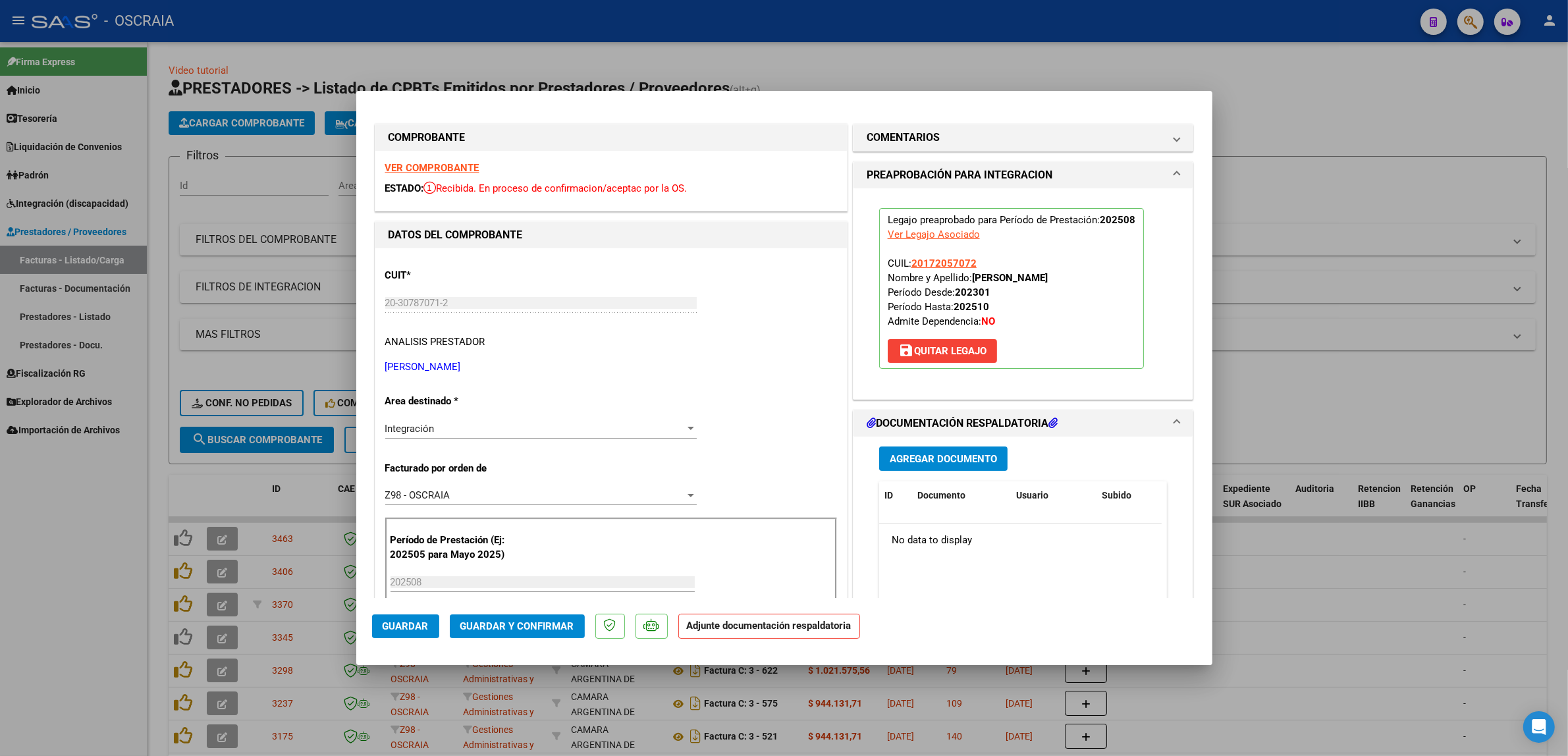
click at [937, 453] on span "Agregar Documento" at bounding box center [943, 459] width 108 height 12
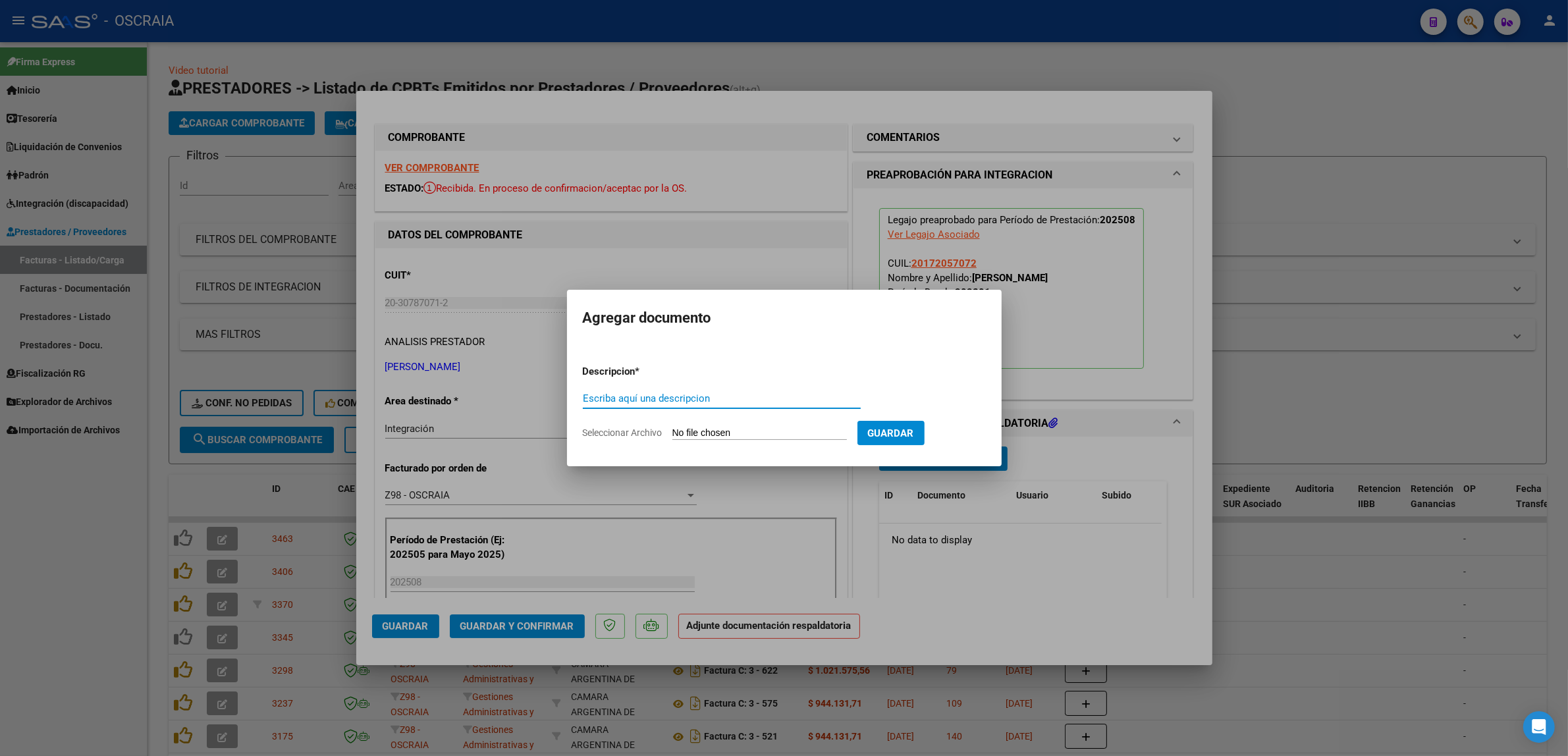
drag, startPoint x: 779, startPoint y: 404, endPoint x: 772, endPoint y: 414, distance: 12.2
click at [772, 412] on div "Escriba aquí una descripcion" at bounding box center [721, 404] width 278 height 32
click at [777, 397] on input "PLANILLA DE ASISTENCI" at bounding box center [721, 399] width 278 height 12
type input "PLANILLA DE ASISTENCIA"
click at [761, 431] on input "Seleccionar Archivo" at bounding box center [760, 434] width 175 height 12
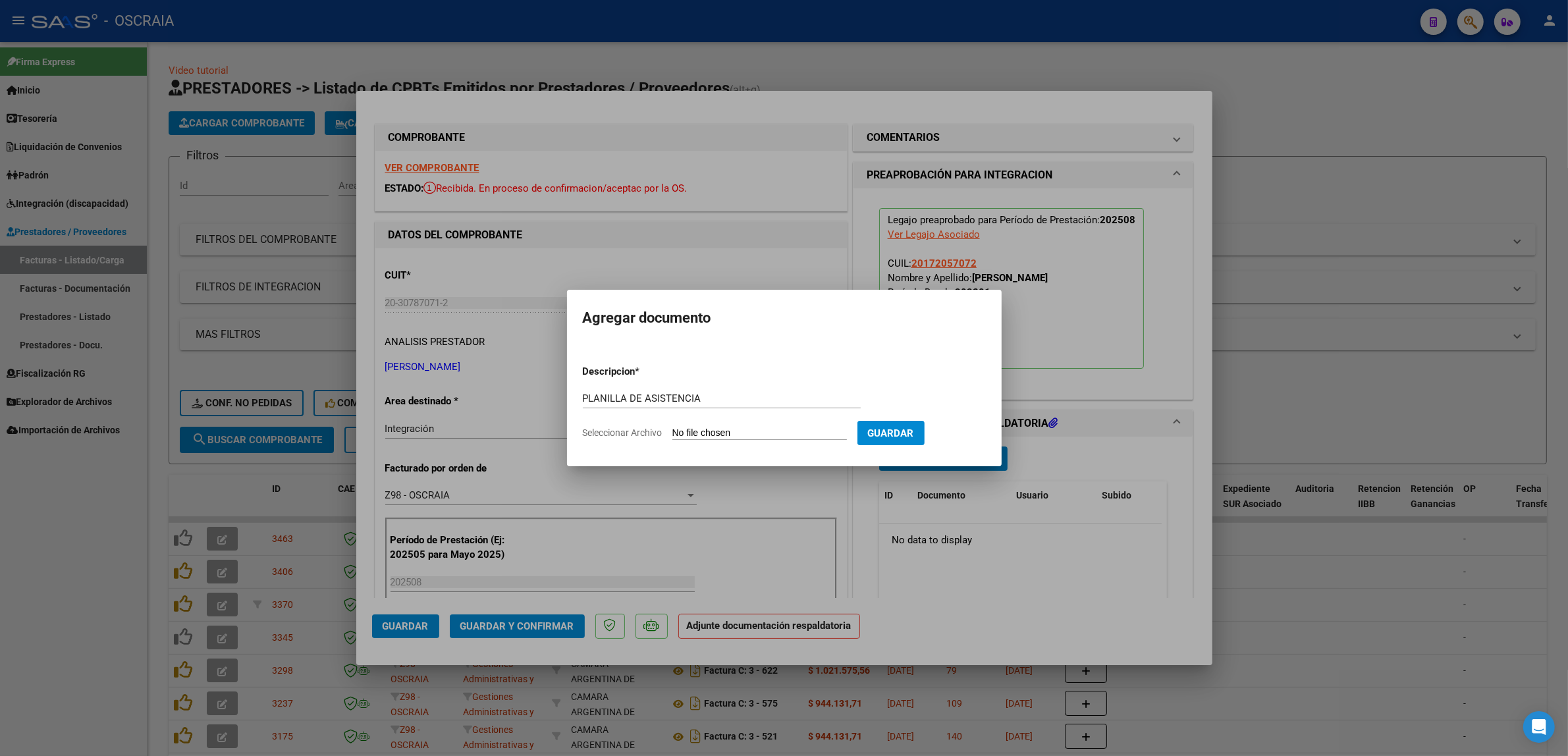
type input "C:\fakepath\08-2025 MARTINEZ MAXIMILIANO CESAR FC410 KINESIOLOGIA PRESTACION DE…"
click at [962, 430] on span "Guardar" at bounding box center [959, 434] width 46 height 12
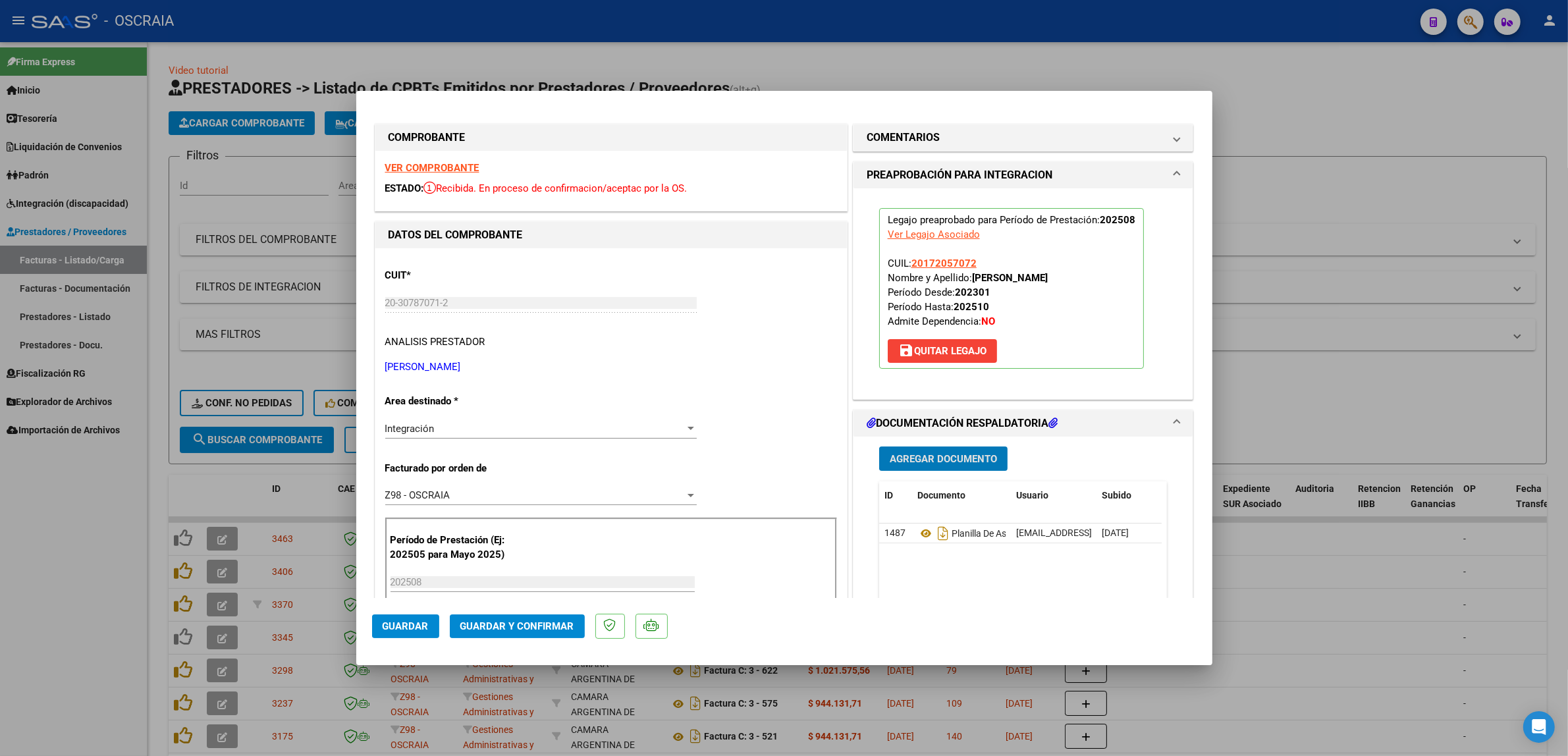
click at [470, 623] on span "Guardar y Confirmar" at bounding box center [517, 626] width 114 height 12
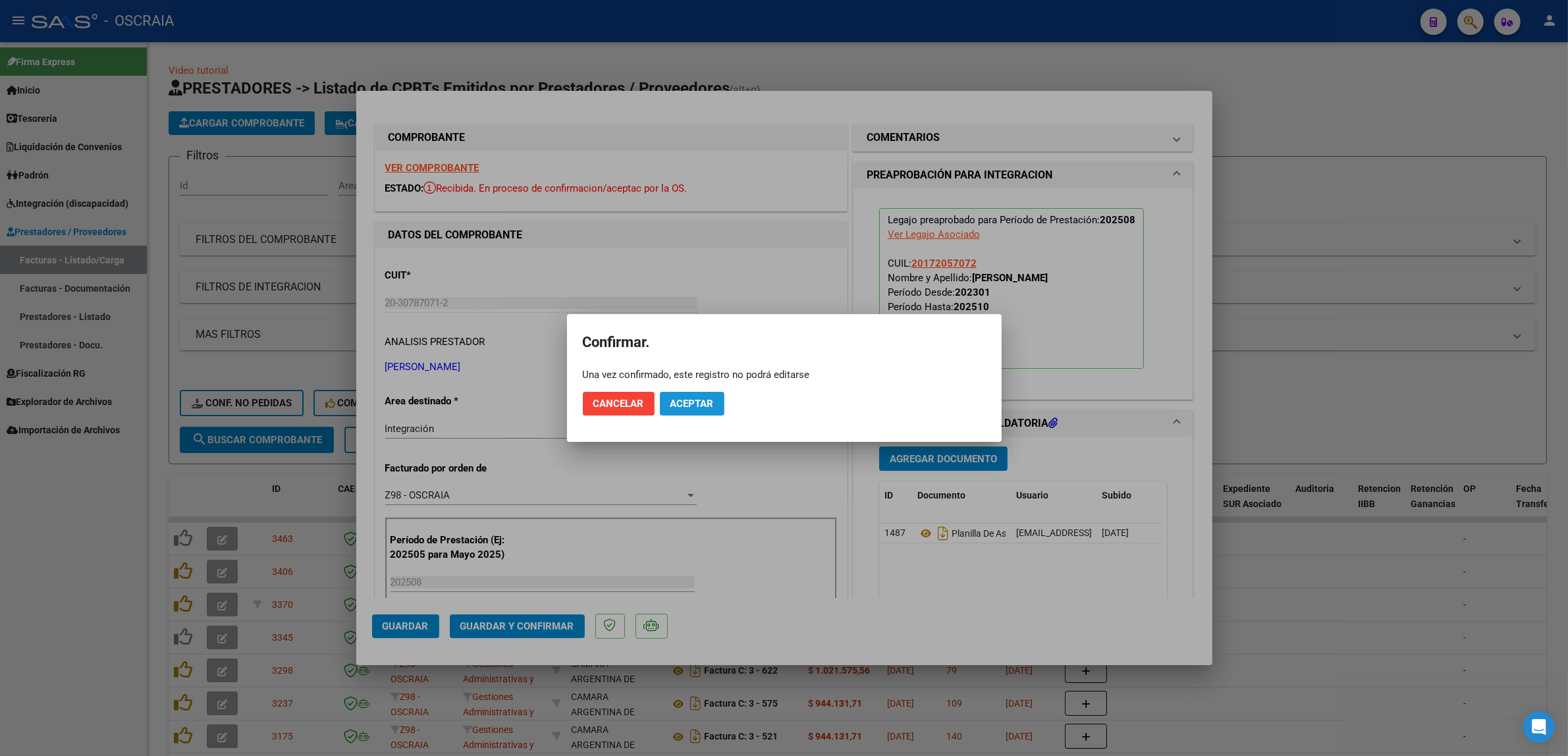
click at [708, 402] on span "Aceptar" at bounding box center [693, 404] width 44 height 12
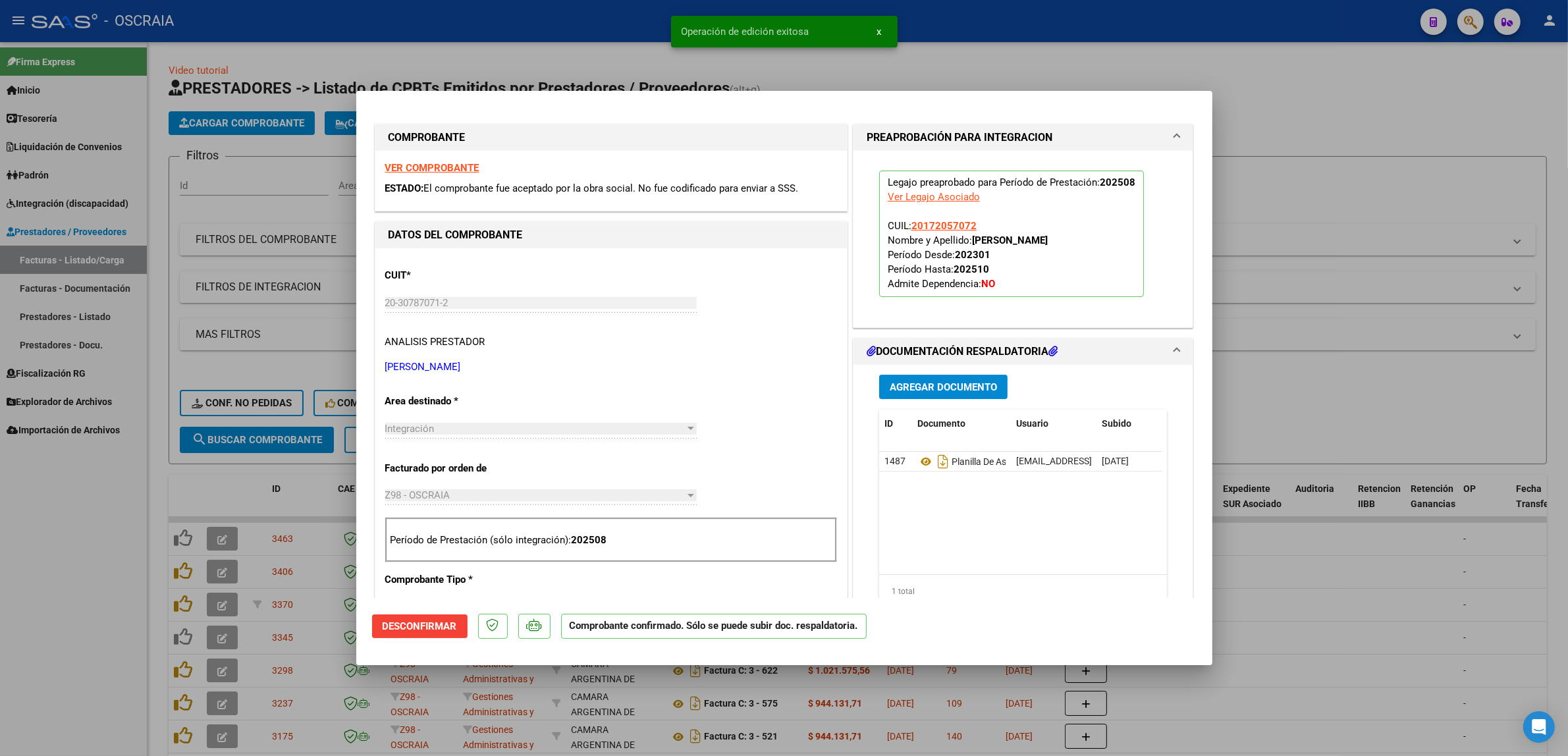
click at [310, 265] on div at bounding box center [784, 378] width 1568 height 756
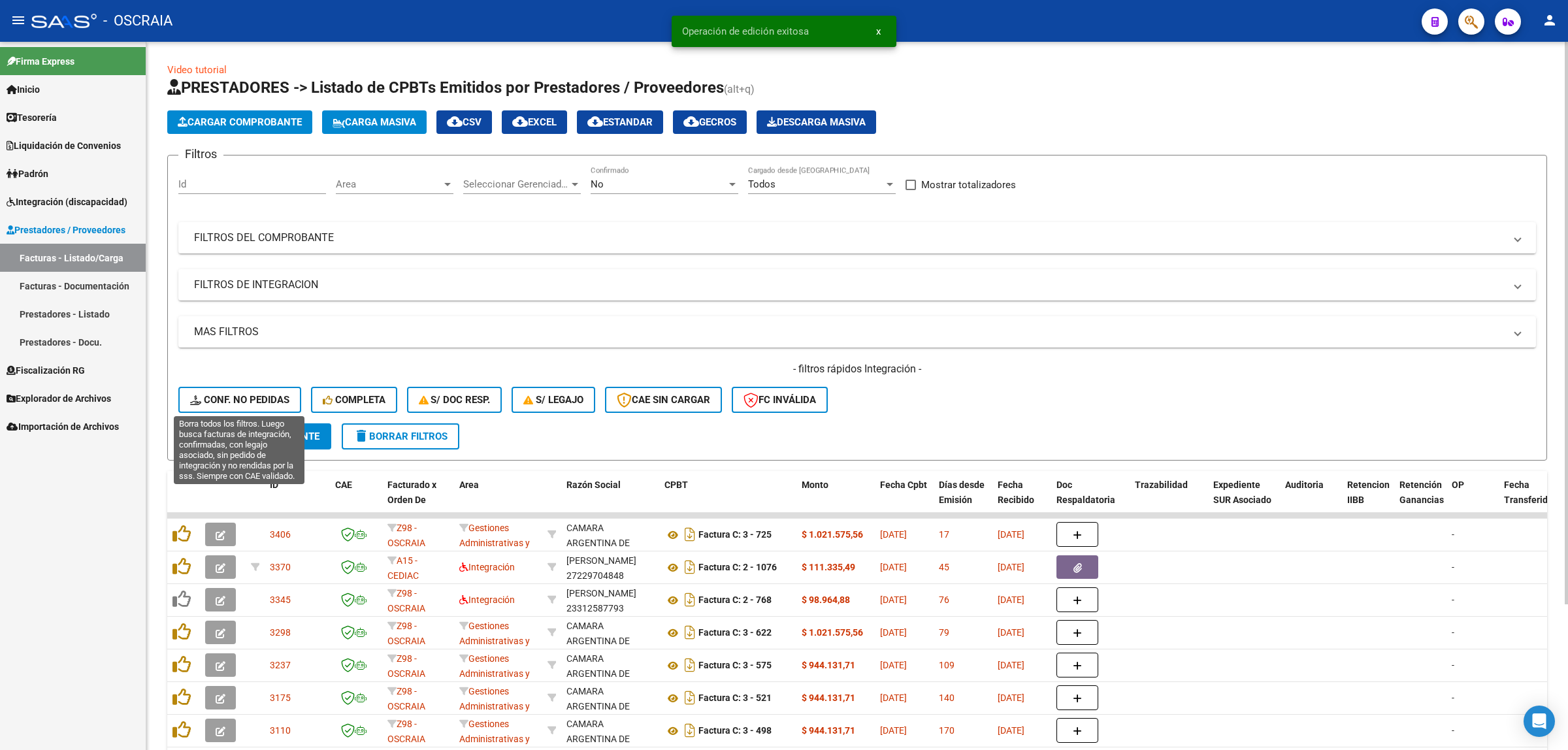
click at [245, 396] on span "Conf. no pedidas" at bounding box center [239, 400] width 99 height 12
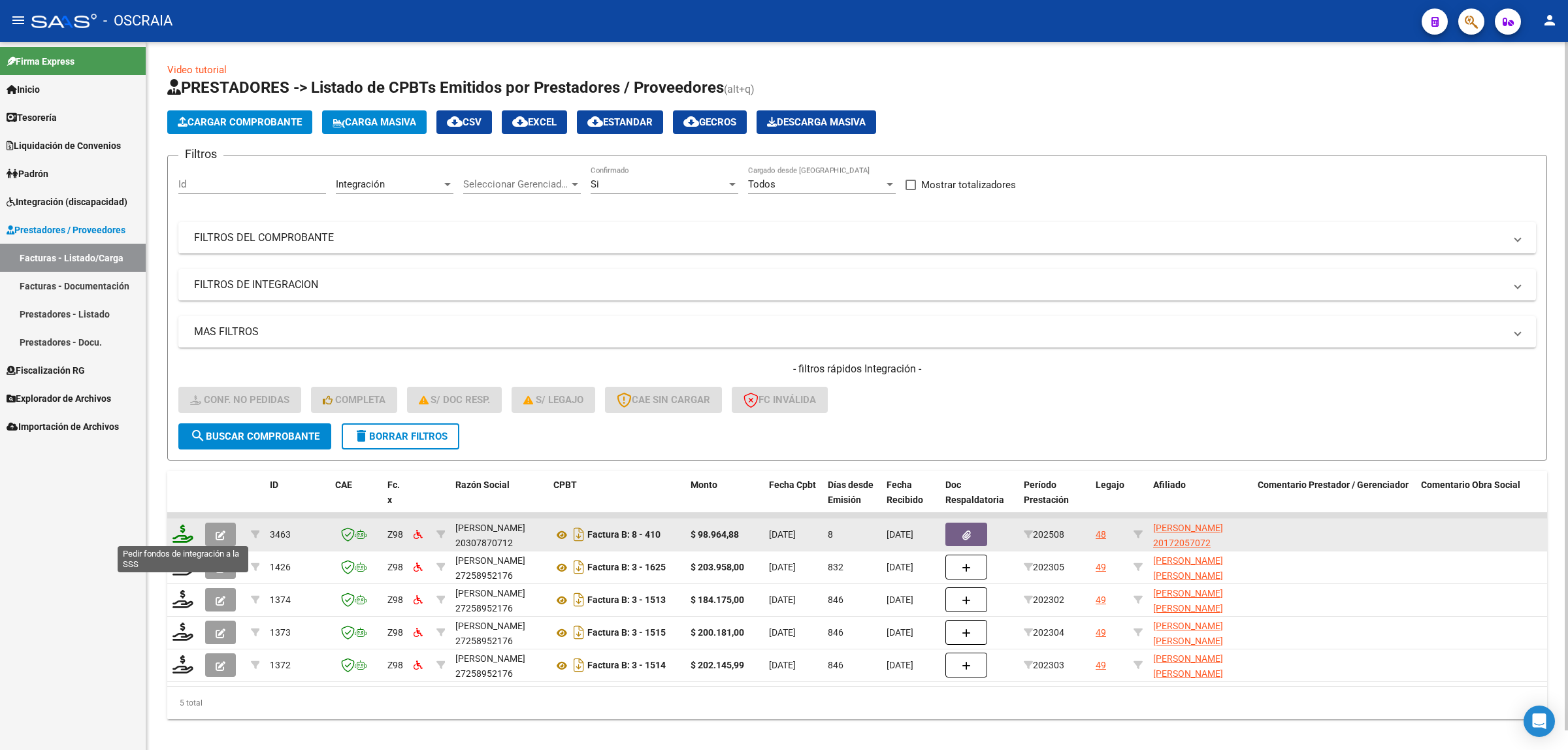
click at [181, 533] on icon at bounding box center [183, 534] width 21 height 18
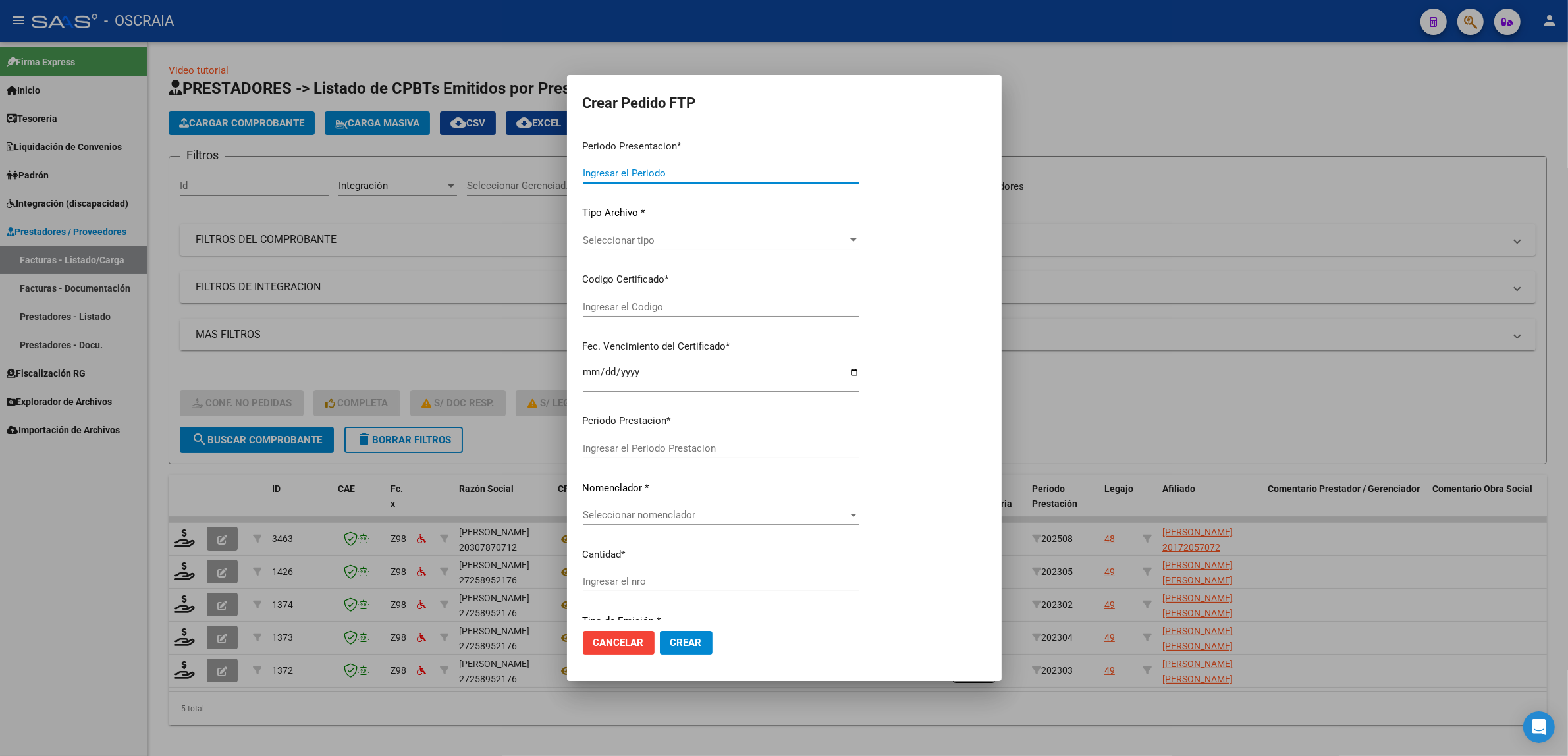
type input "202508"
type input "$ 98.964,88"
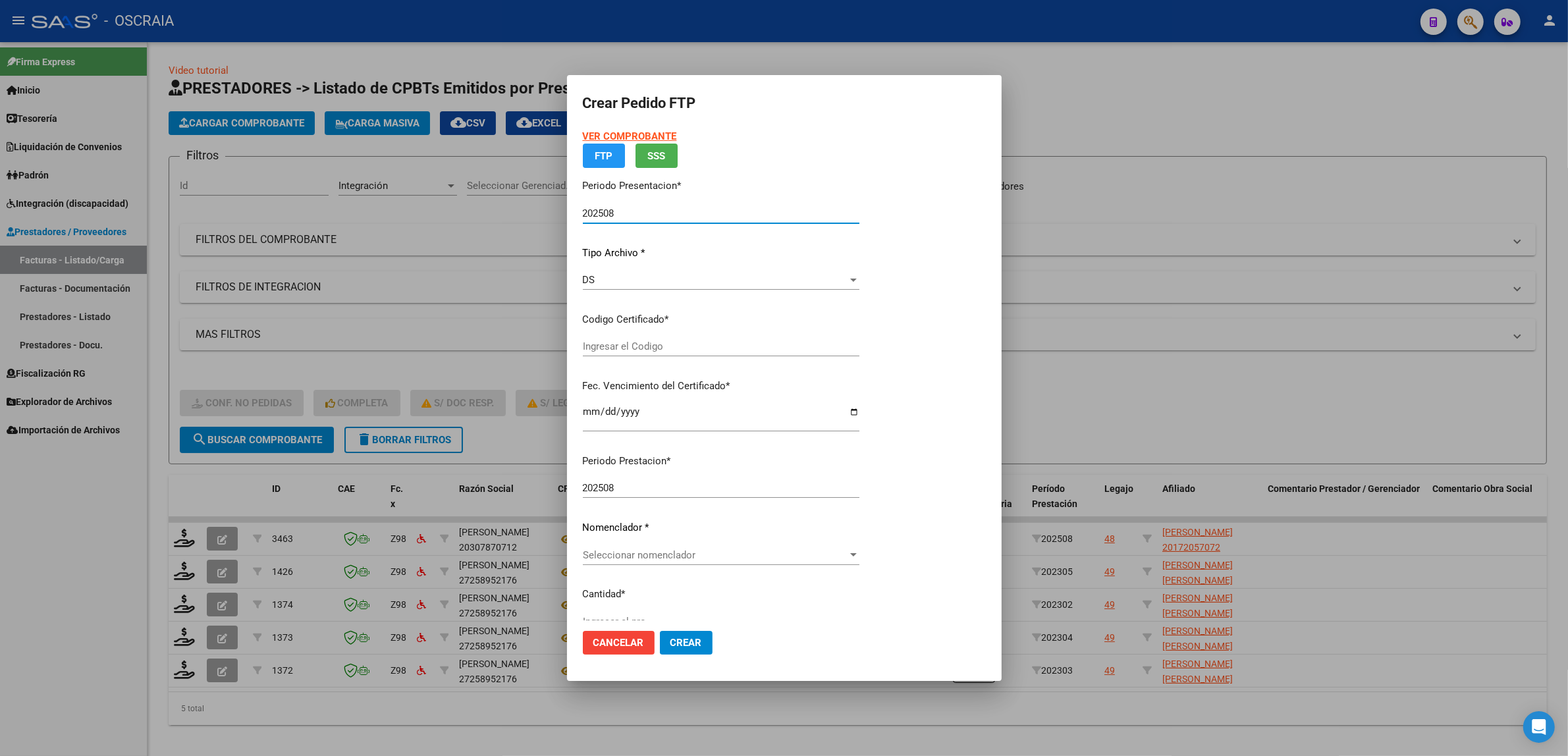
type input "ARG02000172057072015102820251028SFE191"
type input "2025-10-28"
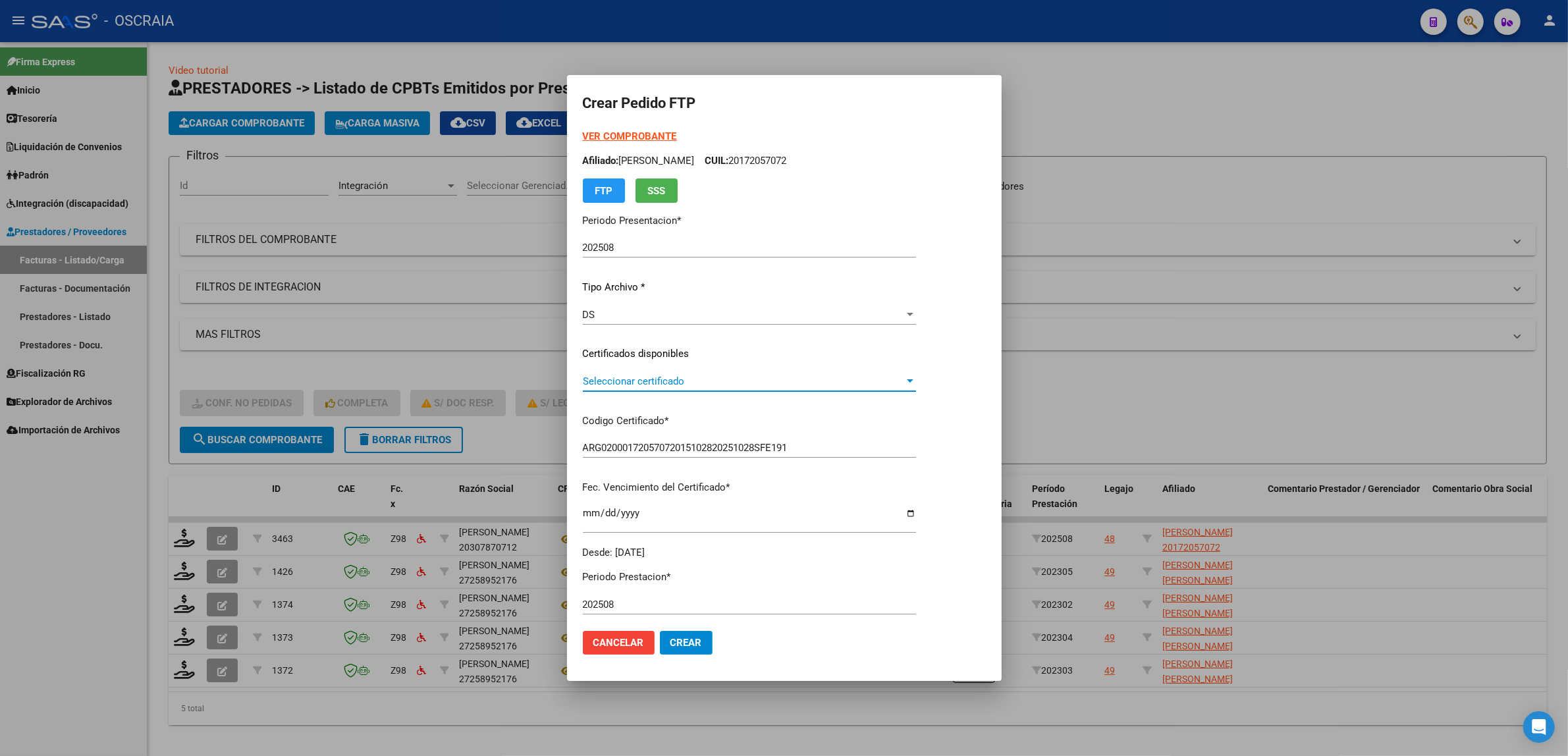
click at [708, 382] on span "Seleccionar certificado" at bounding box center [742, 382] width 321 height 12
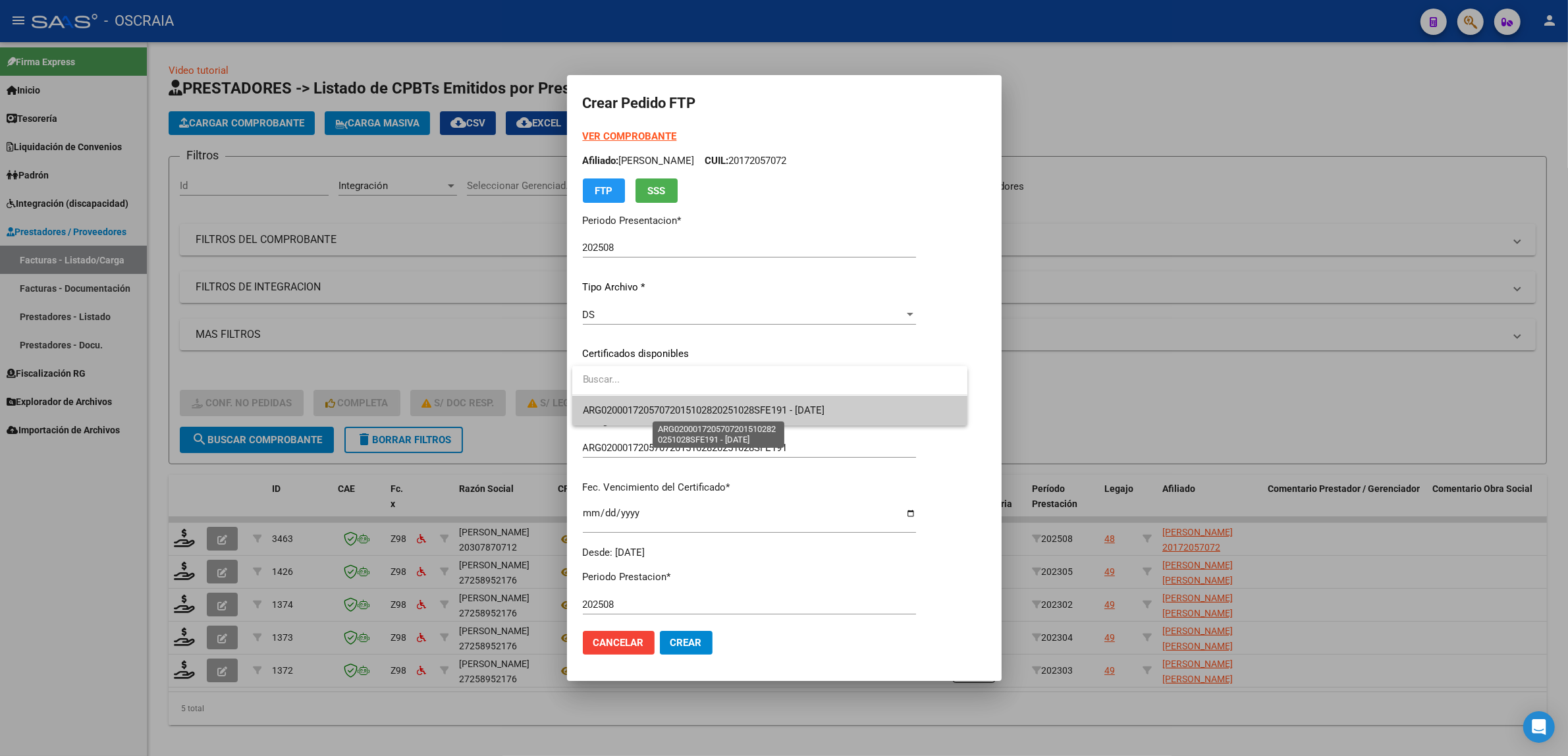
click at [721, 416] on span "ARG02000172057072015102820251028SFE191 - 2025-10-28" at bounding box center [703, 410] width 242 height 12
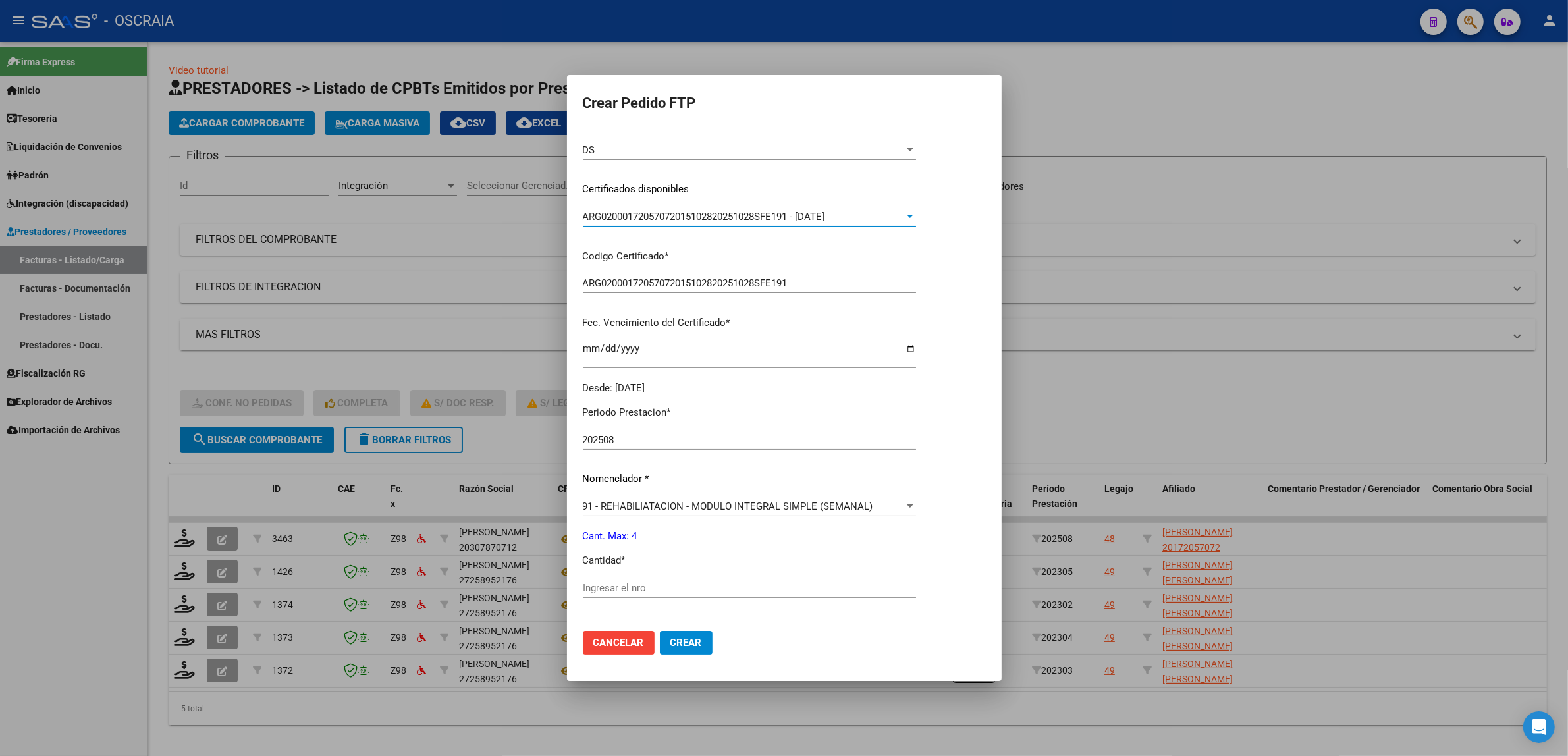
scroll to position [247, 0]
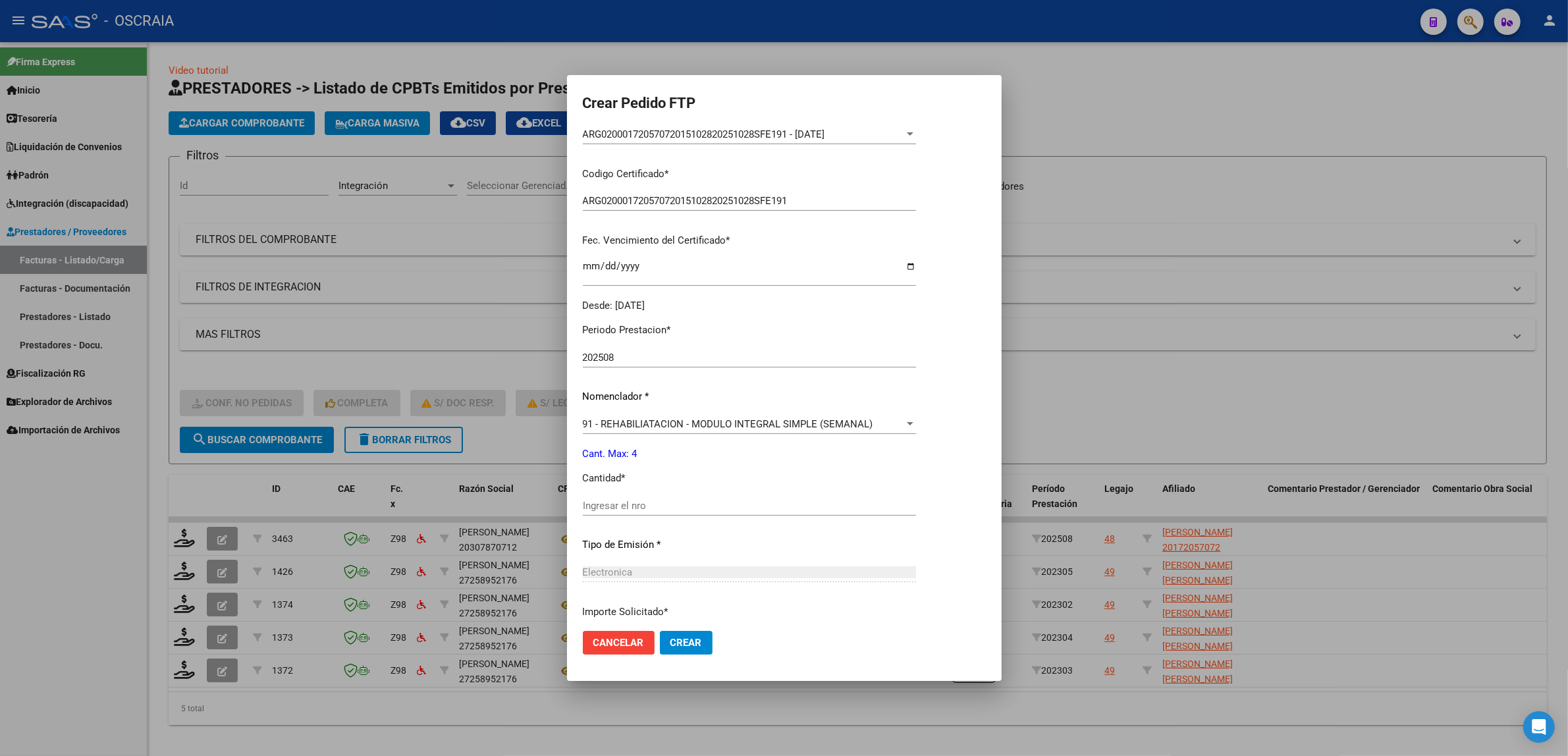
click at [689, 491] on div "Periodo Prestacion * 202508 Ingresar el Periodo Prestacion Nomenclador * 91 - R…" at bounding box center [749, 521] width 333 height 415
click at [685, 506] on input "Ingresar el nro" at bounding box center [749, 507] width 333 height 12
type input "4"
click at [759, 531] on div "Periodo Prestacion * 202508 Ingresar el Periodo Prestacion Nomenclador * 91 - R…" at bounding box center [749, 521] width 333 height 415
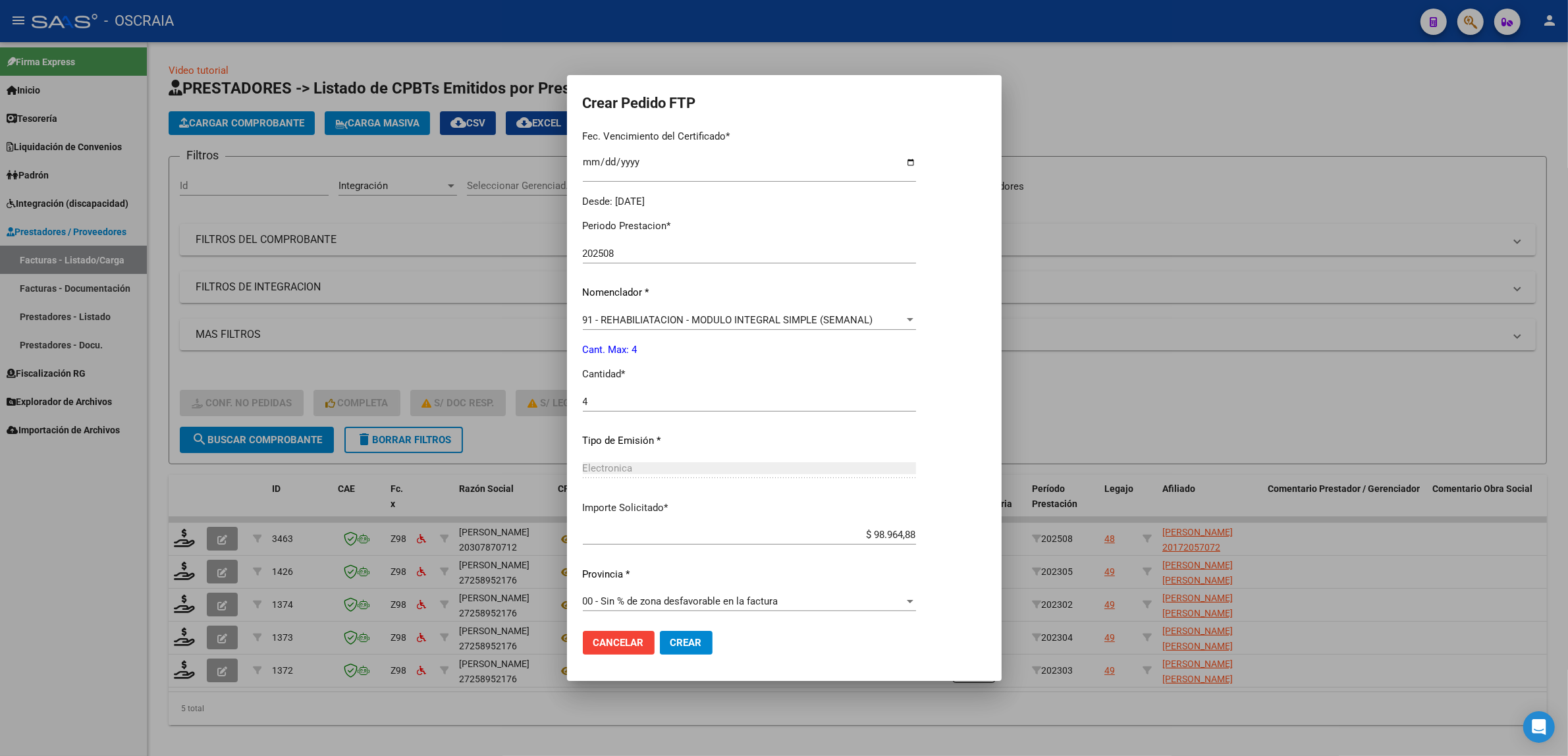
scroll to position [354, 0]
click at [698, 638] on span "Crear" at bounding box center [686, 643] width 31 height 12
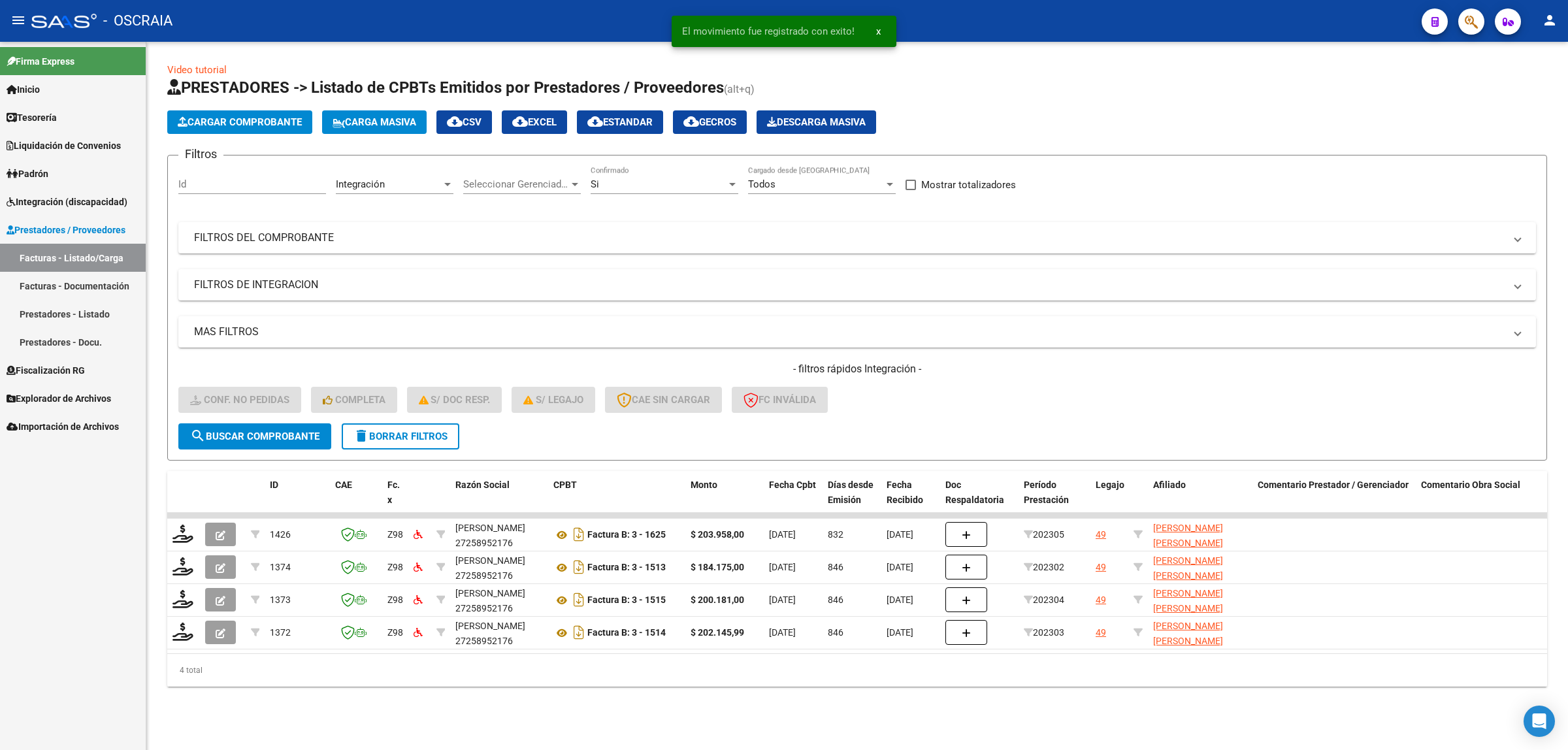
click at [263, 122] on span "Cargar Comprobante" at bounding box center [239, 122] width 124 height 12
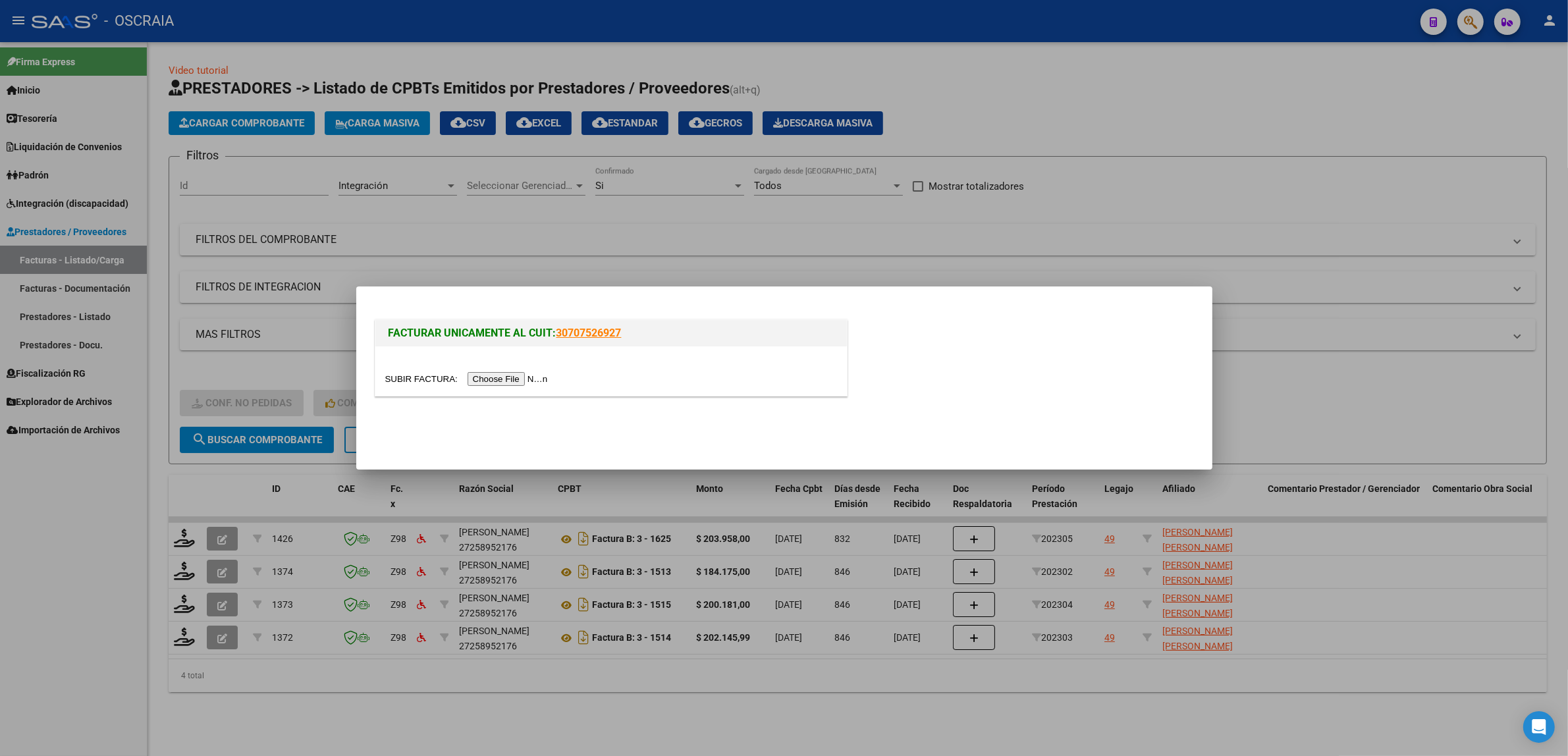
click at [482, 380] on input "file" at bounding box center [469, 379] width 167 height 14
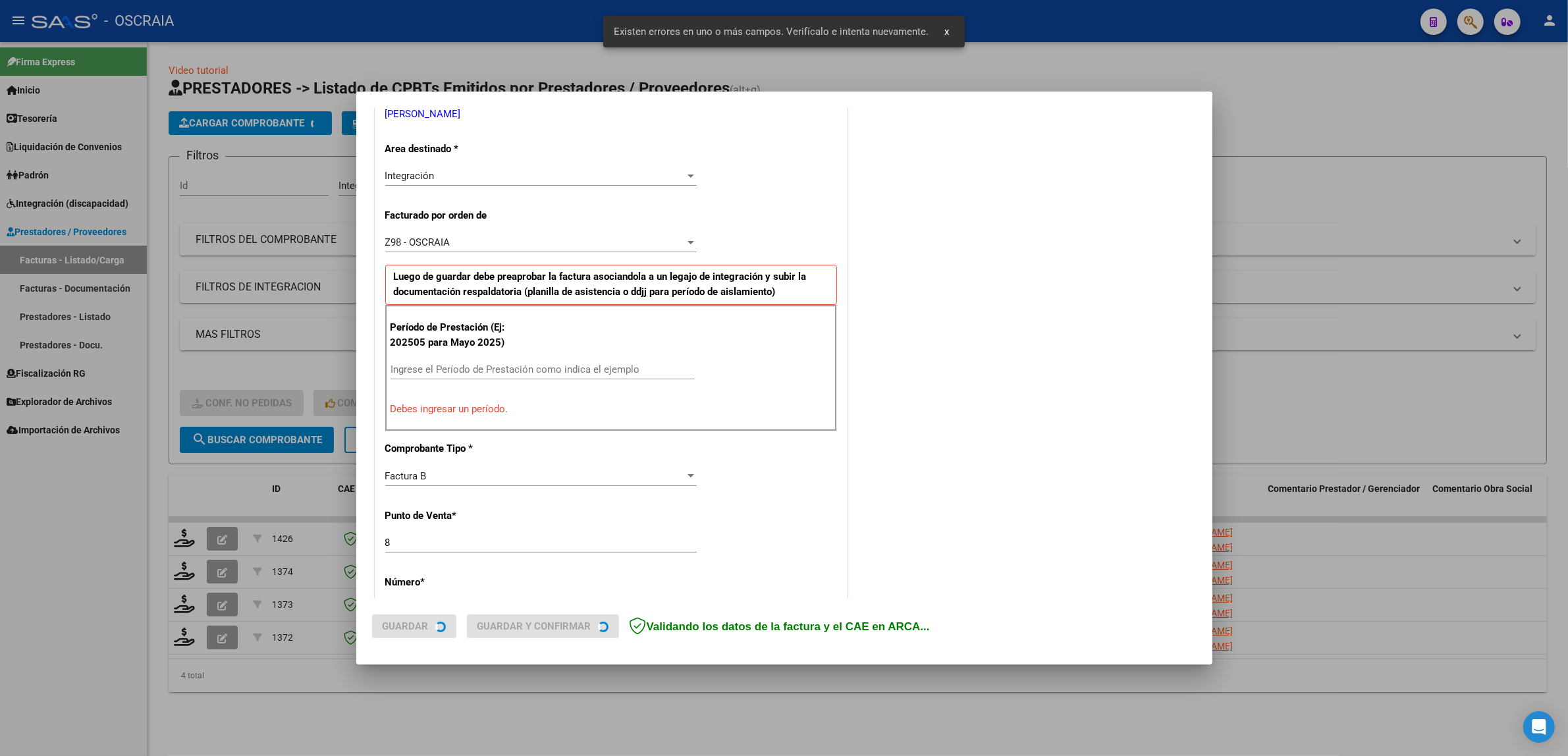
scroll to position [281, 0]
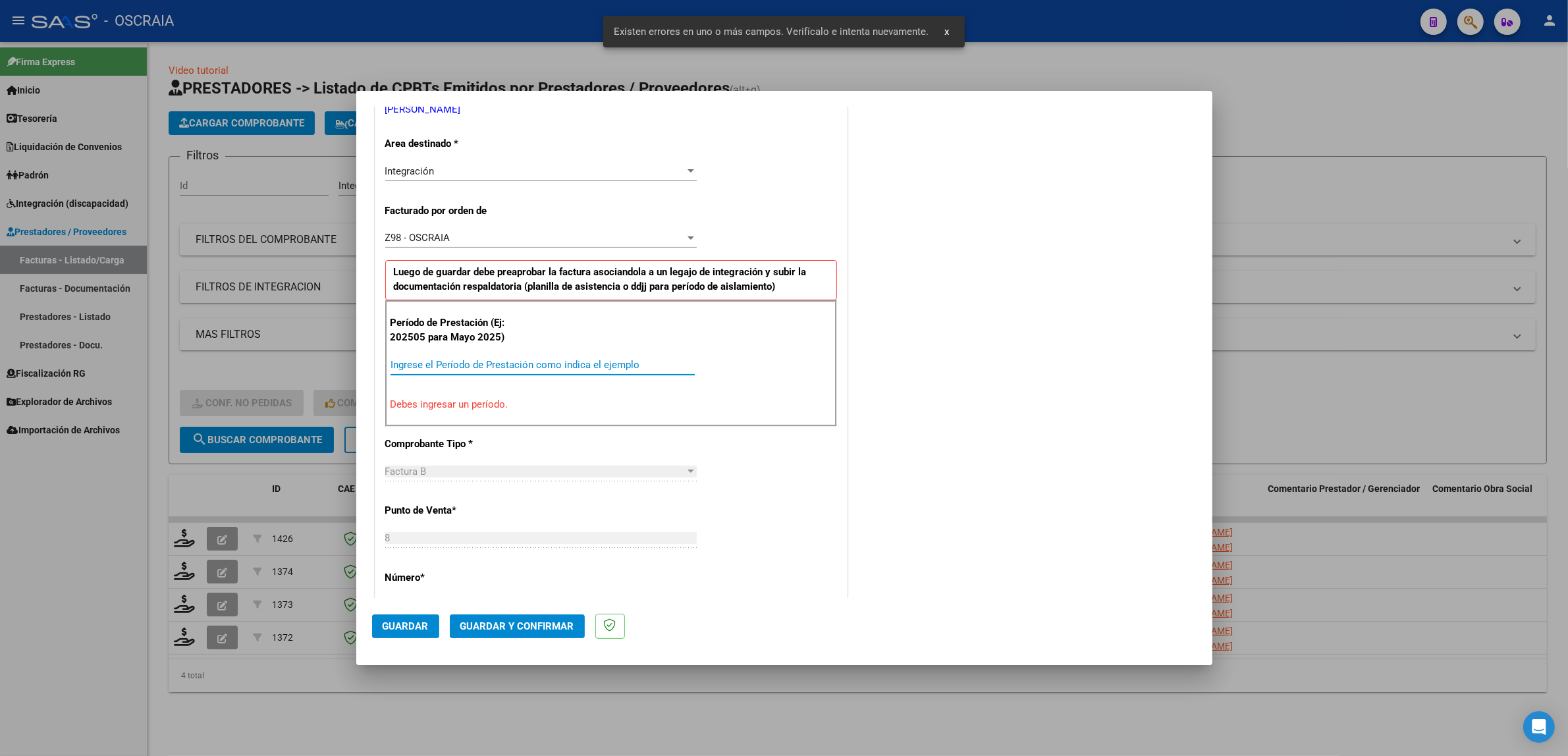
click at [574, 371] on input "Ingrese el Período de Prestación como indica el ejemplo" at bounding box center [543, 365] width 304 height 12
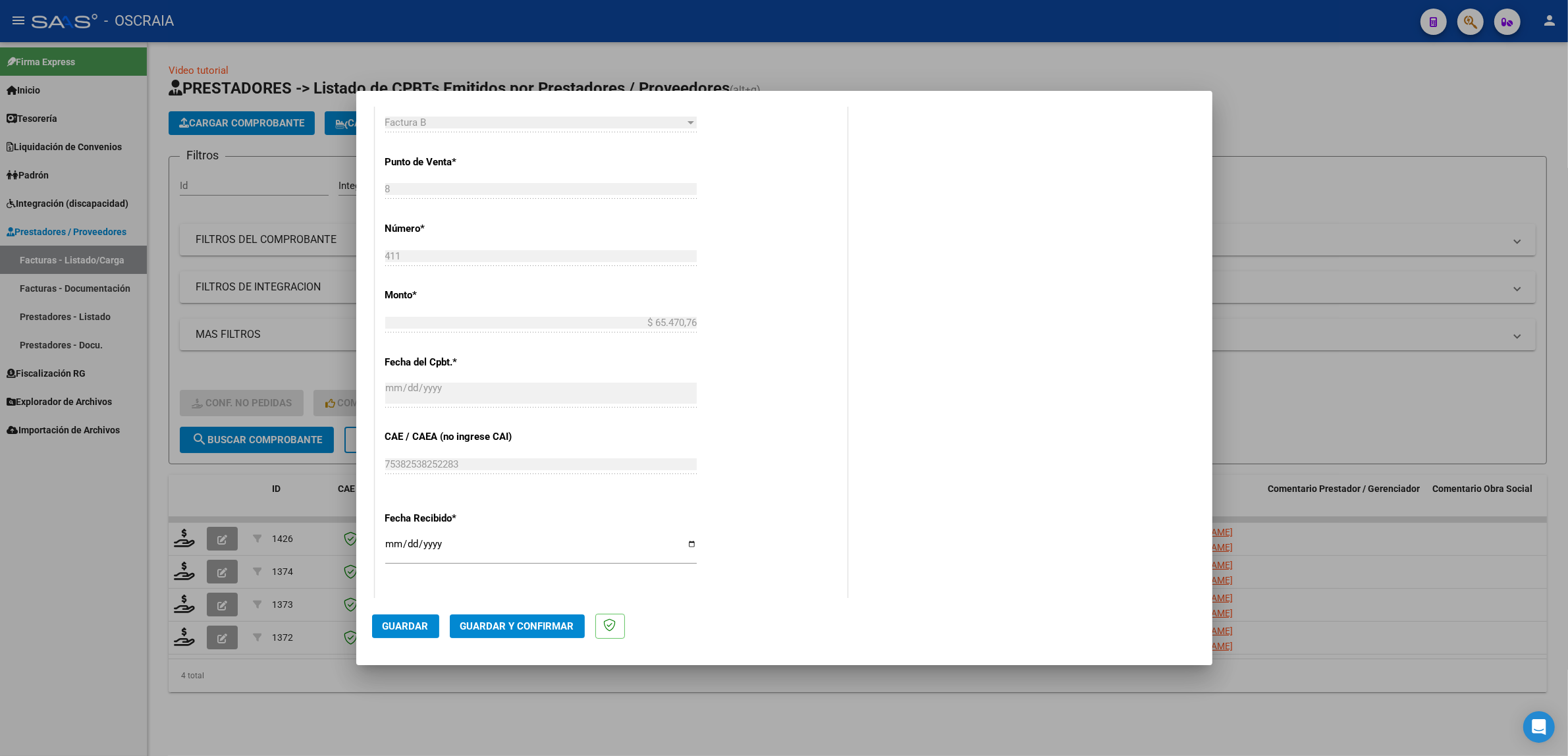
scroll to position [610, 0]
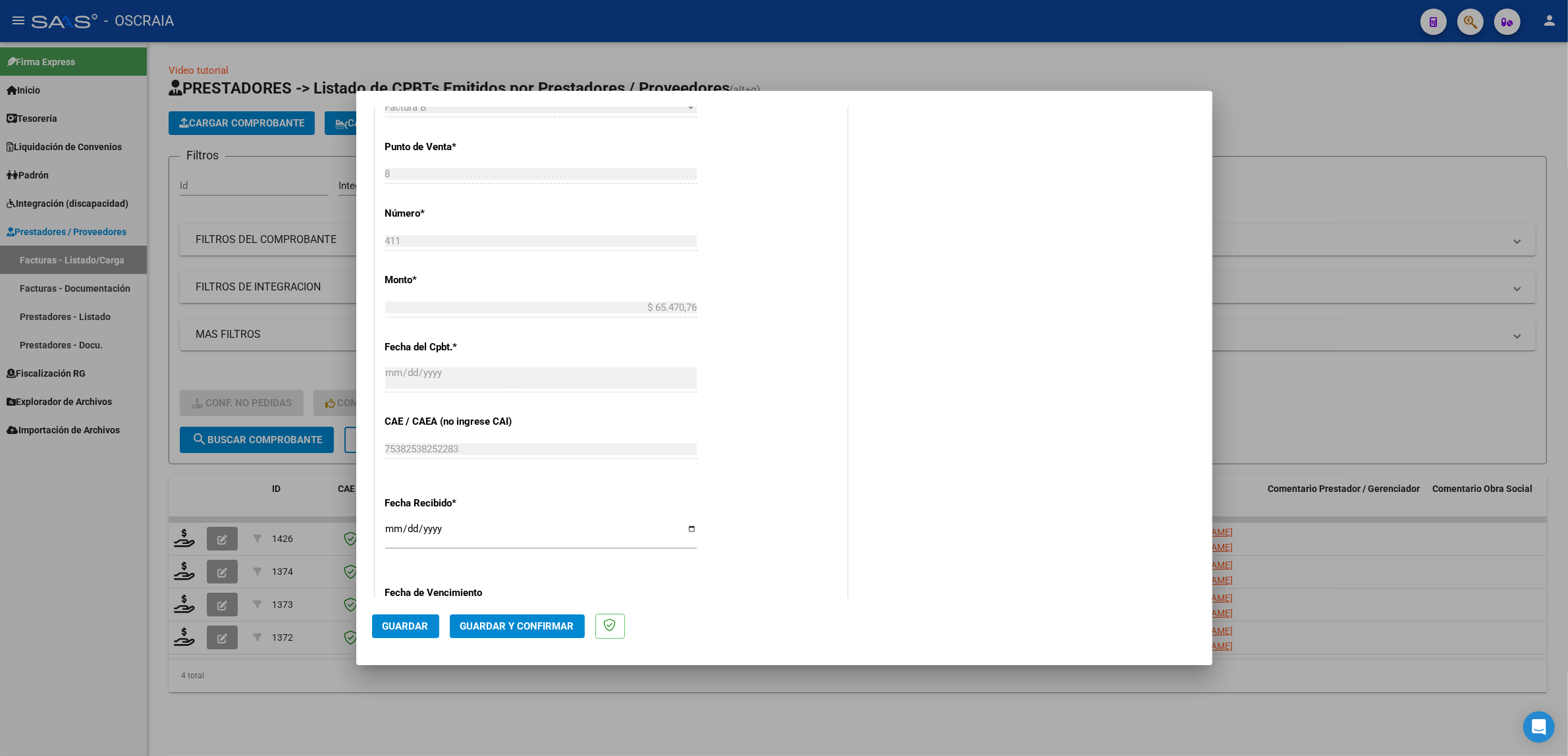
type input "202508"
drag, startPoint x: 387, startPoint y: 620, endPoint x: 389, endPoint y: 628, distance: 8.2
click at [389, 628] on button "Guardar" at bounding box center [405, 626] width 67 height 24
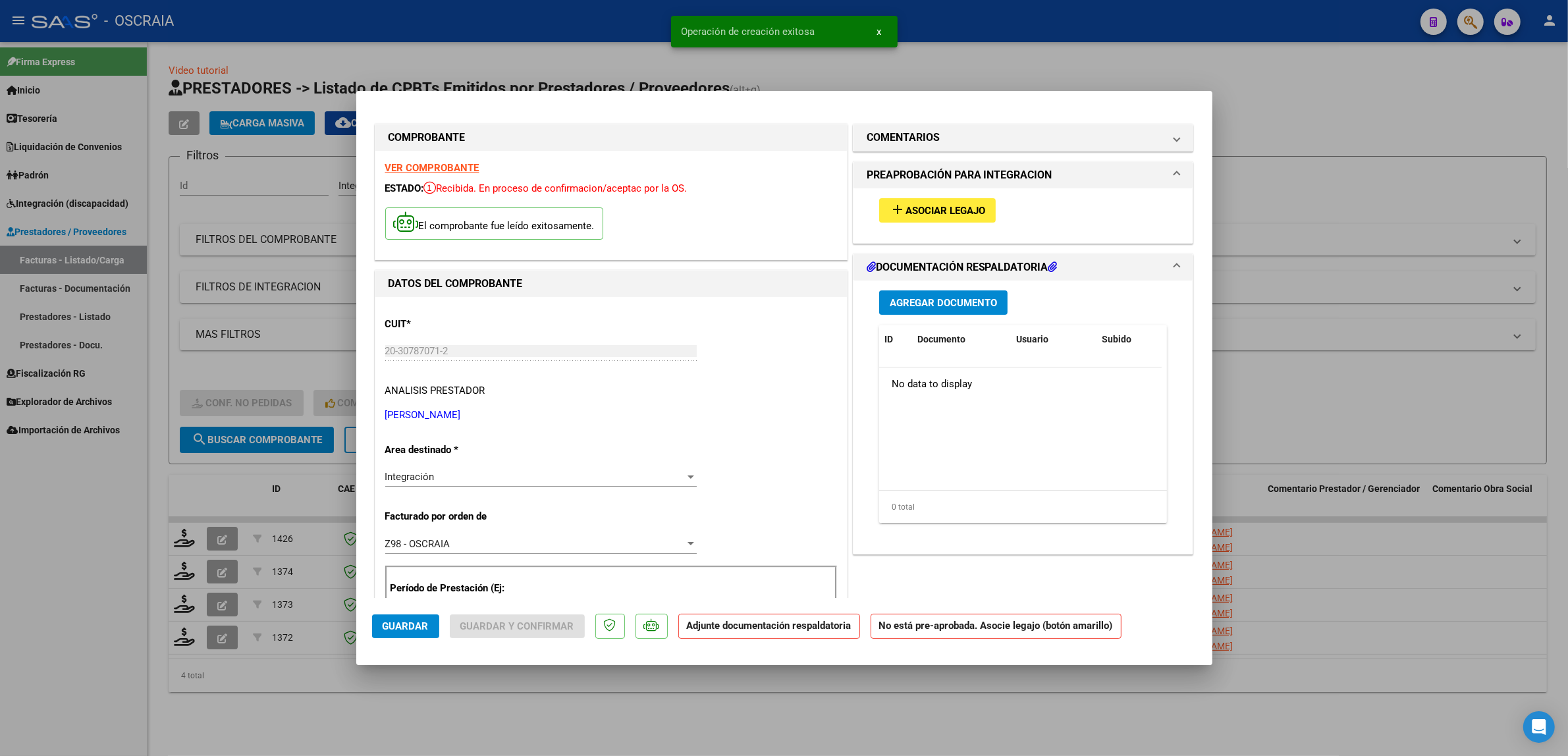
click at [927, 218] on button "add Asociar Legajo" at bounding box center [937, 211] width 116 height 24
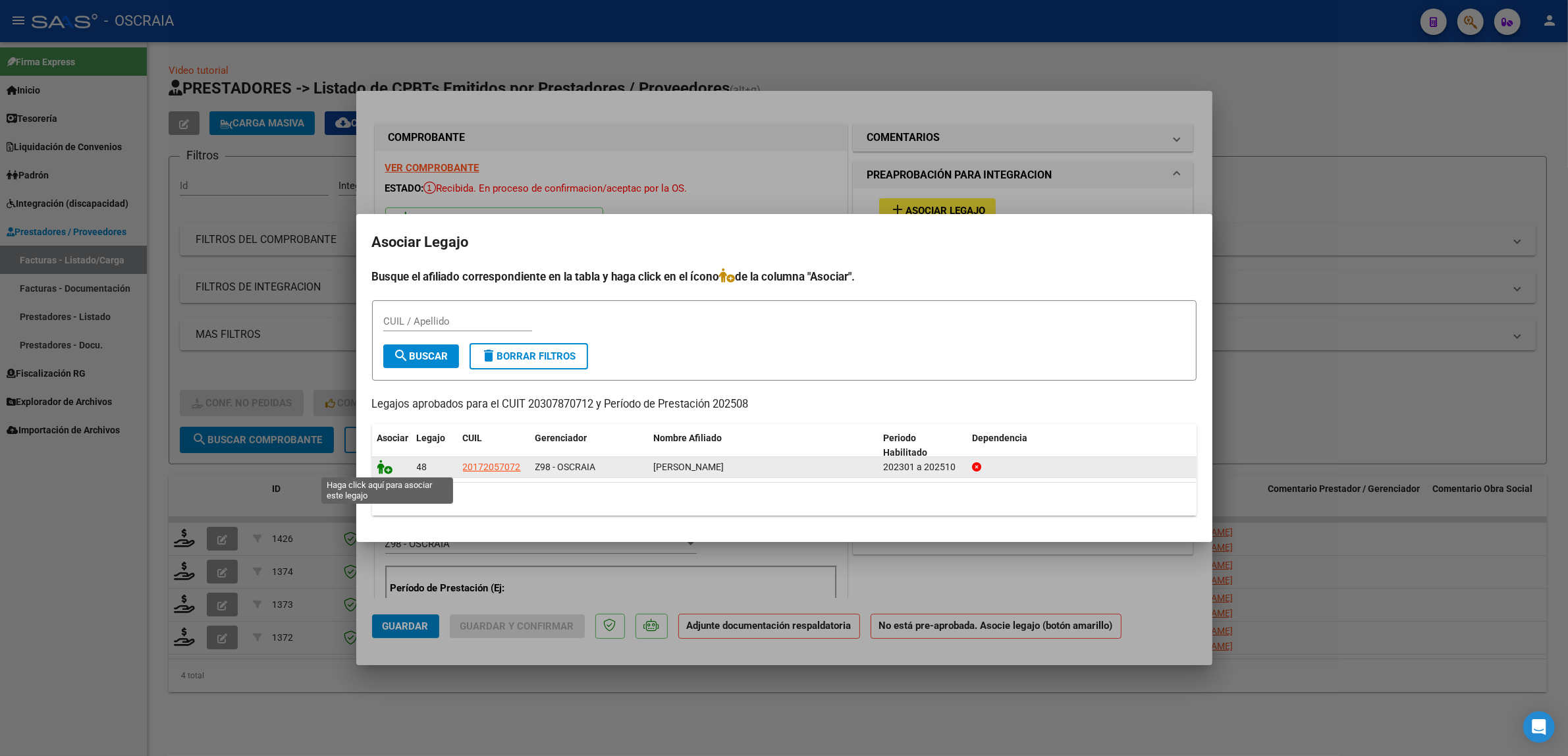
click at [386, 472] on icon at bounding box center [385, 467] width 16 height 15
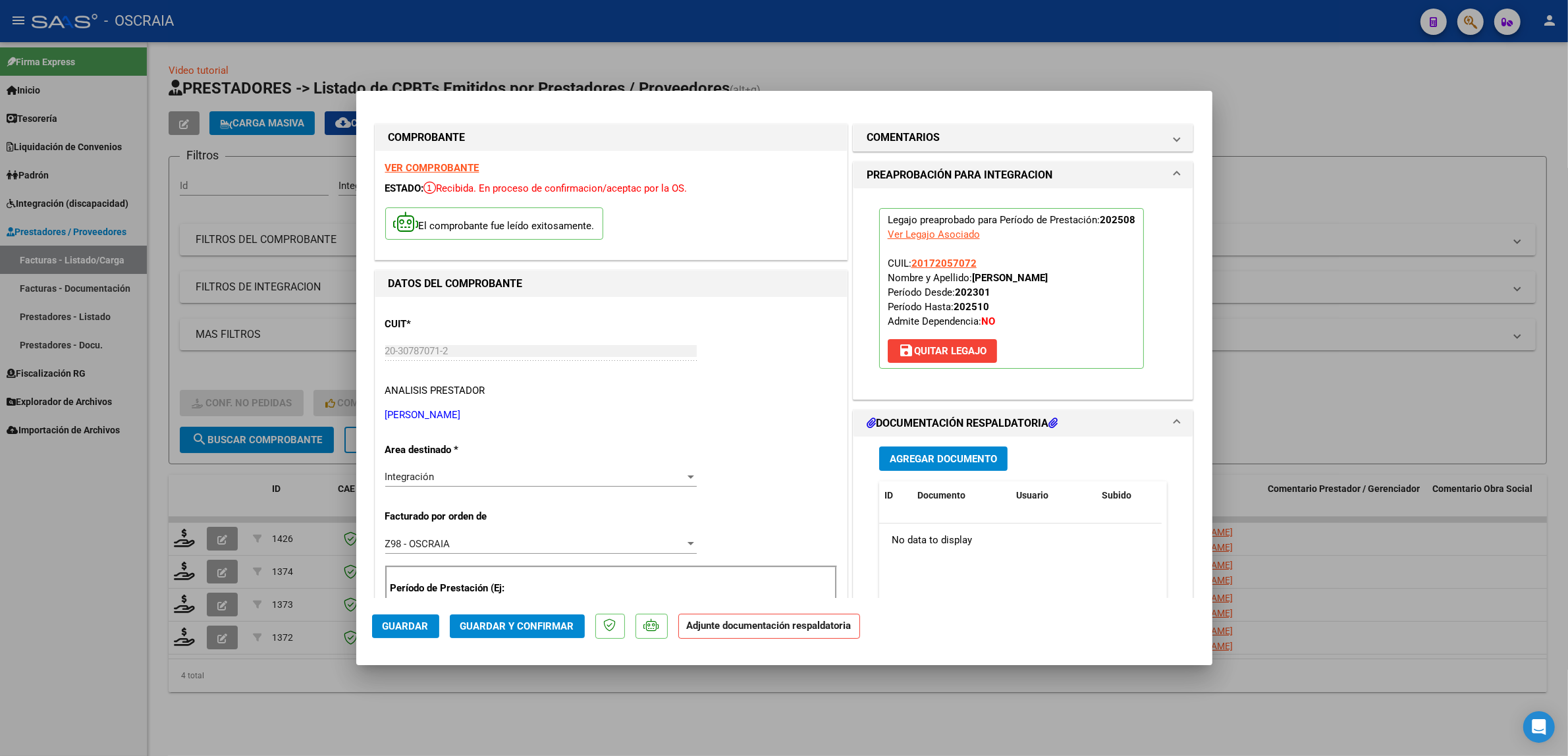
click at [949, 468] on button "Agregar Documento" at bounding box center [943, 459] width 129 height 24
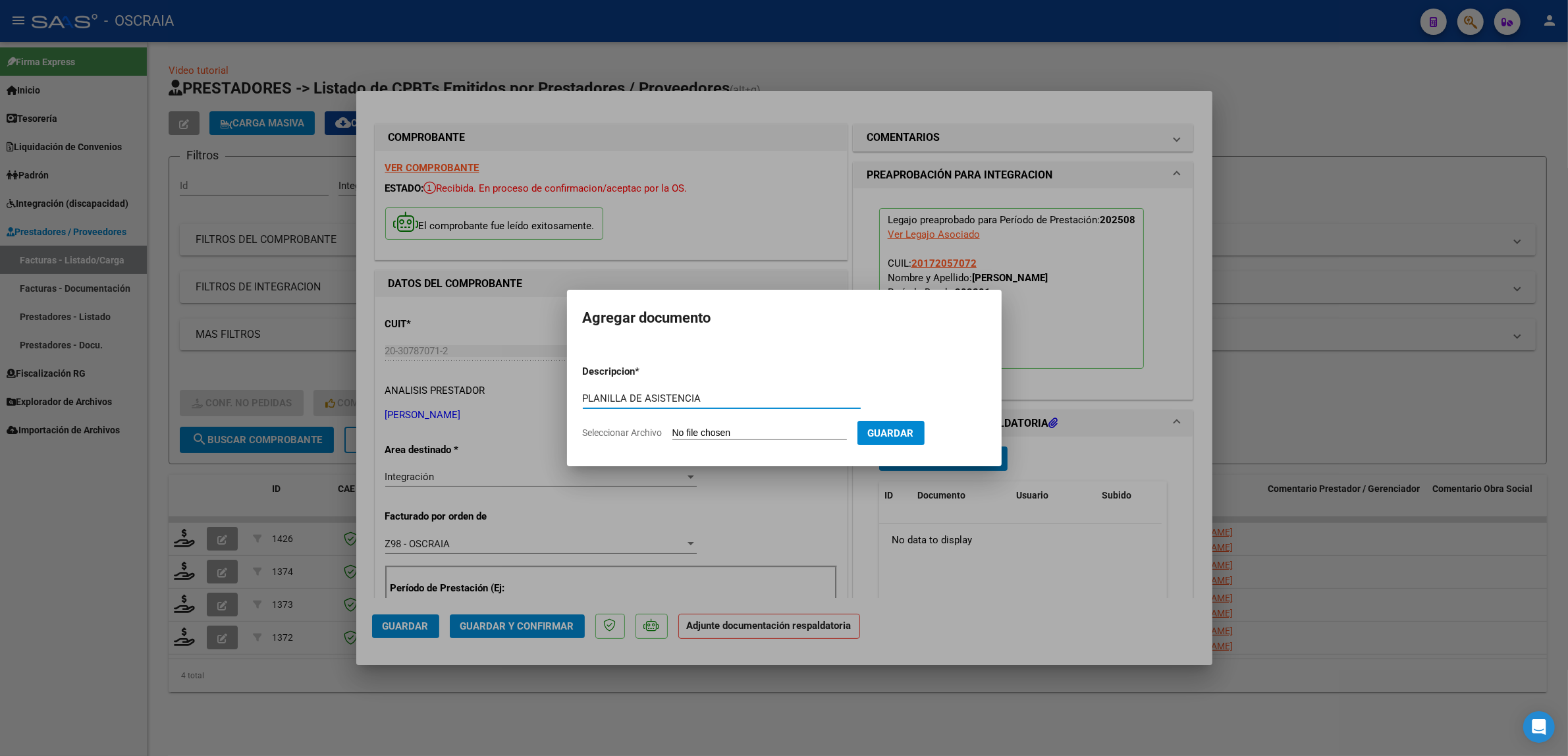
type input "PLANILLA DE ASISTENCIA"
click at [814, 435] on input "Seleccionar Archivo" at bounding box center [760, 434] width 175 height 12
type input "C:\fakepath\08-2025 MARTINEZ MAXIMILIANO CESAR FC411 MODULO INTEGRAL SIMPLE KIN…"
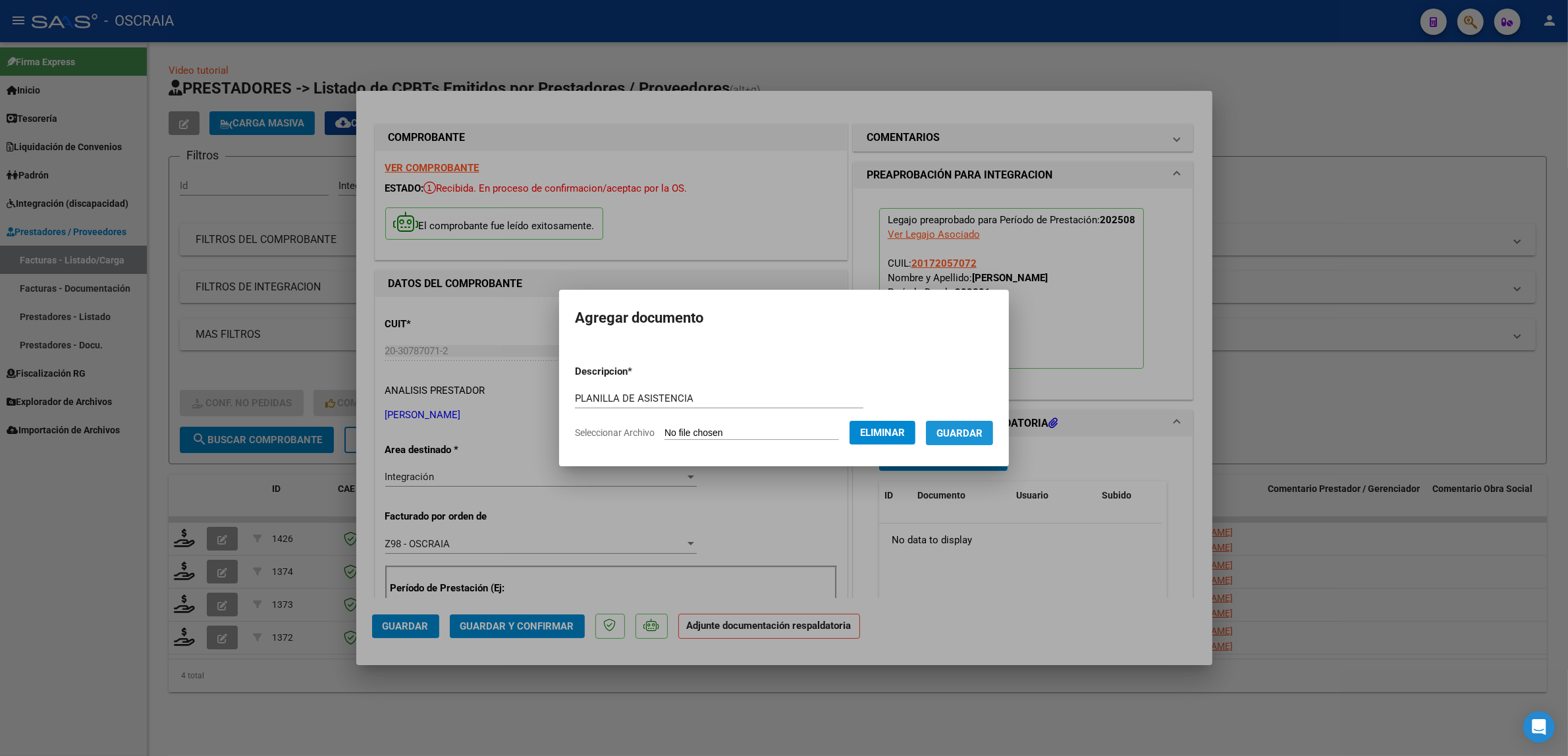
click at [962, 430] on span "Guardar" at bounding box center [959, 434] width 46 height 12
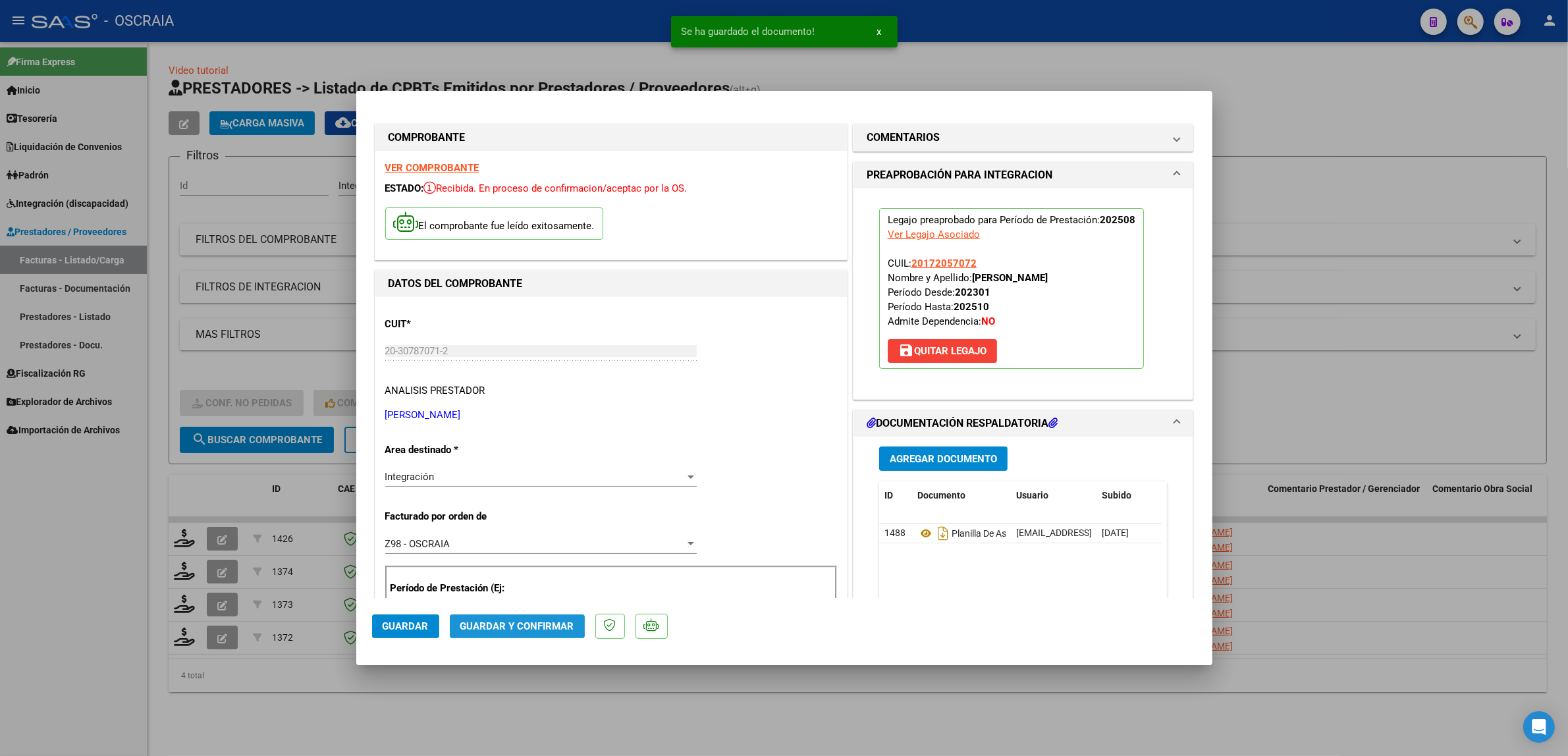
click at [505, 626] on span "Guardar y Confirmar" at bounding box center [517, 626] width 114 height 12
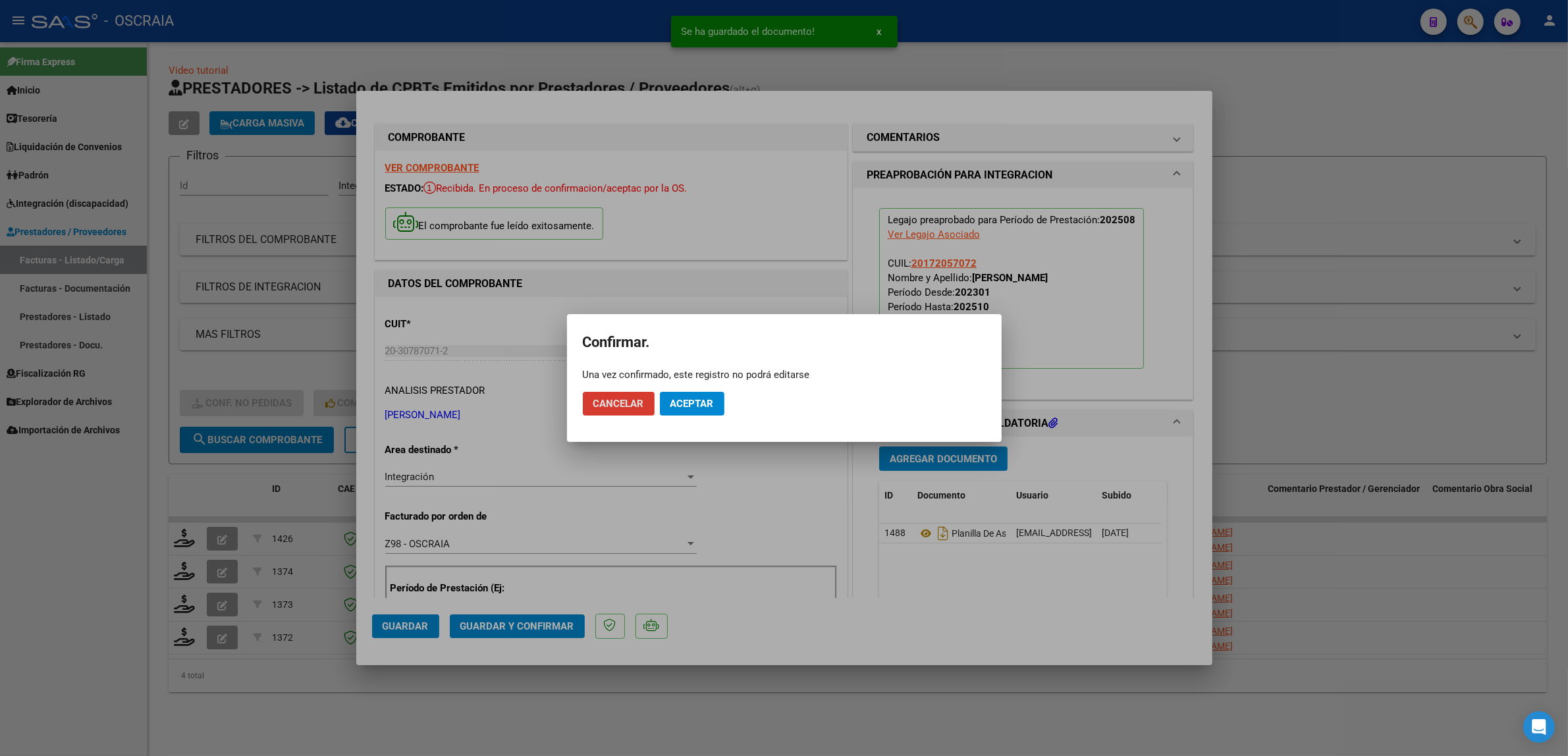
click at [689, 403] on span "Aceptar" at bounding box center [693, 404] width 44 height 12
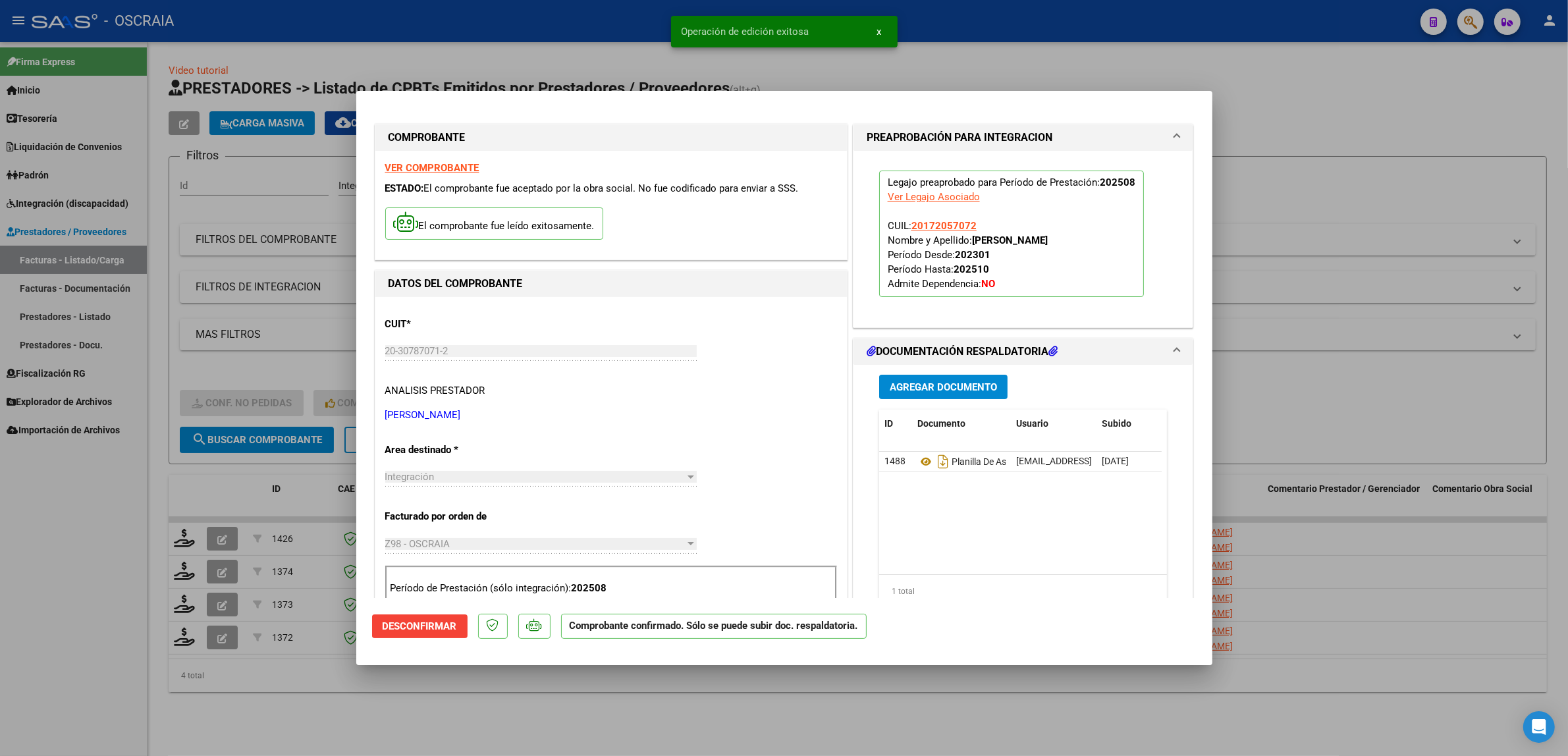
click at [518, 71] on div at bounding box center [784, 378] width 1568 height 756
type input "$ 0,00"
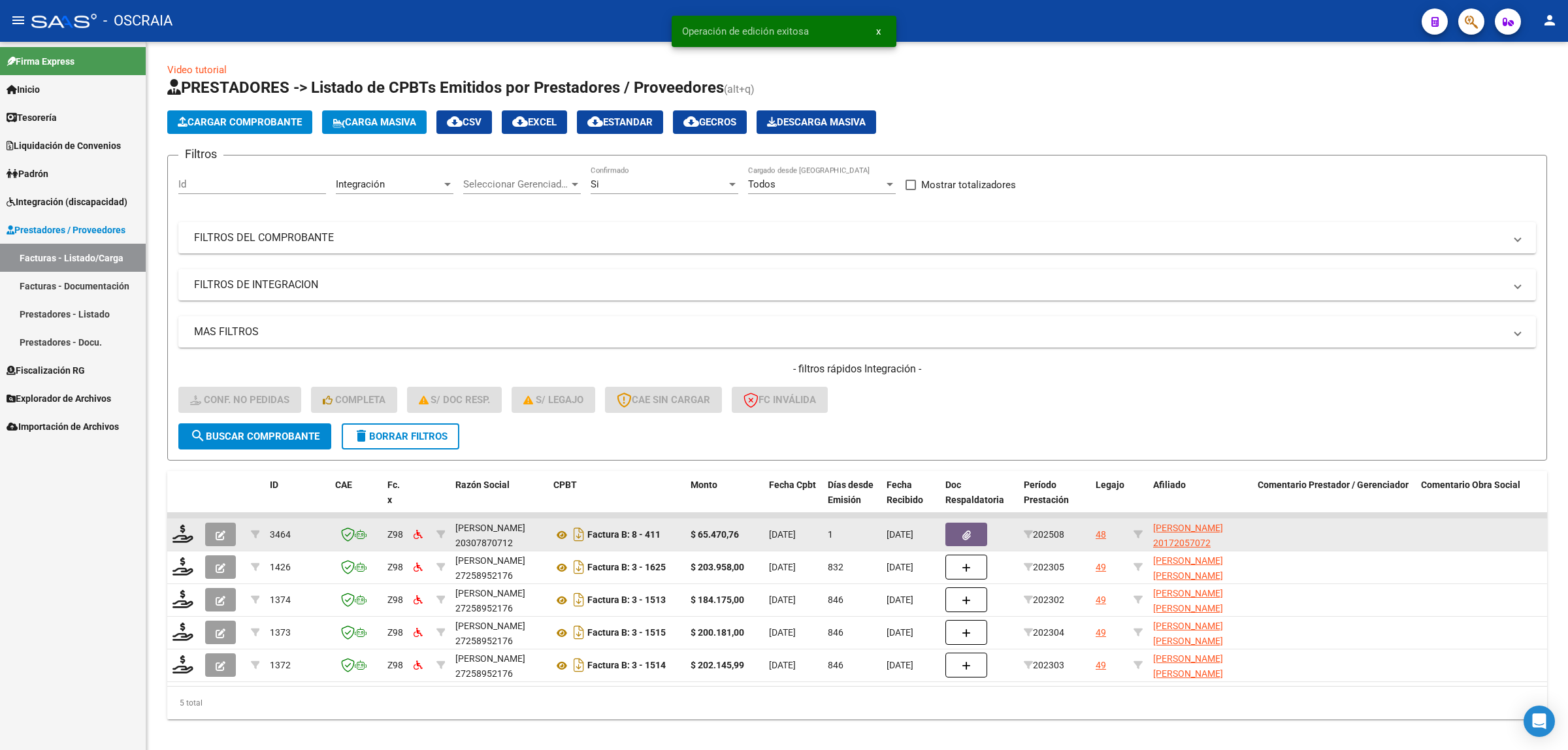
drag, startPoint x: 777, startPoint y: 530, endPoint x: 795, endPoint y: 530, distance: 18.0
click at [795, 530] on span "17/09/2025" at bounding box center [782, 535] width 27 height 10
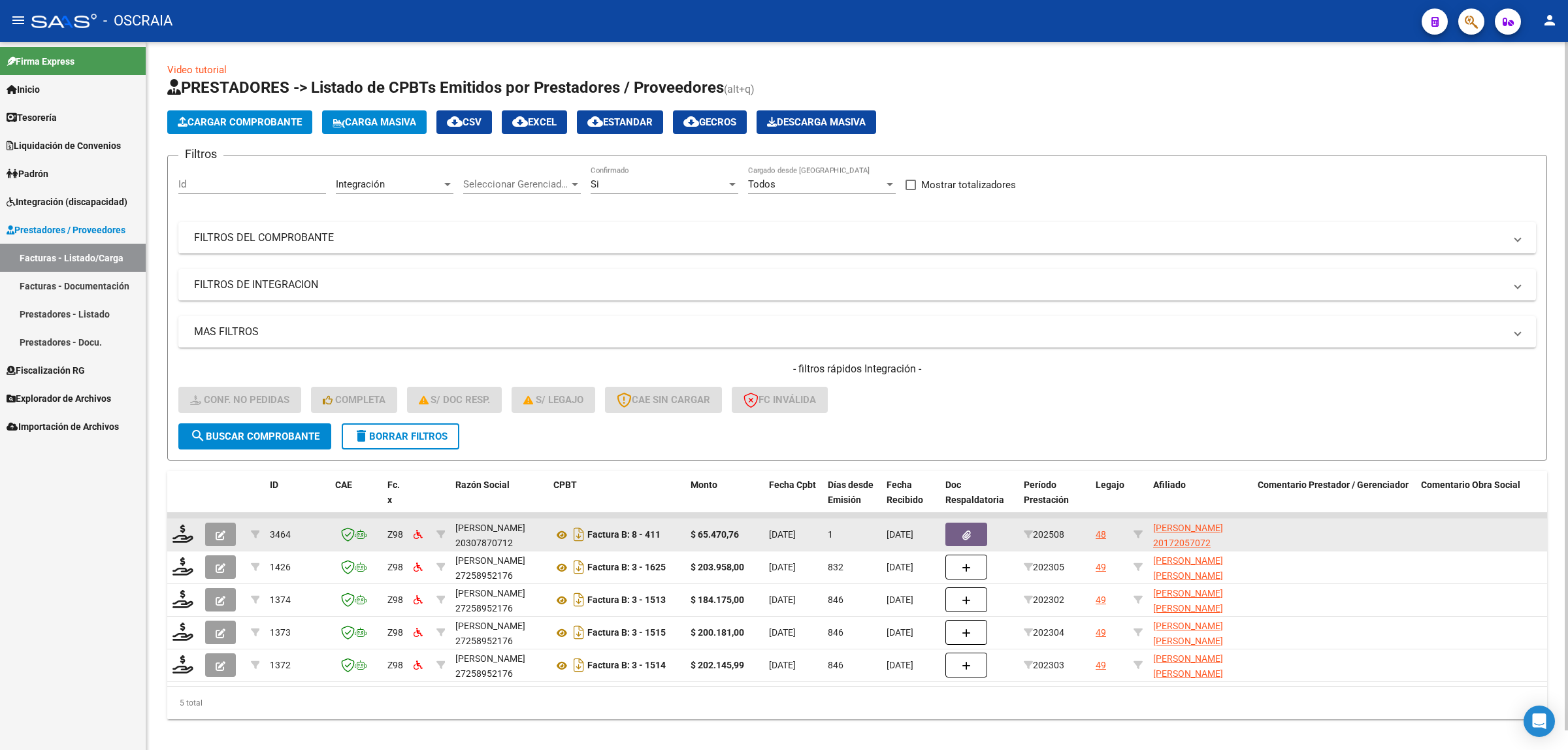
click at [786, 530] on span "17/09/2025" at bounding box center [782, 535] width 27 height 10
click at [183, 528] on icon at bounding box center [183, 534] width 21 height 18
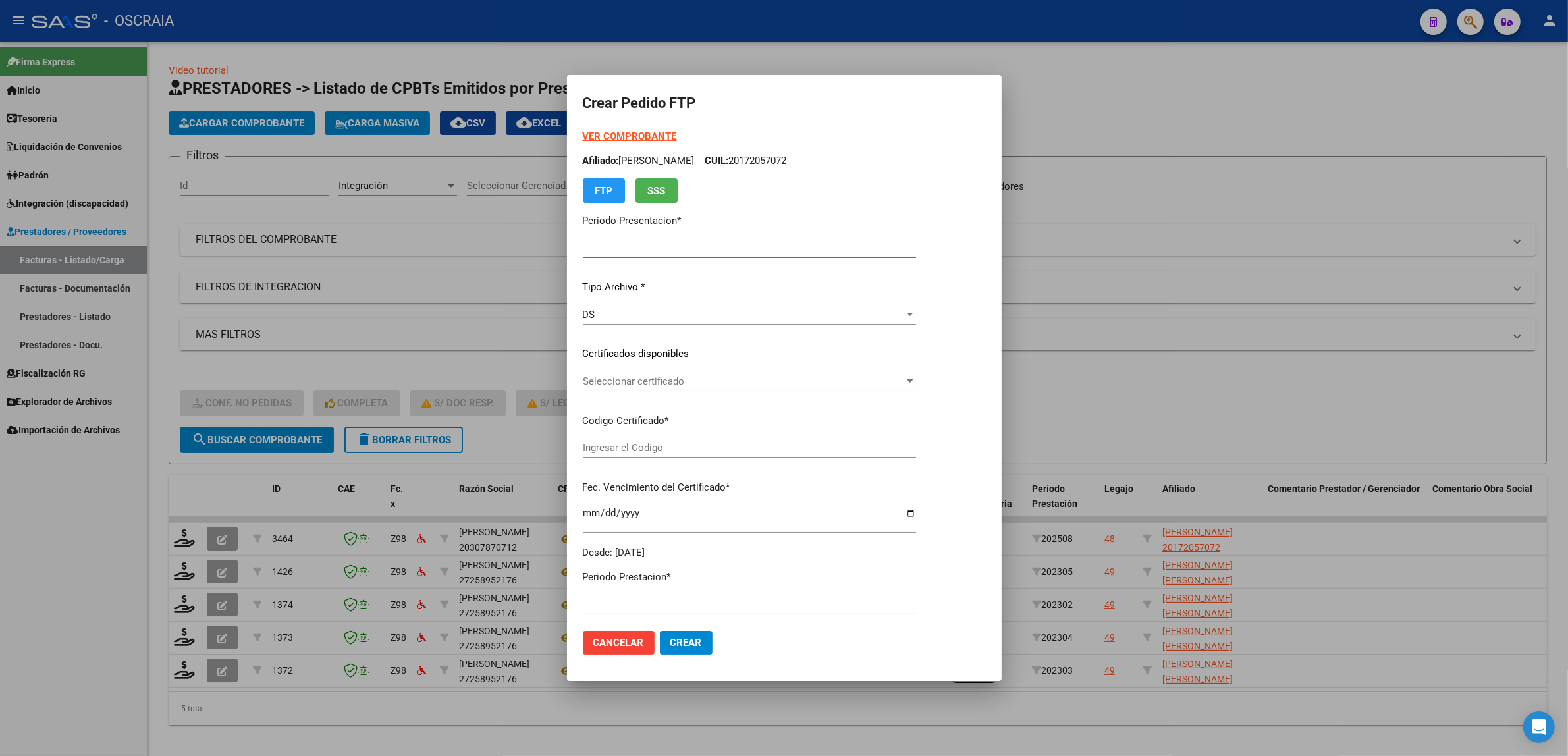
type input "202508"
type input "$ 65.470,76"
type input "ARG02000172057072015102820251028SFE191"
type input "2025-10-28"
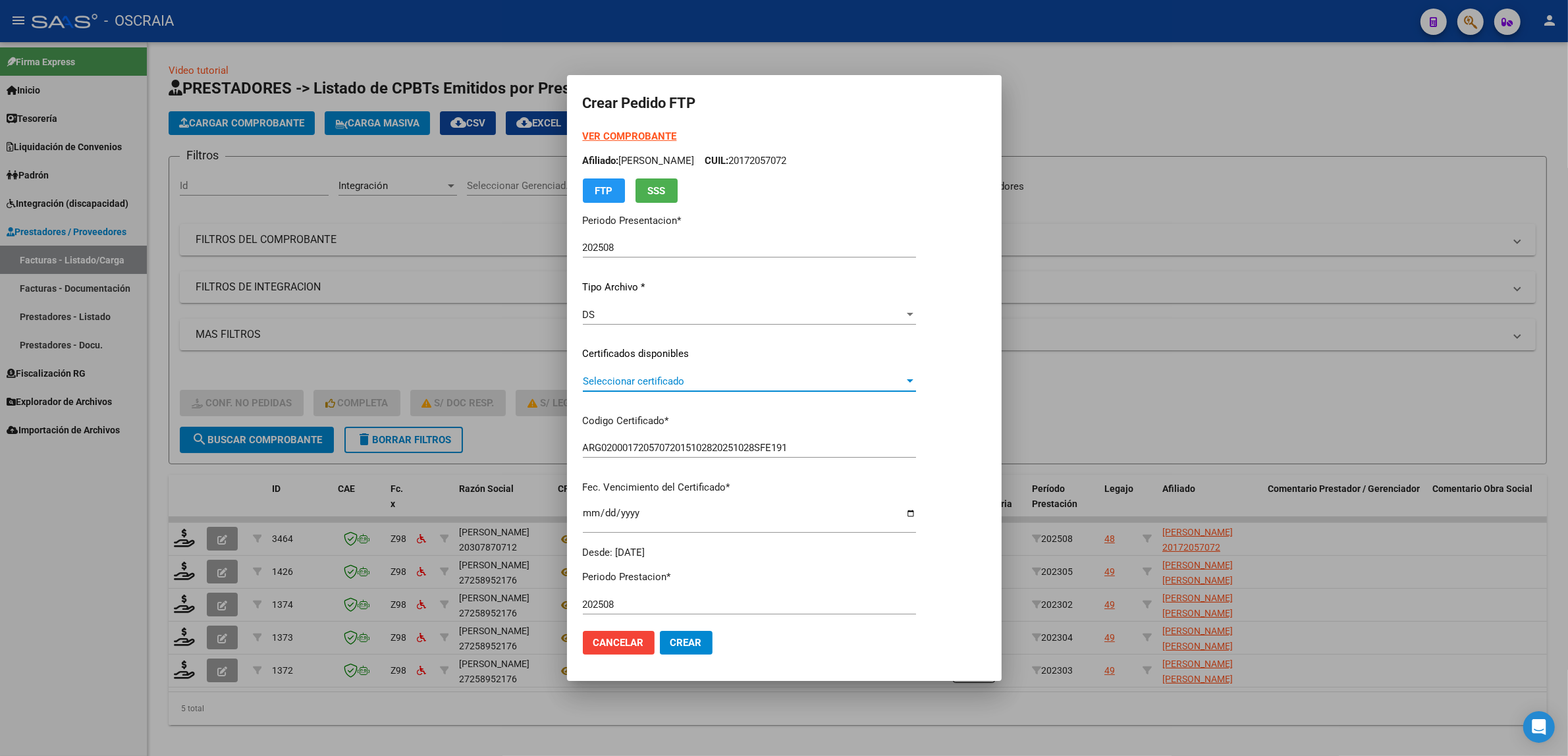
click at [680, 380] on span "Seleccionar certificado" at bounding box center [742, 382] width 321 height 12
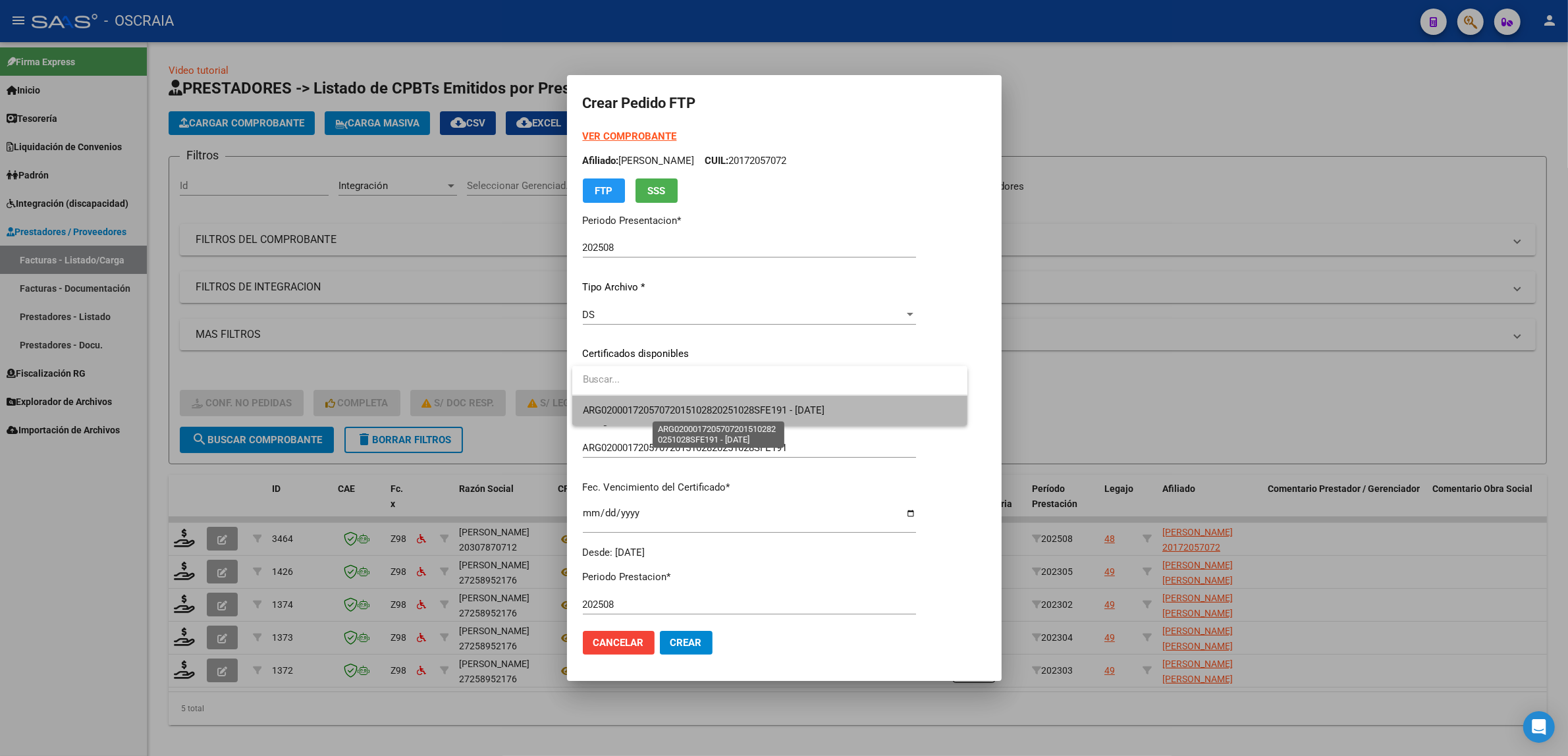
click at [716, 404] on span "ARG02000172057072015102820251028SFE191 - 2025-10-28" at bounding box center [703, 410] width 242 height 12
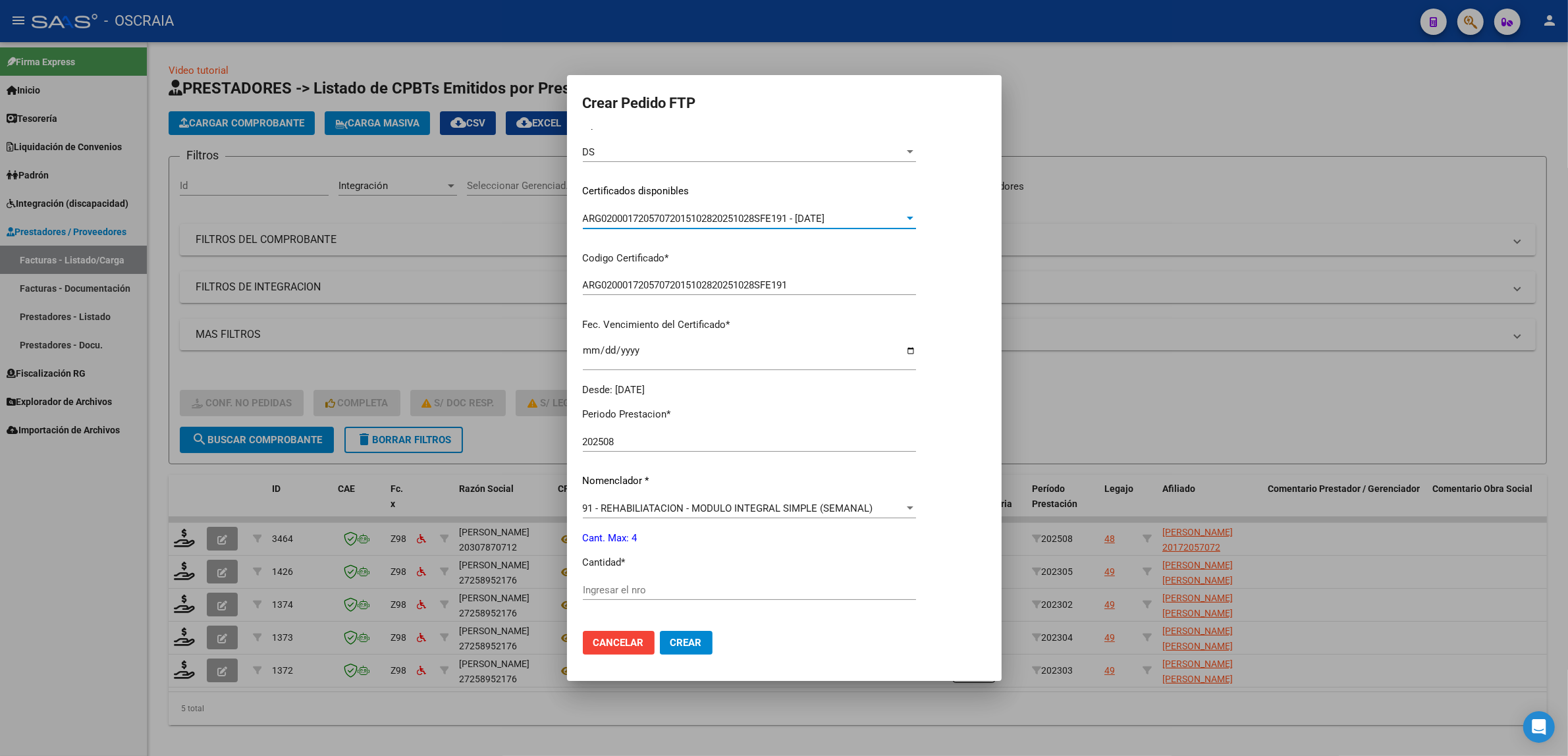
scroll to position [164, 0]
click at [690, 590] on input "Ingresar el nro" at bounding box center [749, 589] width 333 height 12
type input "4"
click at [778, 547] on div "Periodo Prestacion * 202508 Ingresar el Periodo Prestacion Nomenclador * 91 - R…" at bounding box center [749, 603] width 333 height 415
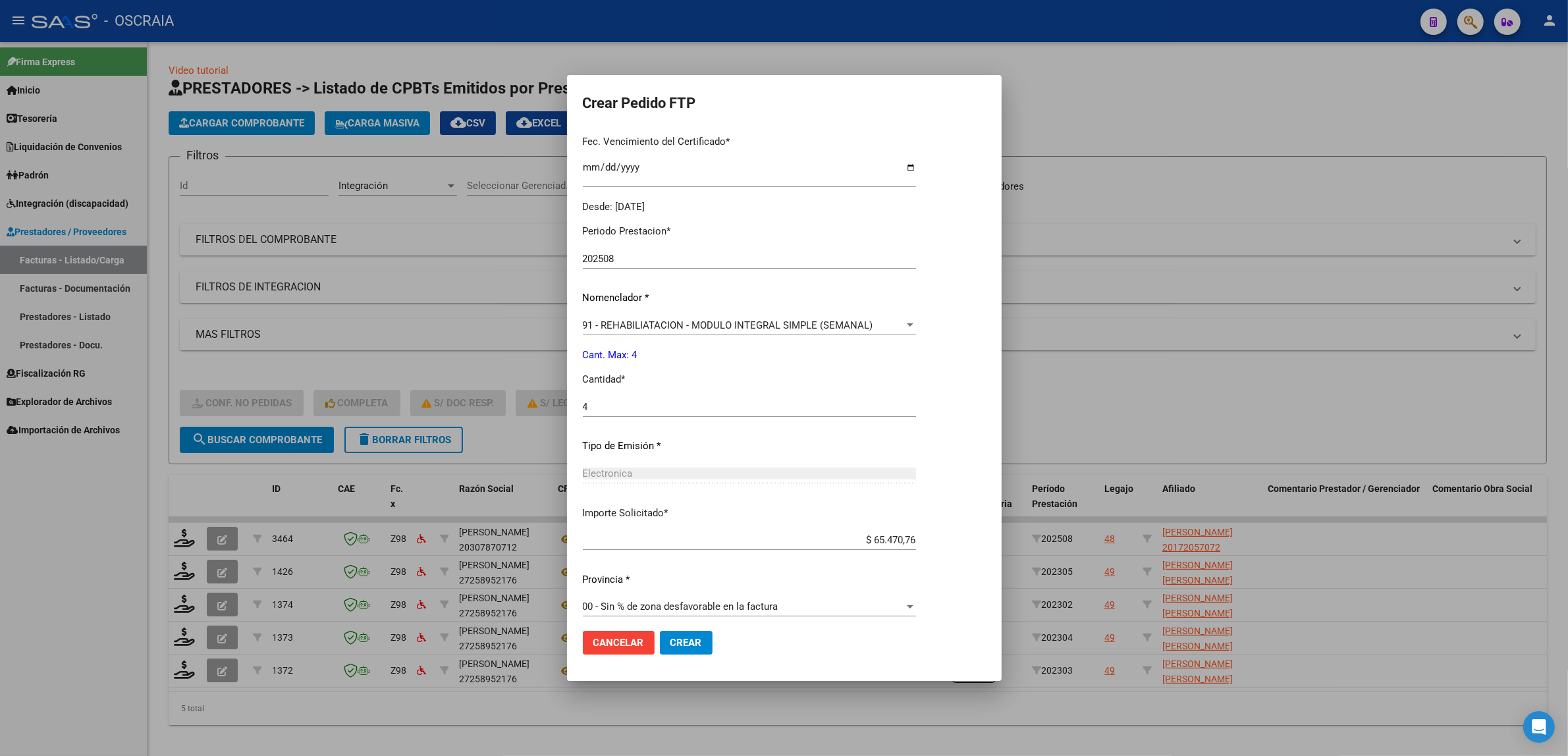
scroll to position [354, 0]
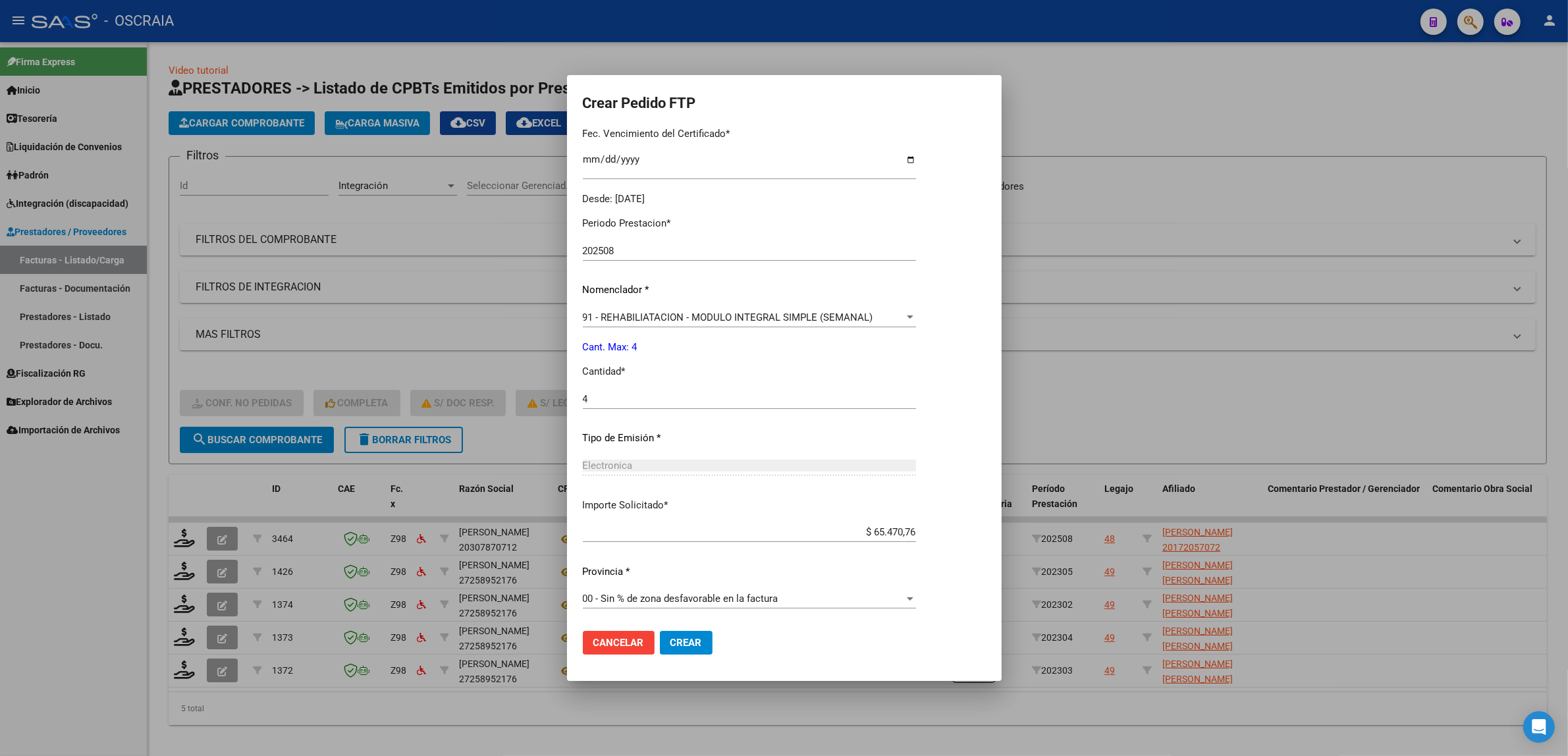
click at [689, 640] on span "Crear" at bounding box center [686, 643] width 31 height 12
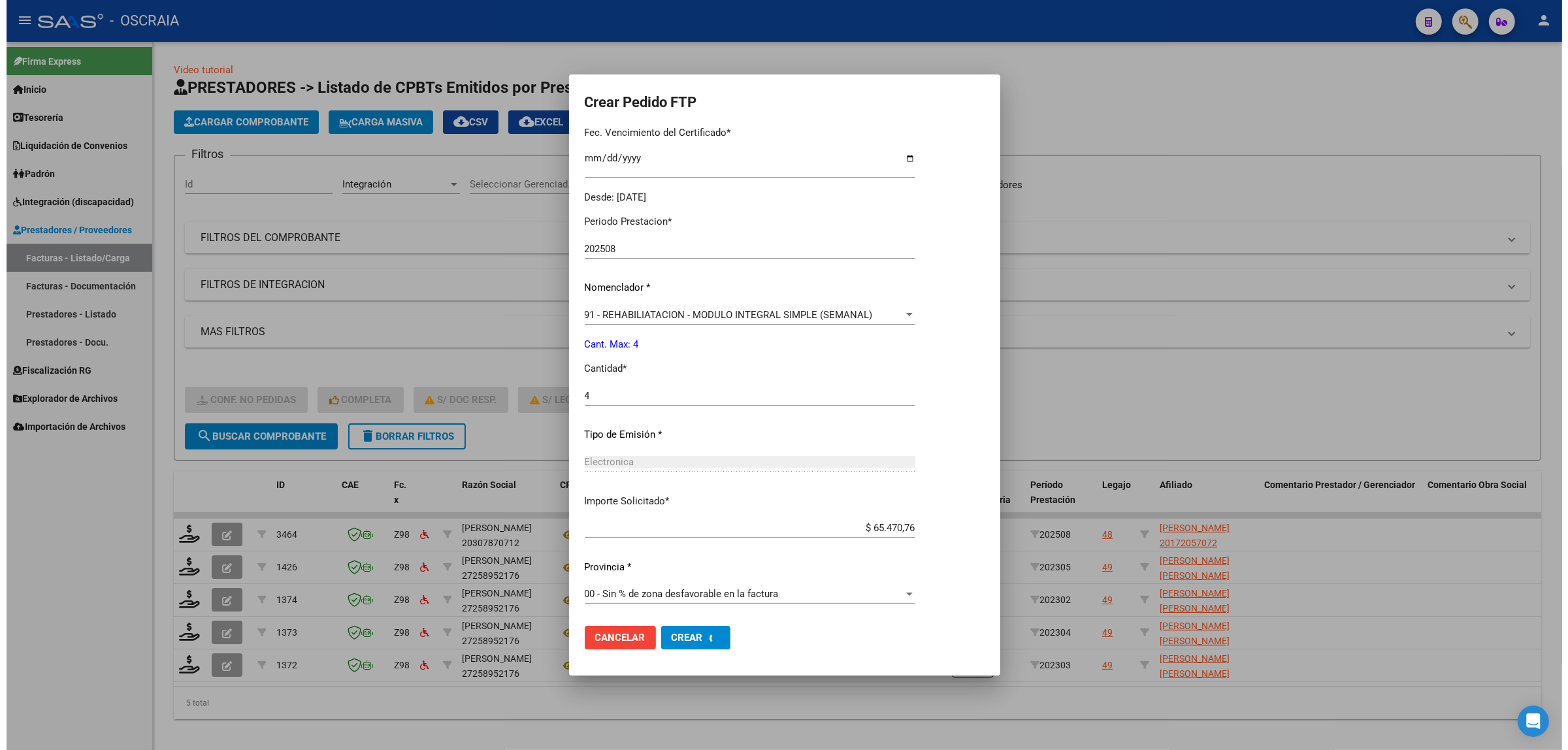
scroll to position [278, 0]
